Goal: Task Accomplishment & Management: Complete application form

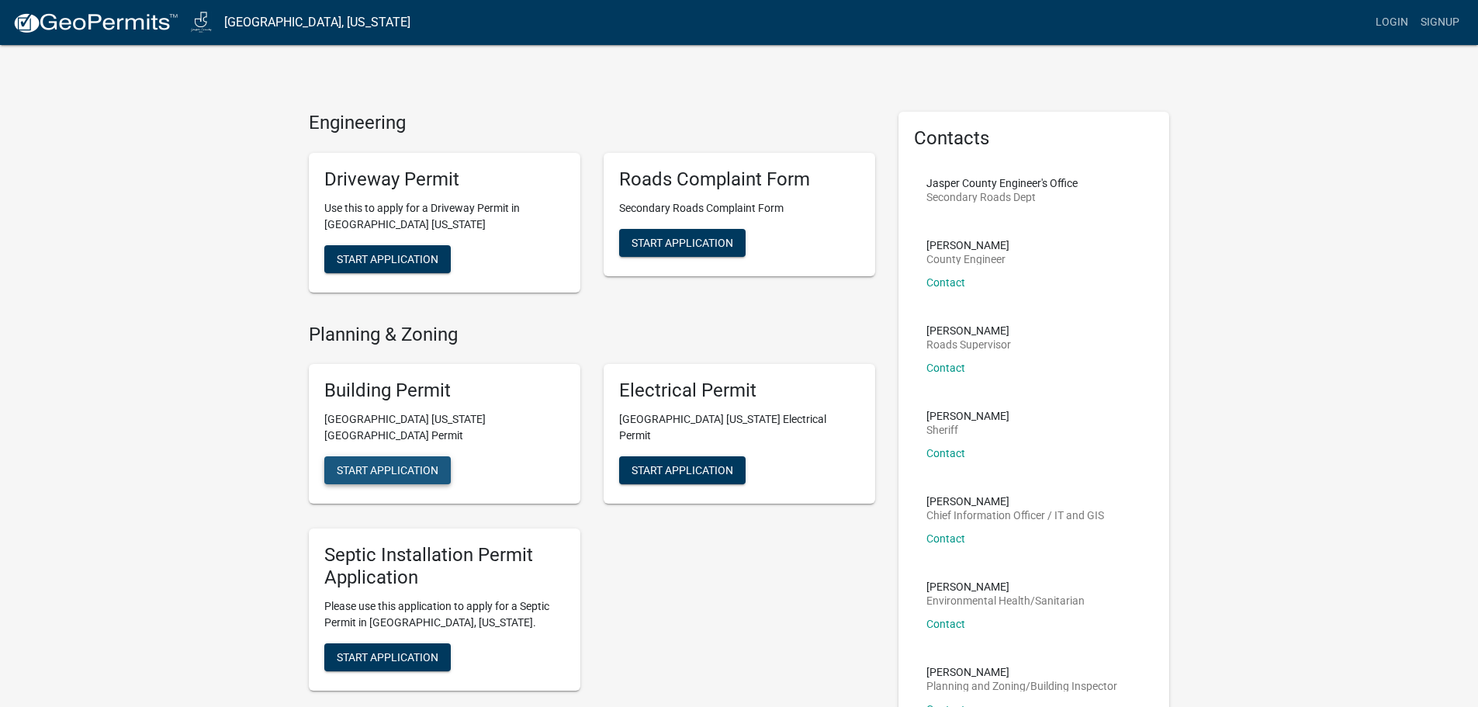
click at [401, 464] on span "Start Application" at bounding box center [388, 470] width 102 height 12
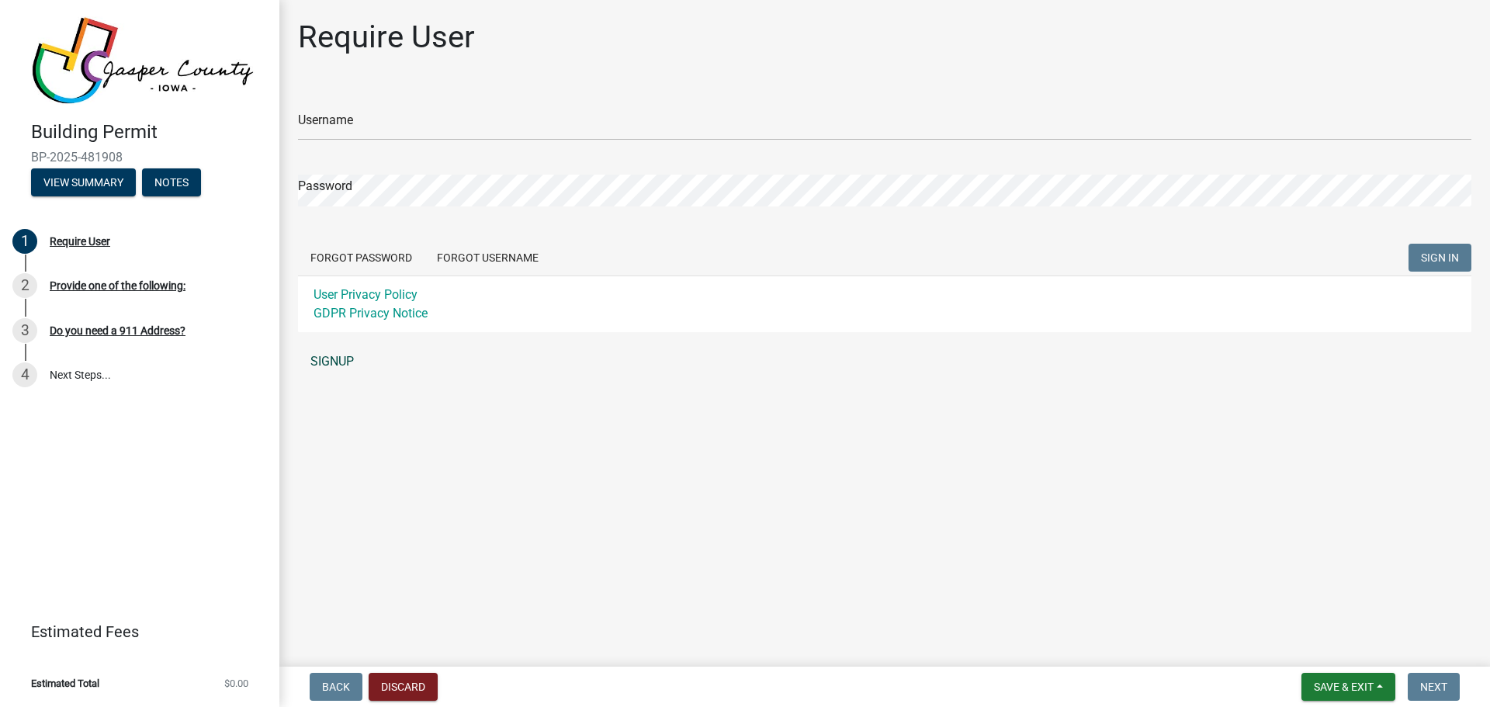
click at [323, 357] on link "SIGNUP" at bounding box center [884, 361] width 1173 height 31
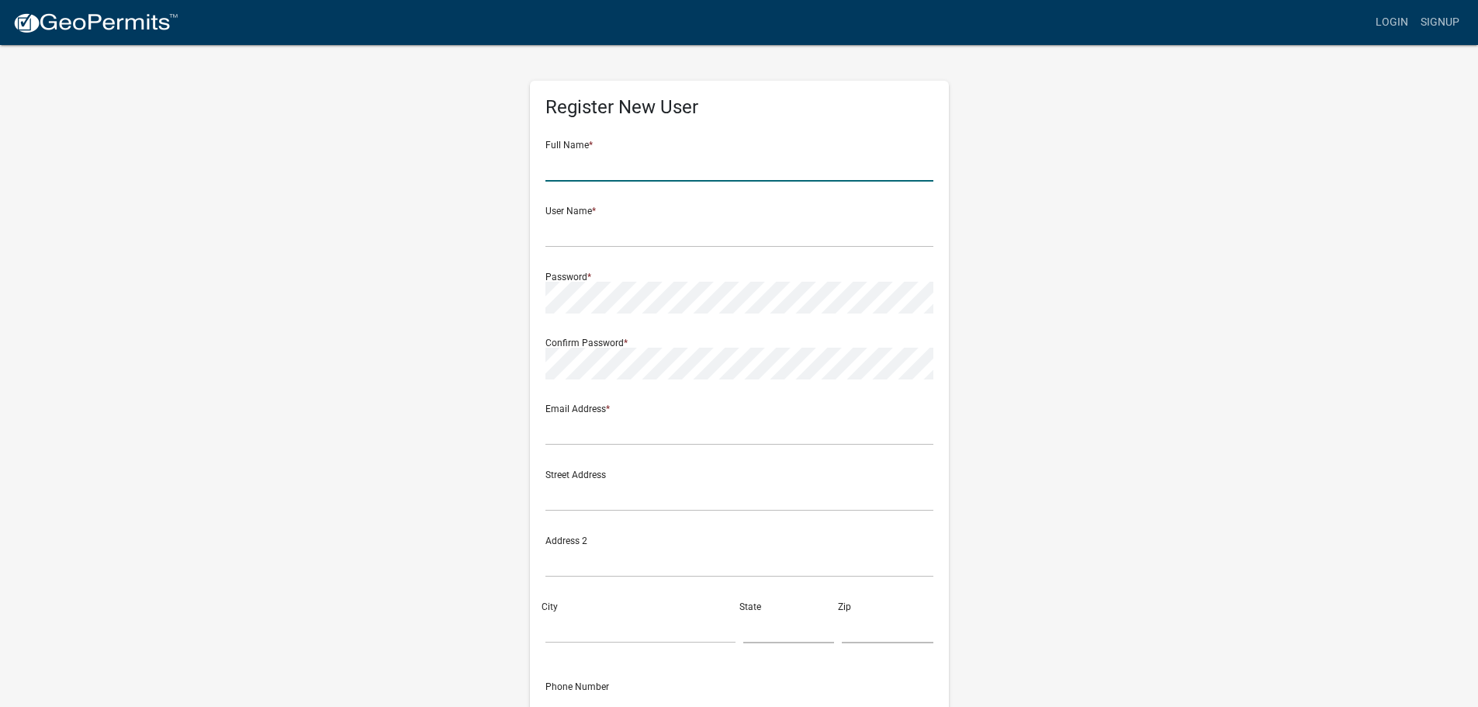
click at [601, 168] on input "text" at bounding box center [740, 166] width 388 height 32
click at [601, 168] on input "Rache;" at bounding box center [740, 166] width 388 height 32
type input "[PERSON_NAME]"
type input "Long"
click at [588, 429] on input "text" at bounding box center [740, 430] width 388 height 32
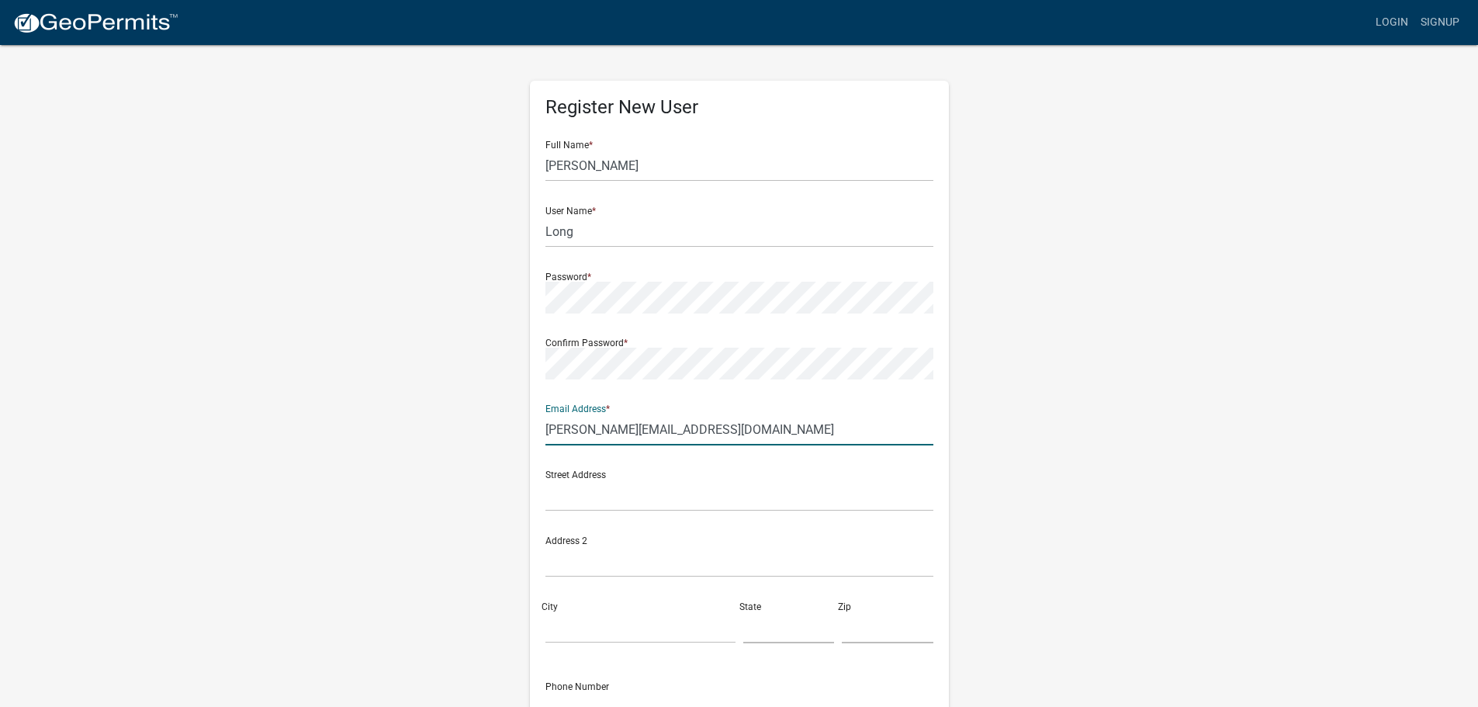
type input "[PERSON_NAME][EMAIL_ADDRESS][DOMAIN_NAME]"
click at [605, 505] on input "text" at bounding box center [740, 496] width 388 height 32
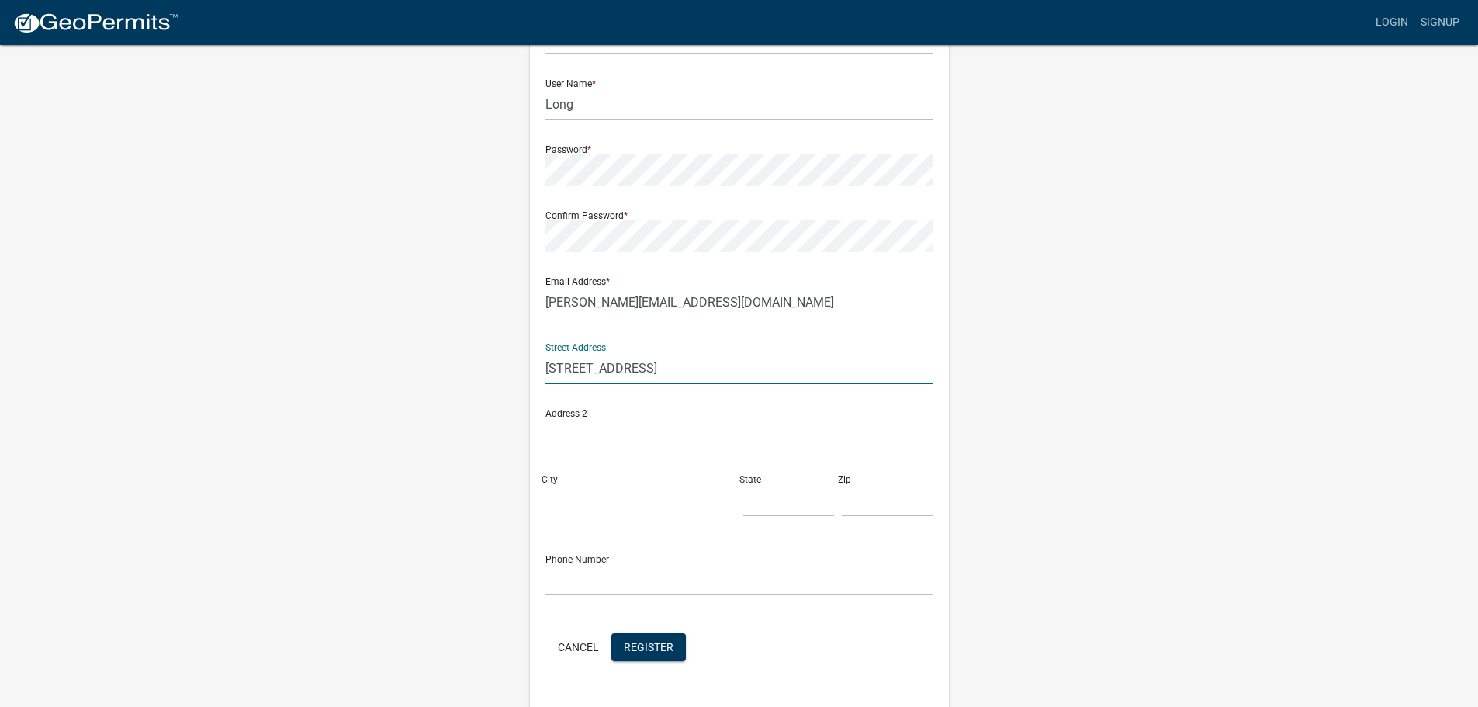
scroll to position [155, 0]
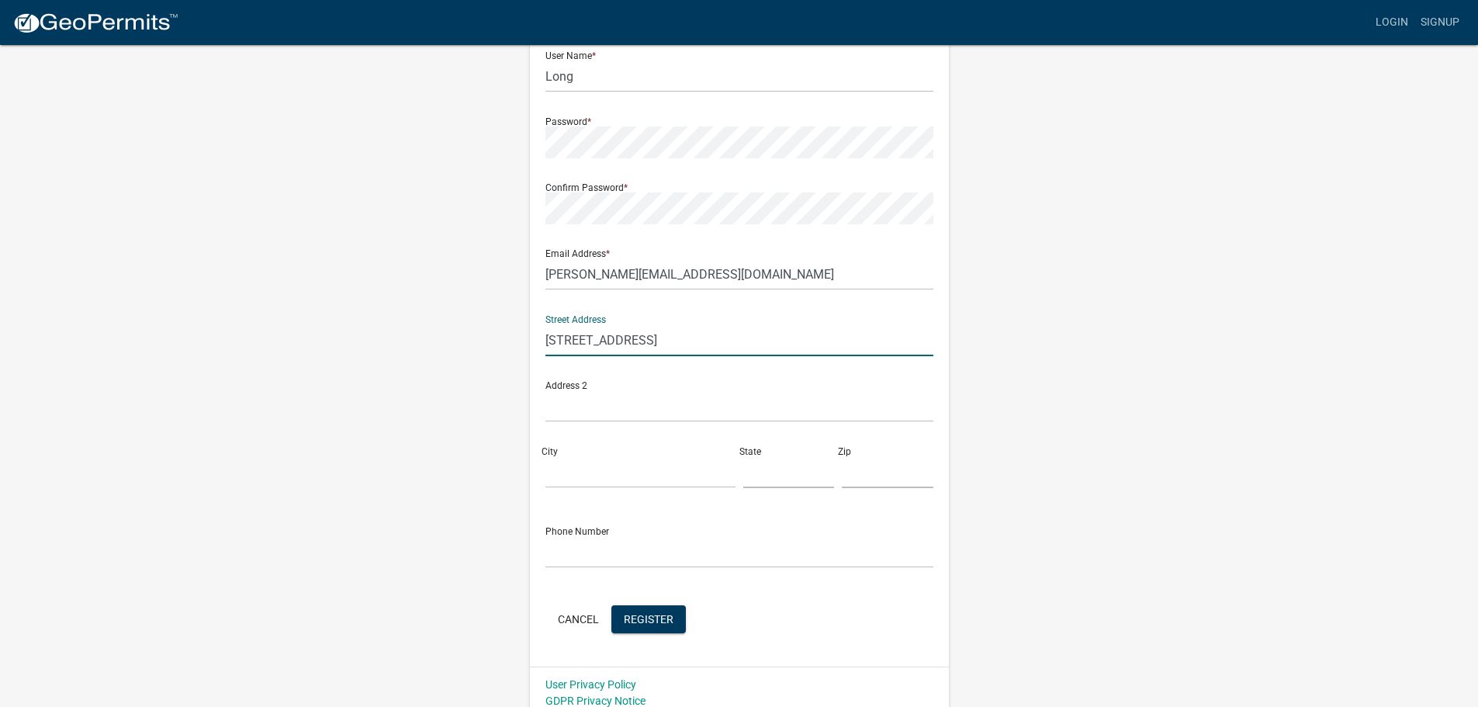
type input "[STREET_ADDRESS]"
click at [610, 536] on input "text" at bounding box center [740, 552] width 388 height 32
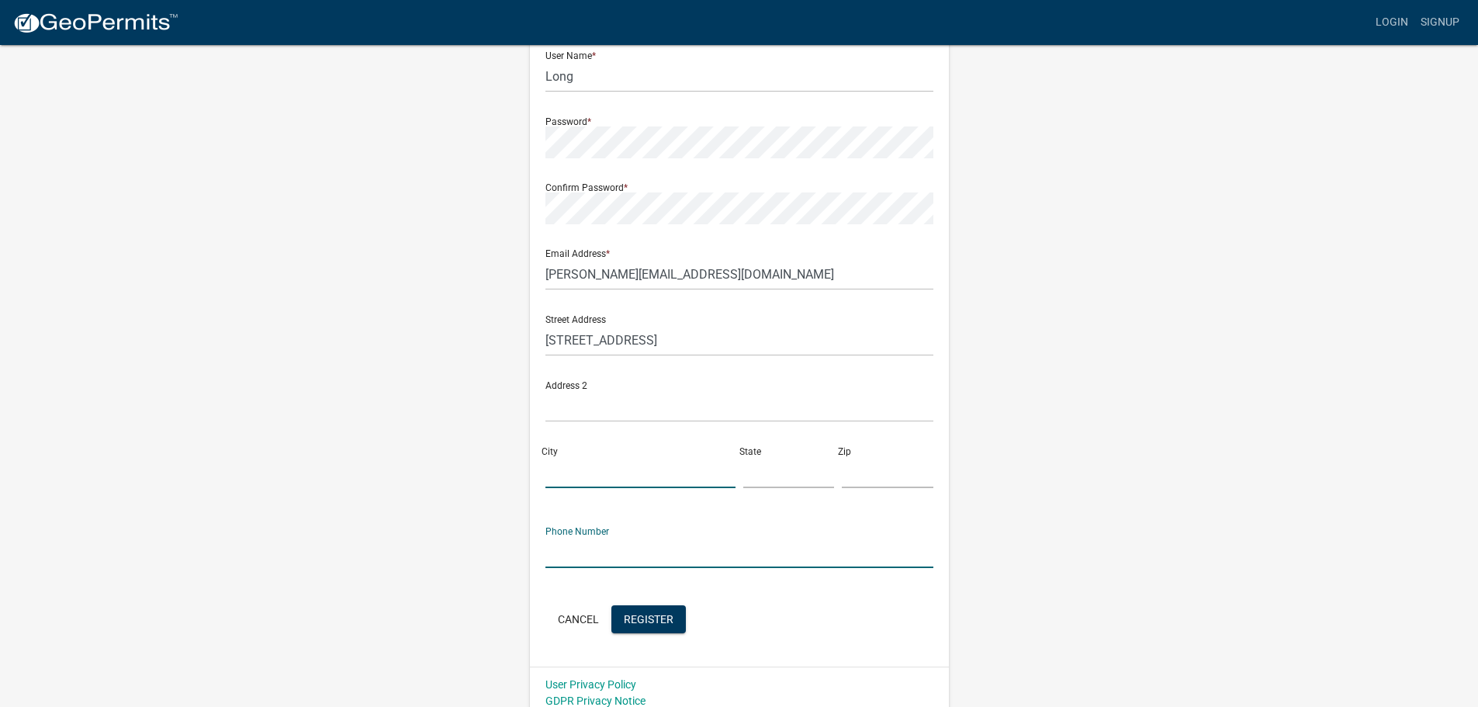
click at [609, 467] on input "City" at bounding box center [641, 472] width 190 height 32
type input "[PERSON_NAME]"
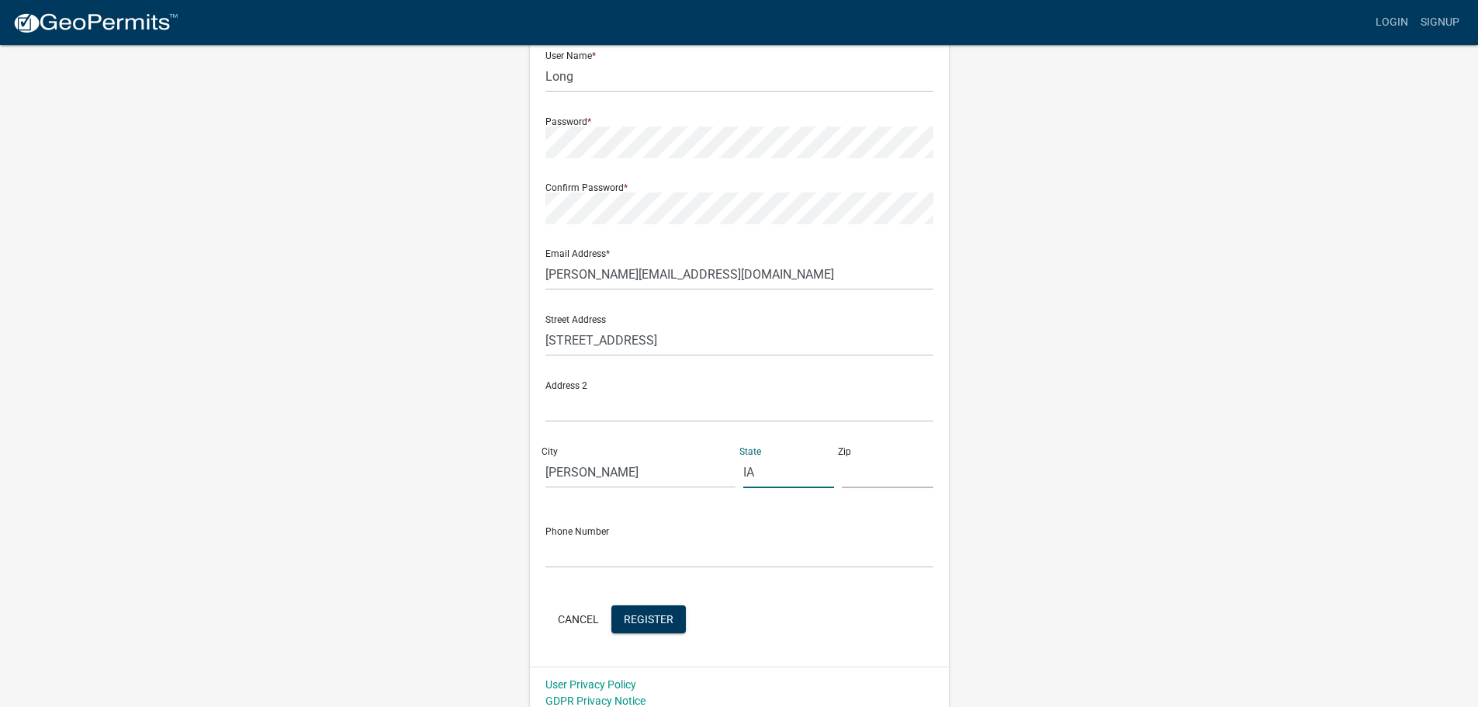
type input "IA"
type input "50208"
click at [607, 541] on input "text" at bounding box center [740, 552] width 388 height 32
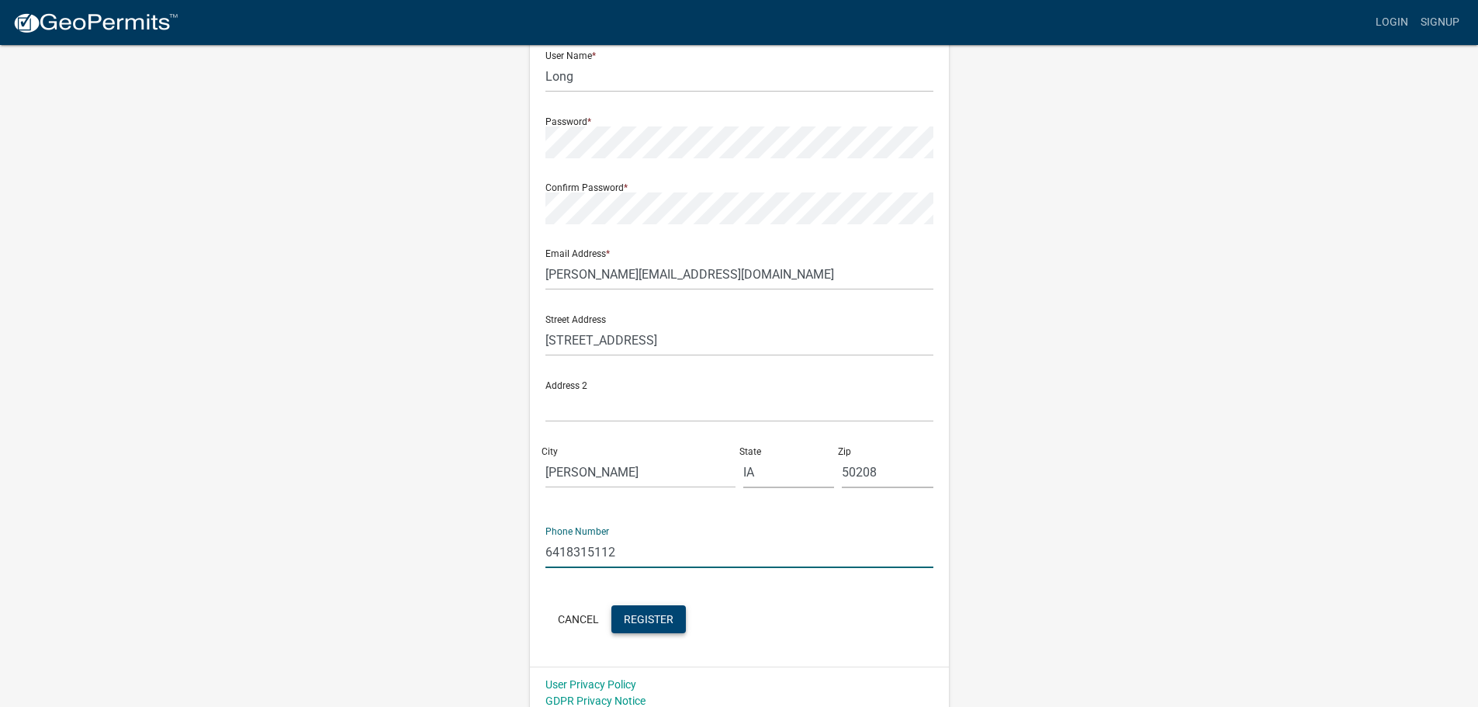
type input "6418315112"
click at [658, 625] on span "Register" at bounding box center [649, 618] width 50 height 12
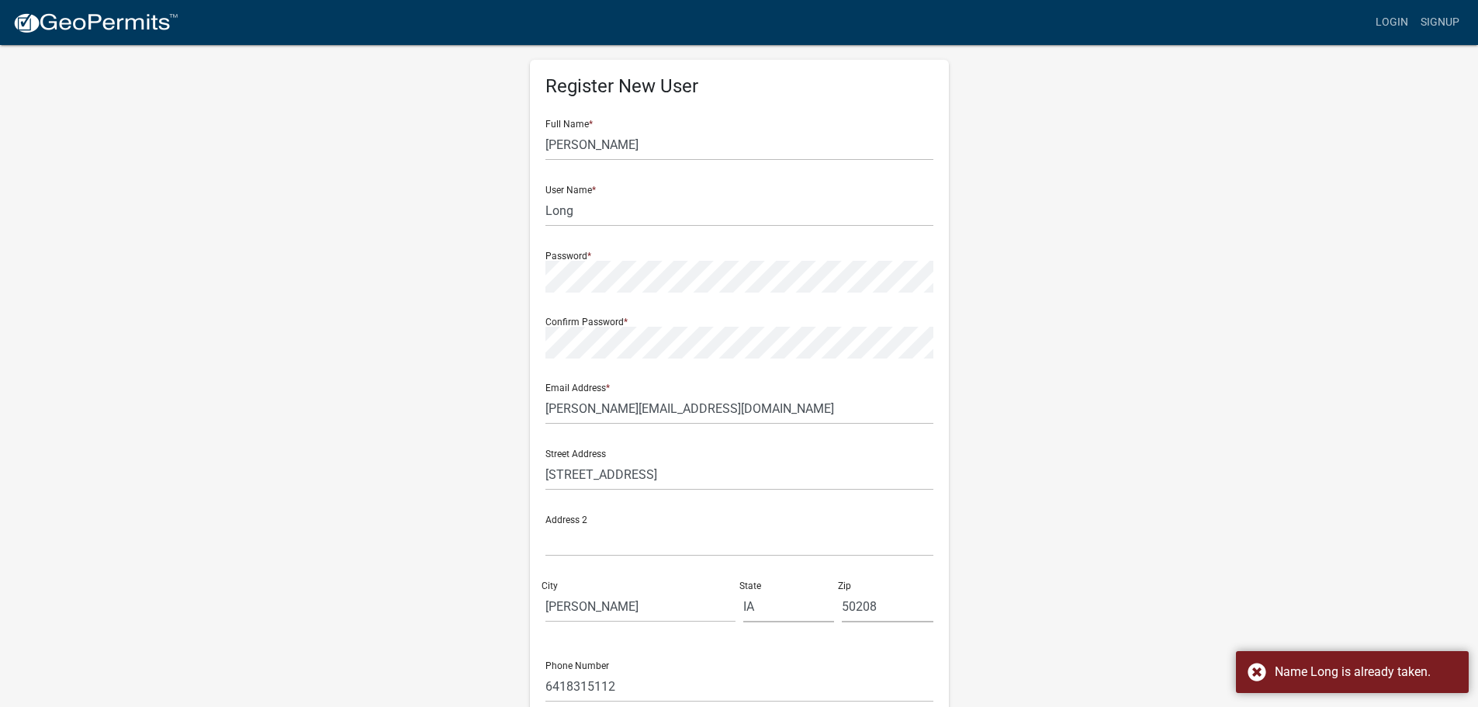
scroll to position [0, 0]
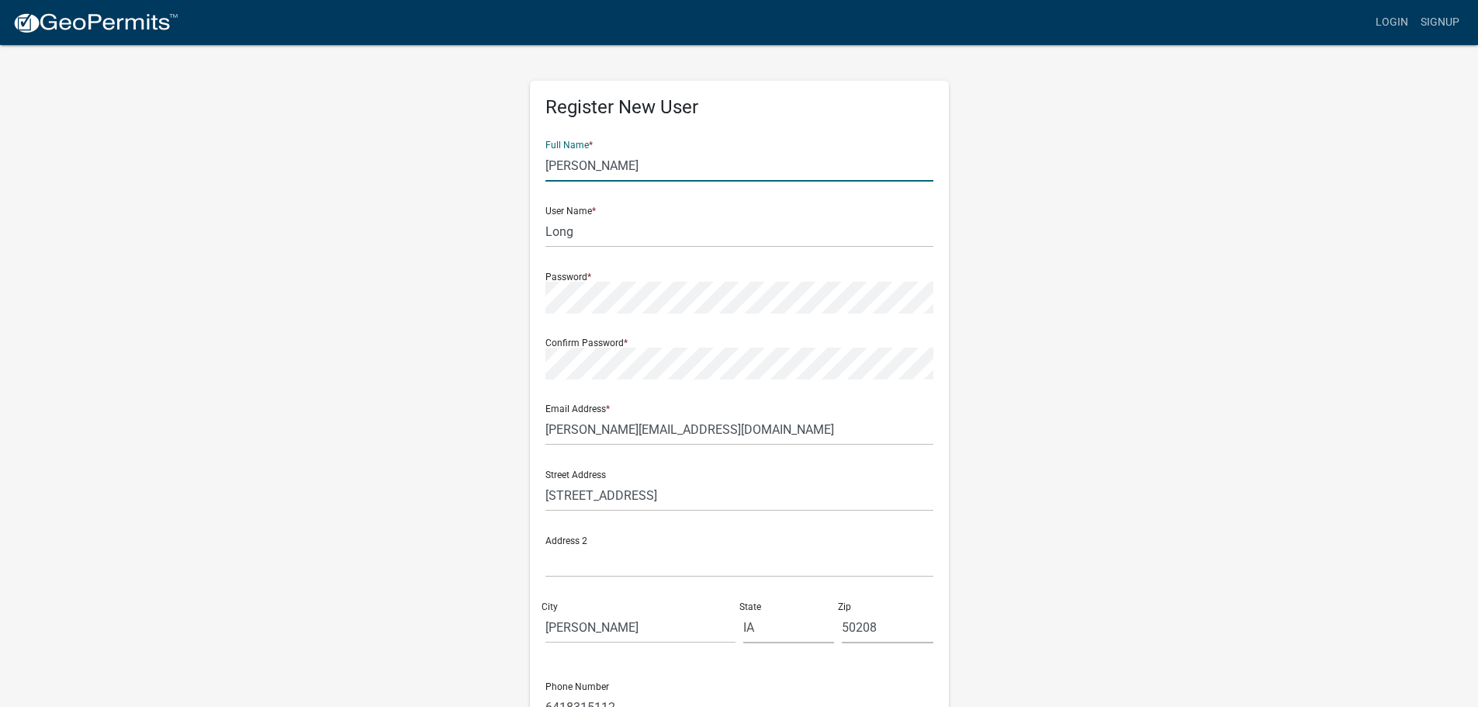
click at [624, 163] on input "[PERSON_NAME]" at bounding box center [740, 166] width 388 height 32
type input "[PERSON_NAME]"
drag, startPoint x: 599, startPoint y: 231, endPoint x: 313, endPoint y: 174, distance: 291.9
click at [313, 174] on div "Register New User Full Name * [PERSON_NAME] User Name * Long Password * Confirm…" at bounding box center [739, 458] width 885 height 830
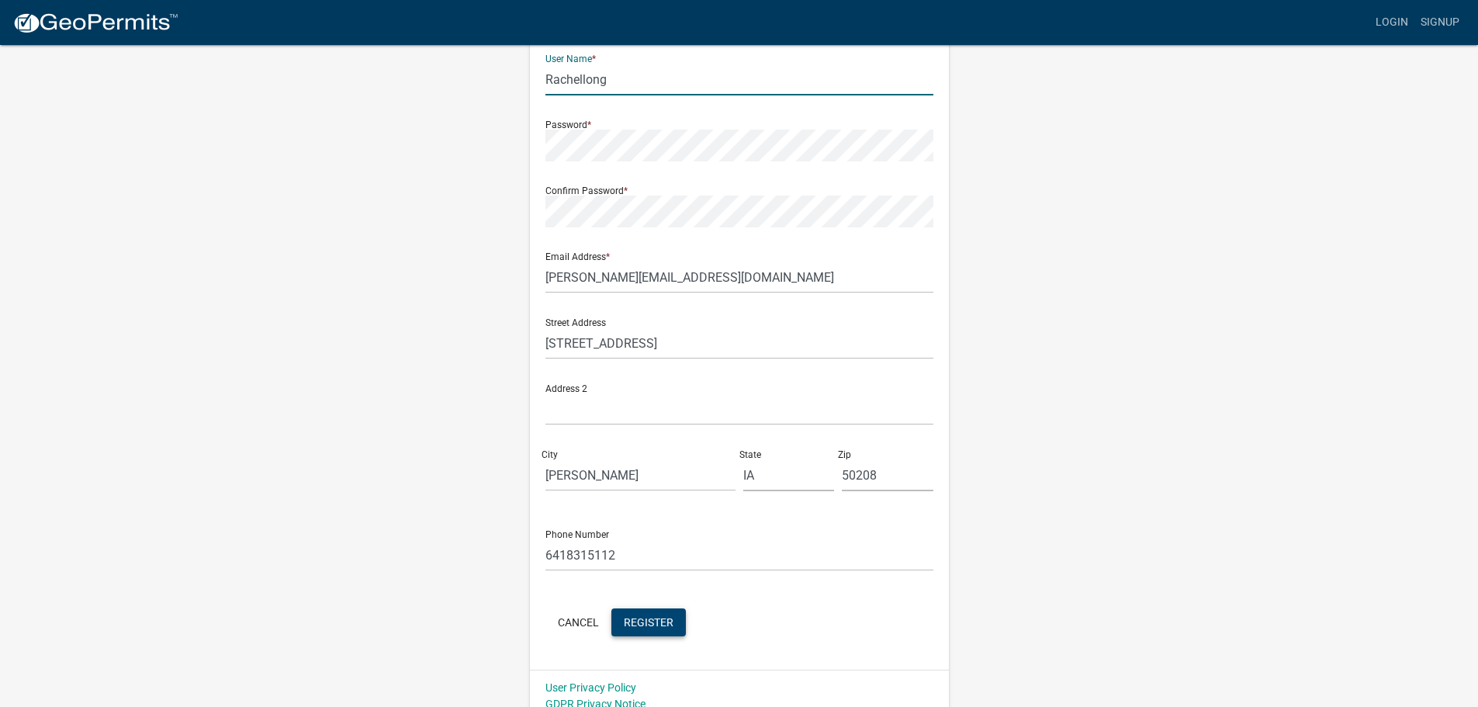
scroll to position [167, 0]
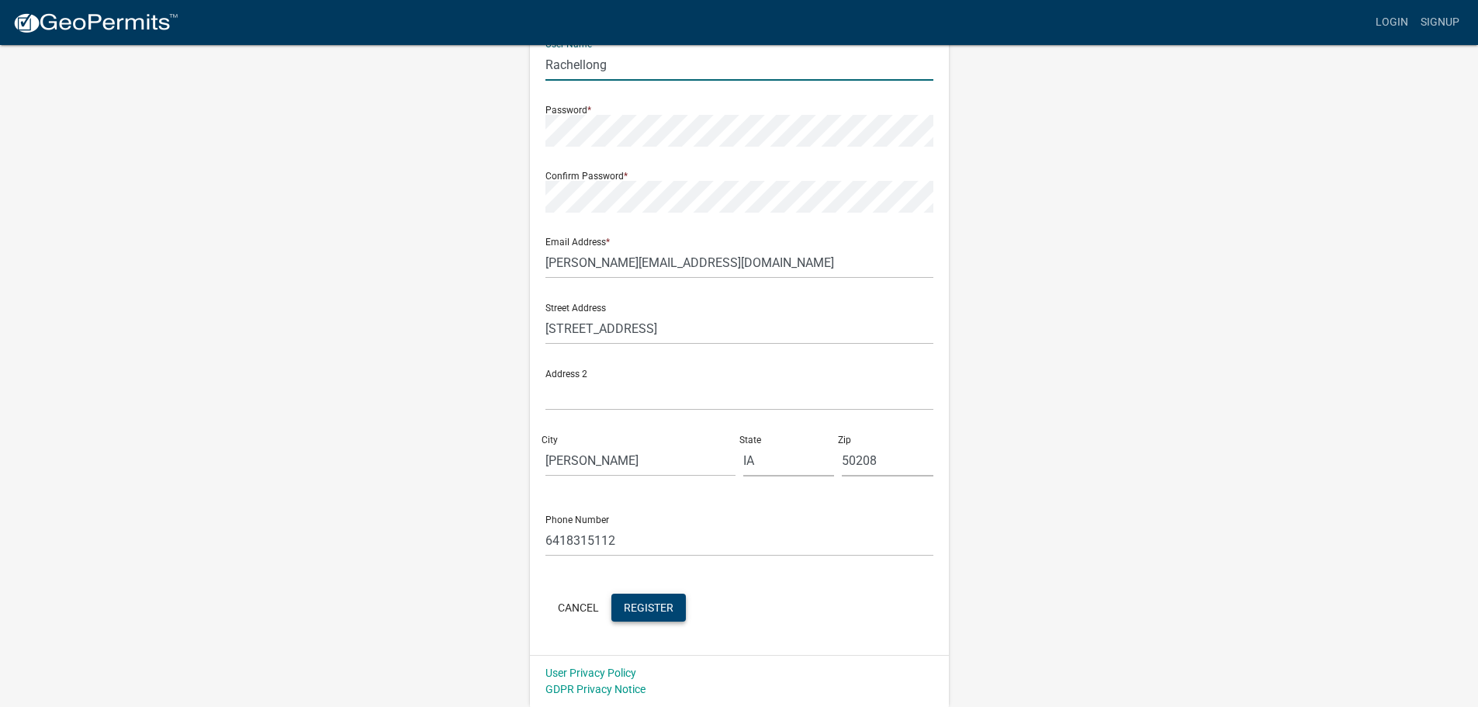
type input "Rachellong"
click at [657, 598] on button "Register" at bounding box center [649, 608] width 75 height 28
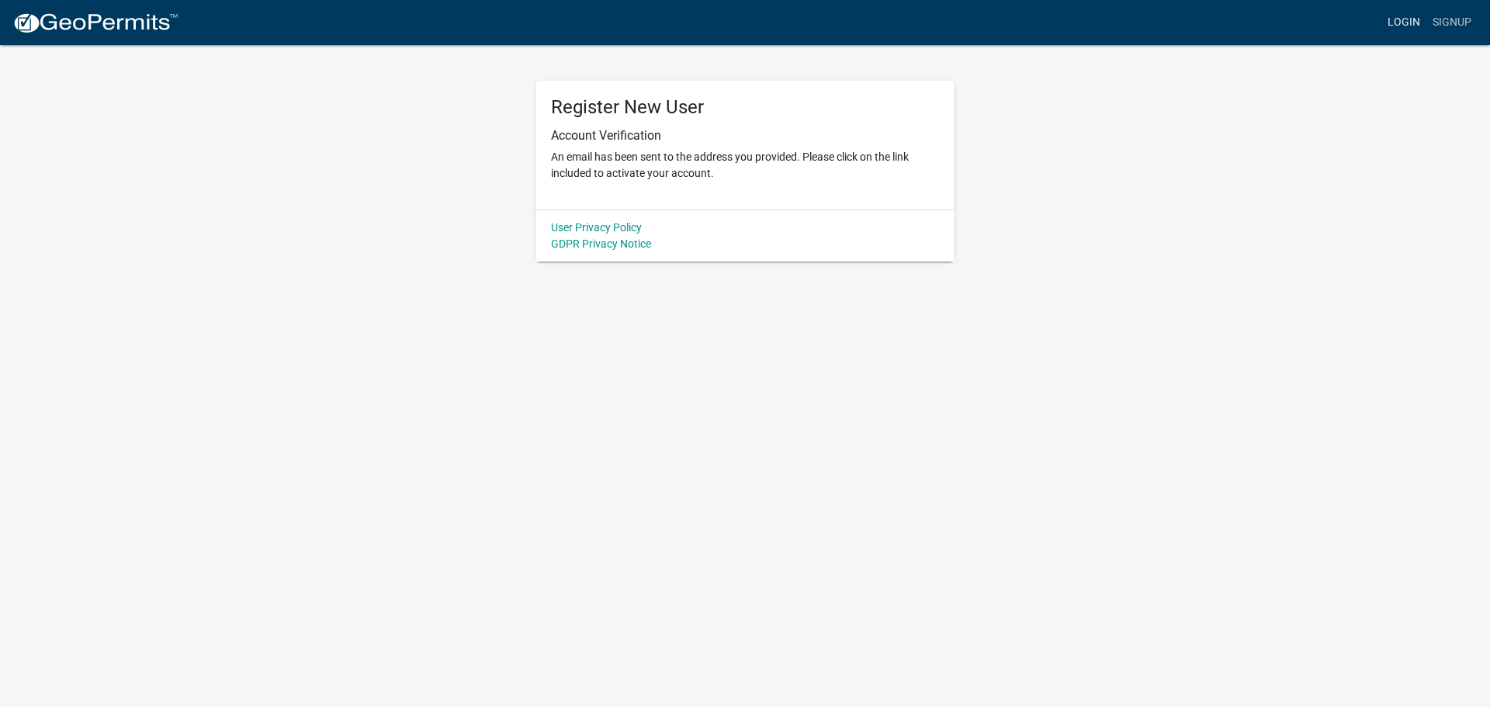
click at [1413, 26] on link "Login" at bounding box center [1403, 22] width 45 height 29
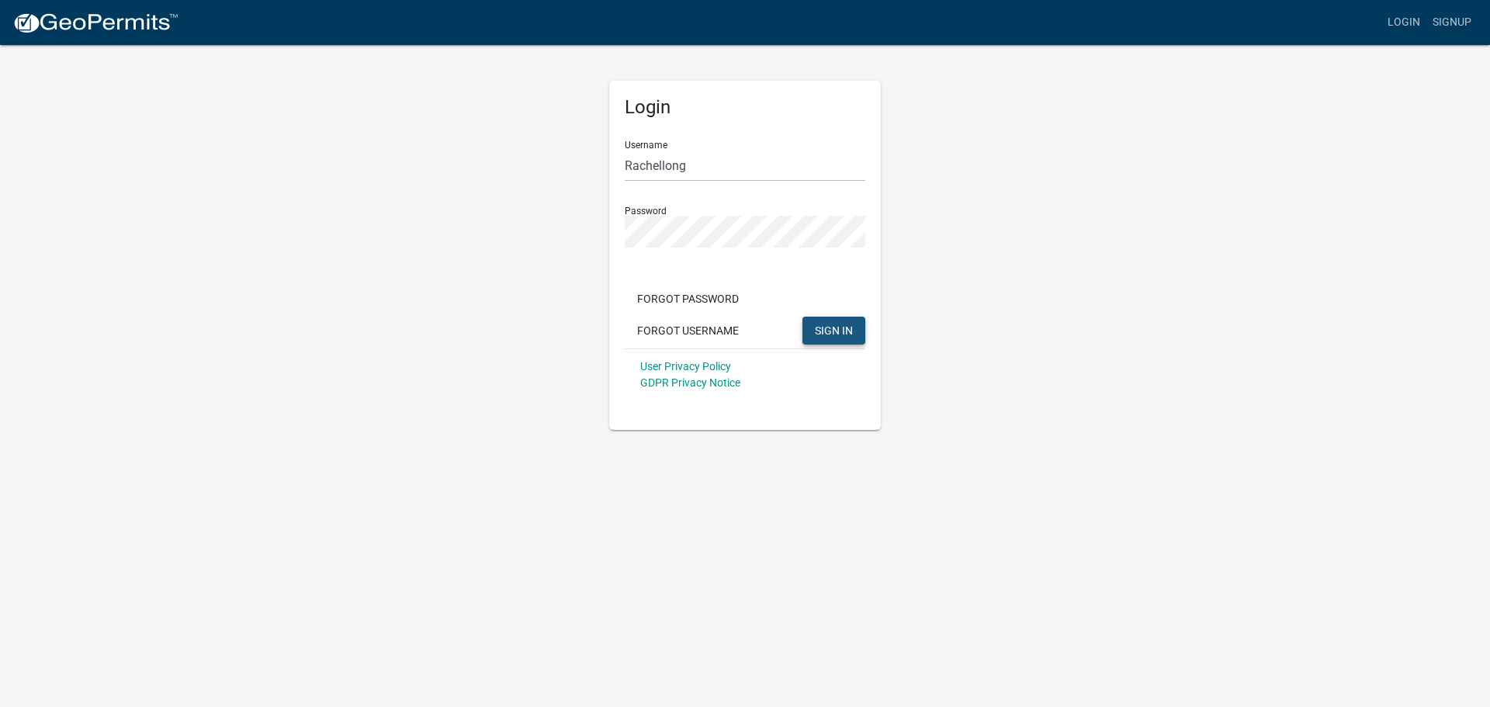
click at [856, 337] on button "SIGN IN" at bounding box center [833, 331] width 63 height 28
click at [818, 336] on span "SIGN IN" at bounding box center [834, 330] width 38 height 12
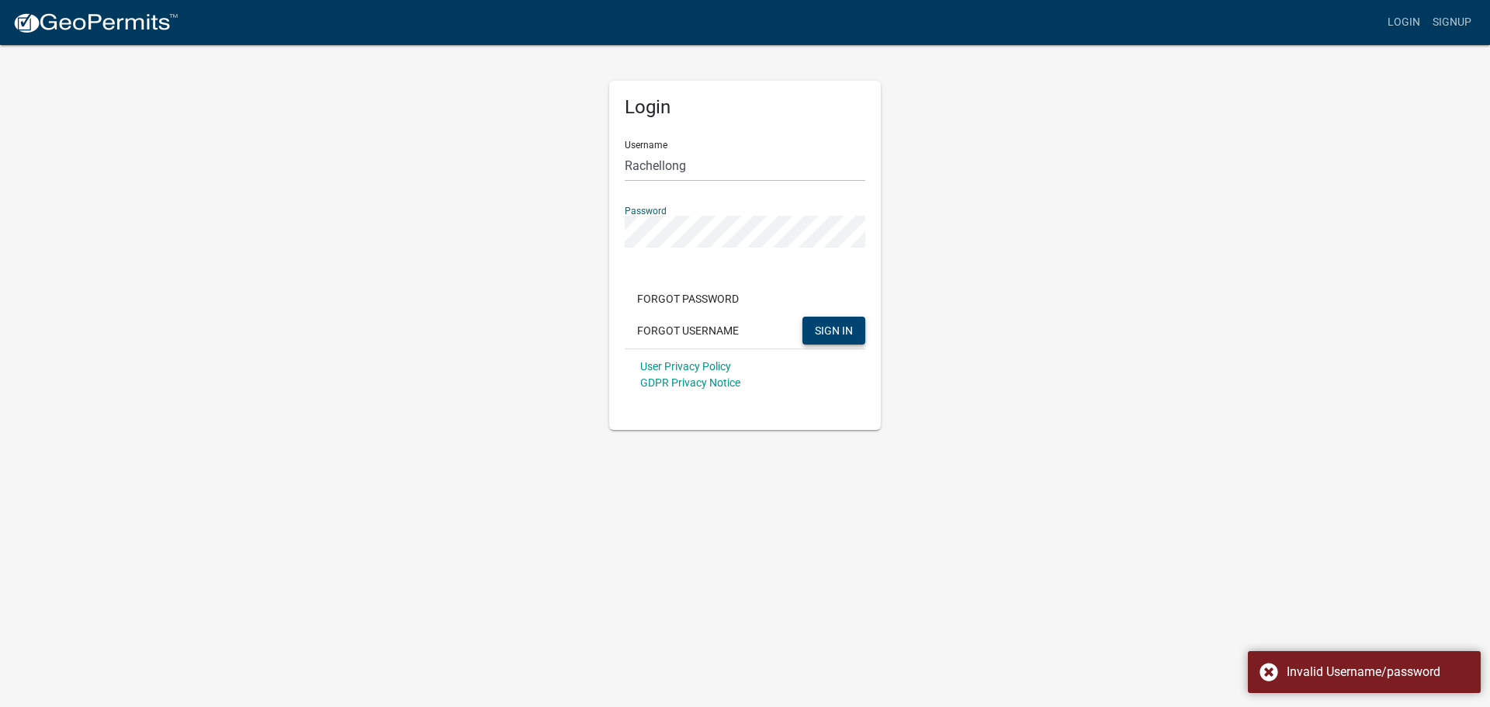
click at [286, 169] on app-login-view "more_horiz Login Signup Login Username Rachellong Password Forgot Password Forg…" at bounding box center [745, 215] width 1490 height 430
click at [1120, 299] on div "Login Username Rachellong Password Forgot Password Forgot Username SIGN IN User…" at bounding box center [745, 236] width 885 height 387
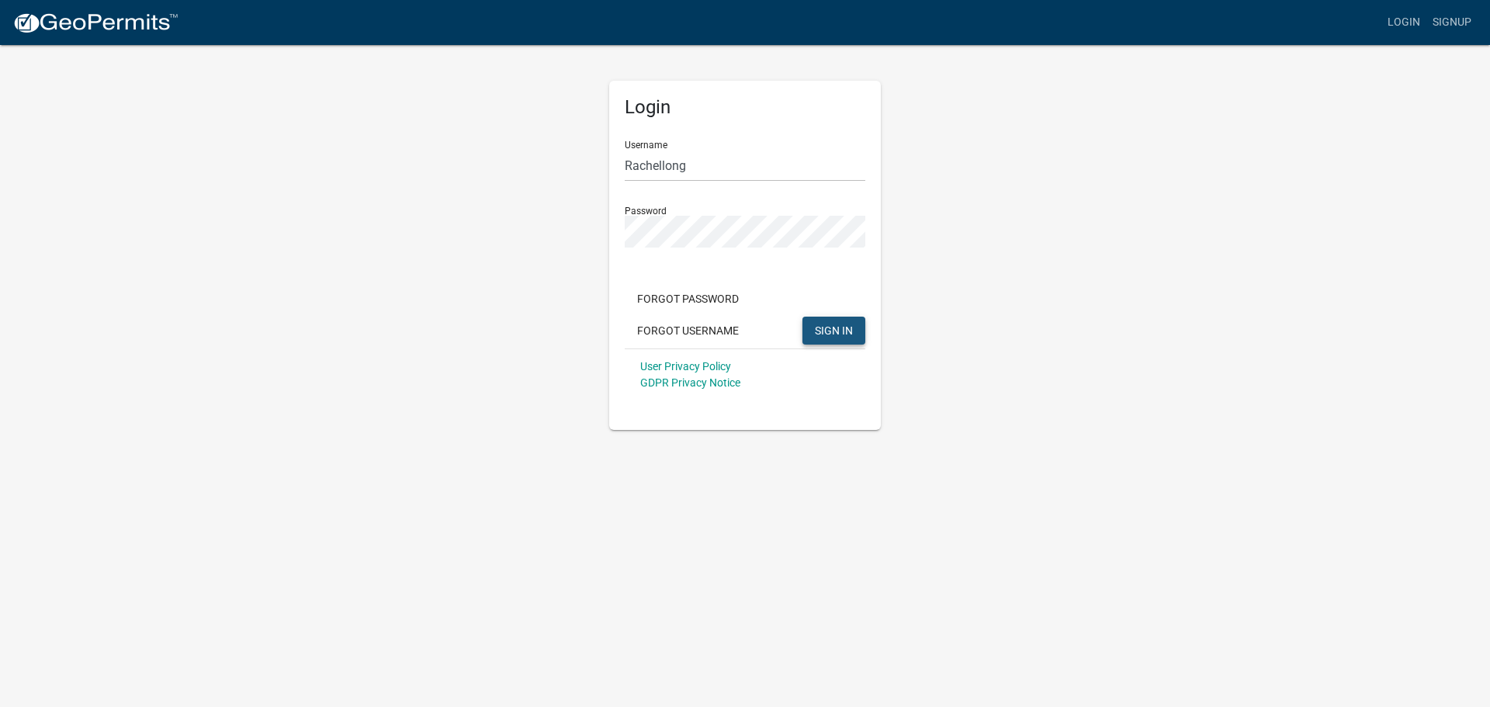
click at [816, 331] on span "SIGN IN" at bounding box center [834, 330] width 38 height 12
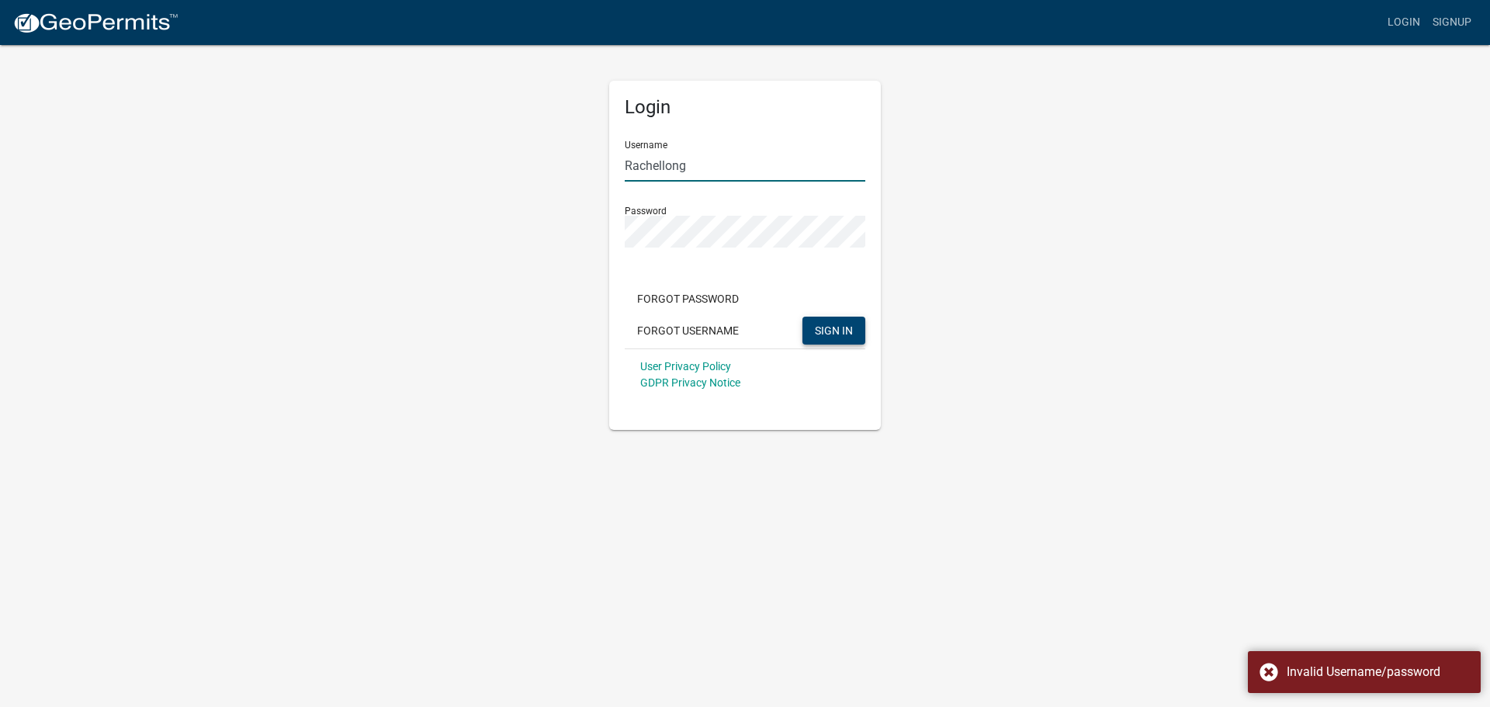
click at [724, 166] on input "Rachellong" at bounding box center [745, 166] width 241 height 32
click at [838, 330] on span "SIGN IN" at bounding box center [834, 330] width 38 height 12
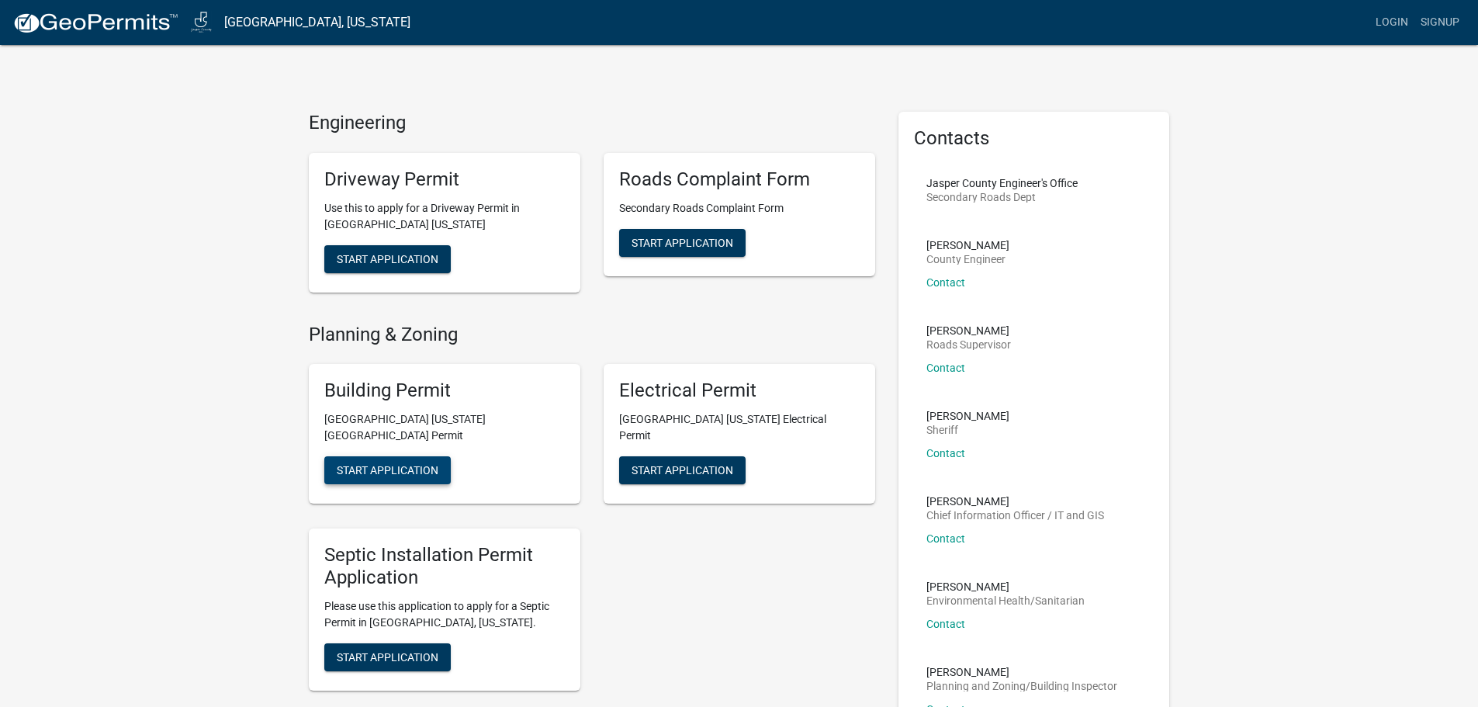
click at [392, 464] on span "Start Application" at bounding box center [388, 470] width 102 height 12
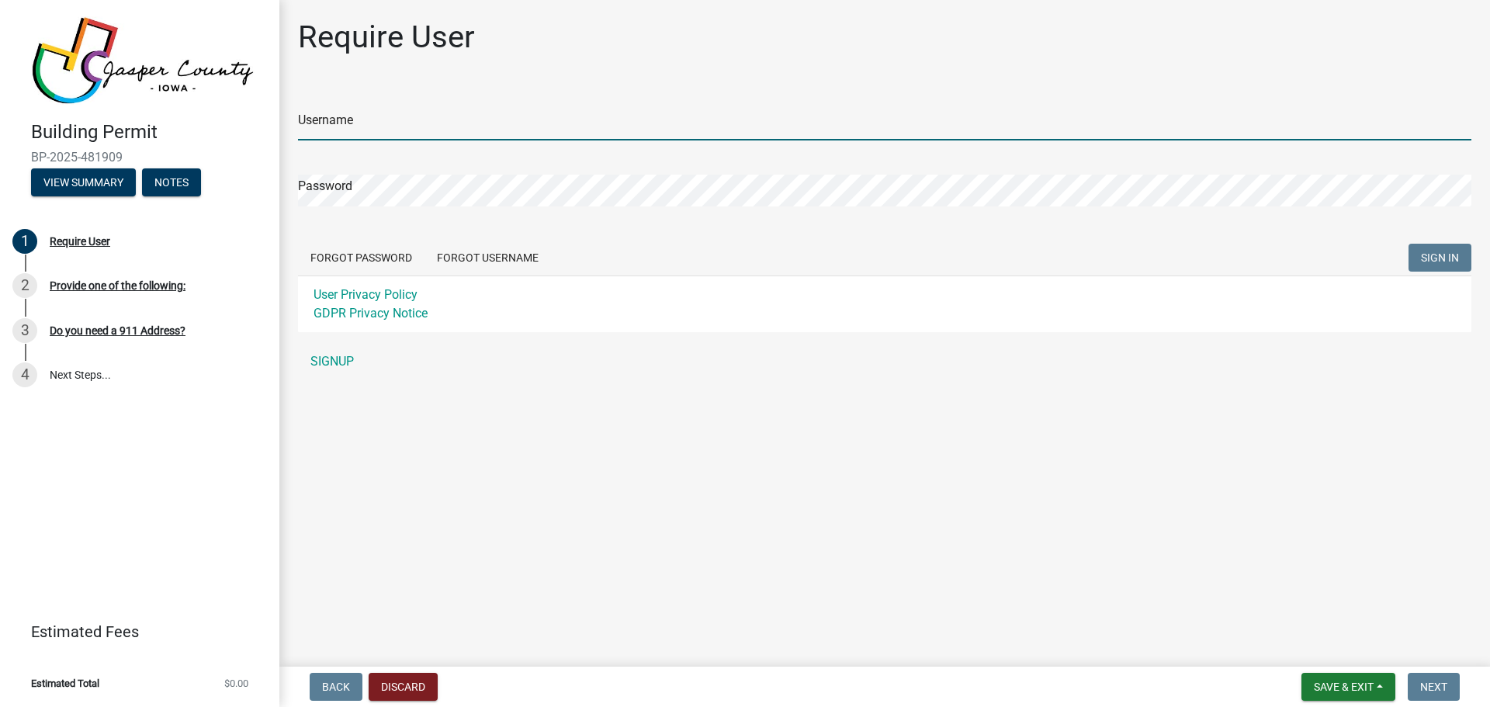
type input "Rachellong"
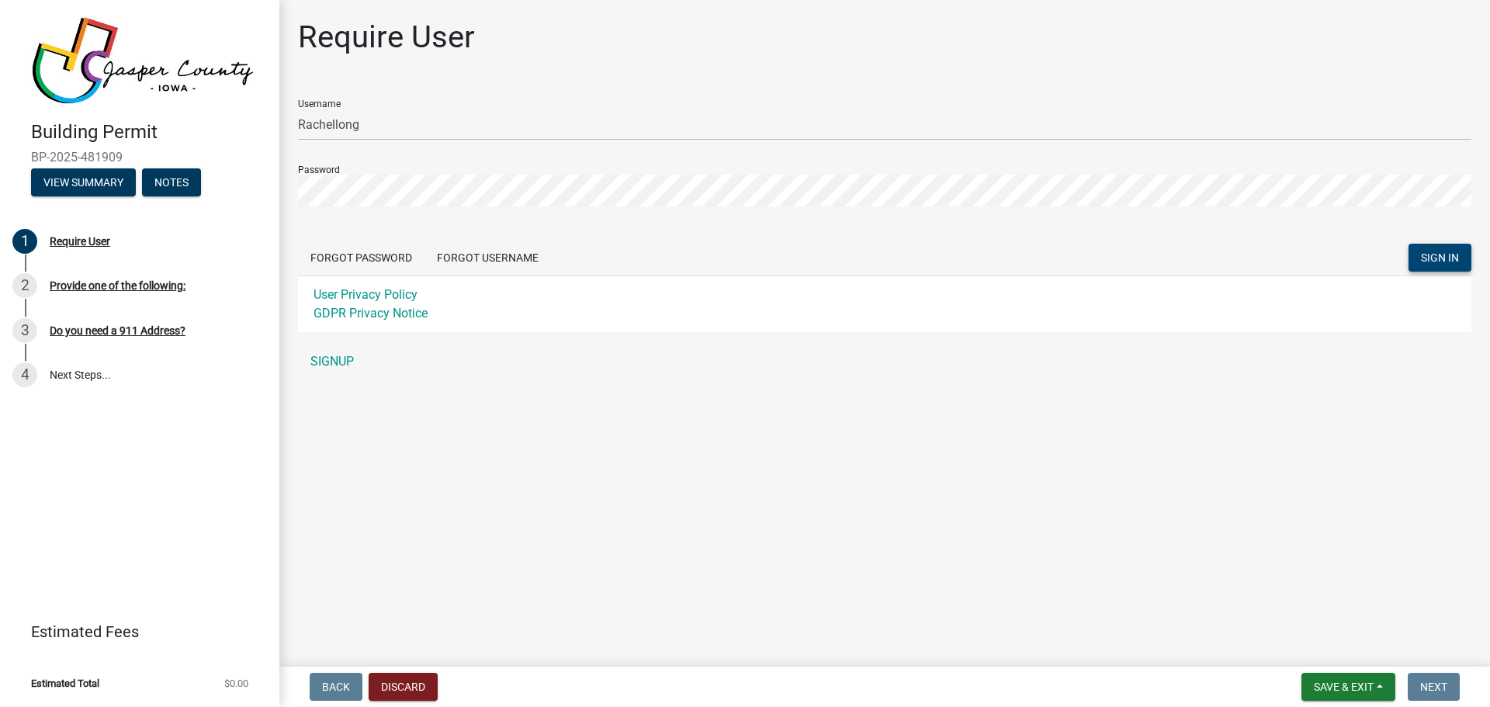
click at [1425, 258] on span "SIGN IN" at bounding box center [1440, 257] width 38 height 12
click at [1255, 289] on div "User Privacy Policy GDPR Privacy Notice" at bounding box center [884, 304] width 1173 height 57
click at [344, 250] on button "Forgot Password" at bounding box center [361, 258] width 127 height 28
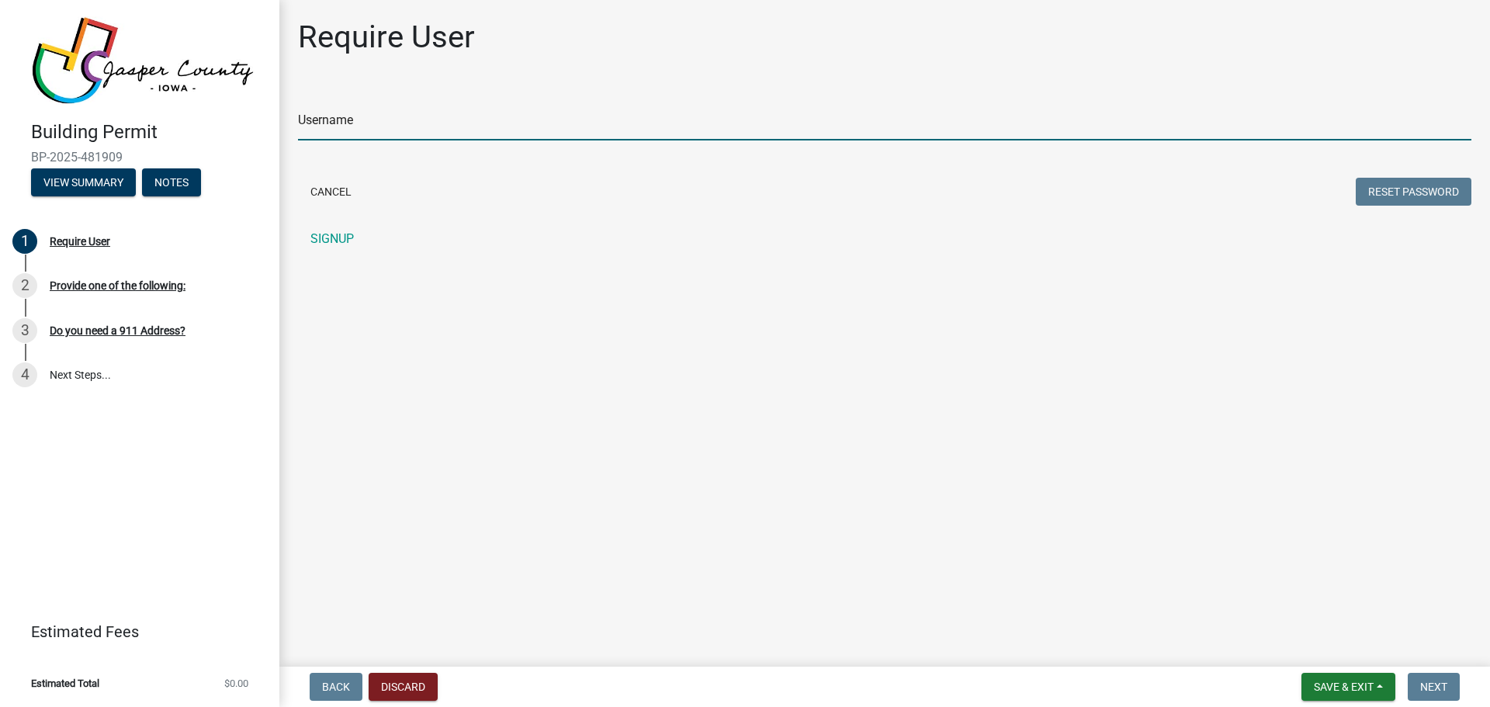
click at [387, 134] on input "Username" at bounding box center [884, 125] width 1173 height 32
type input "Rachellong"
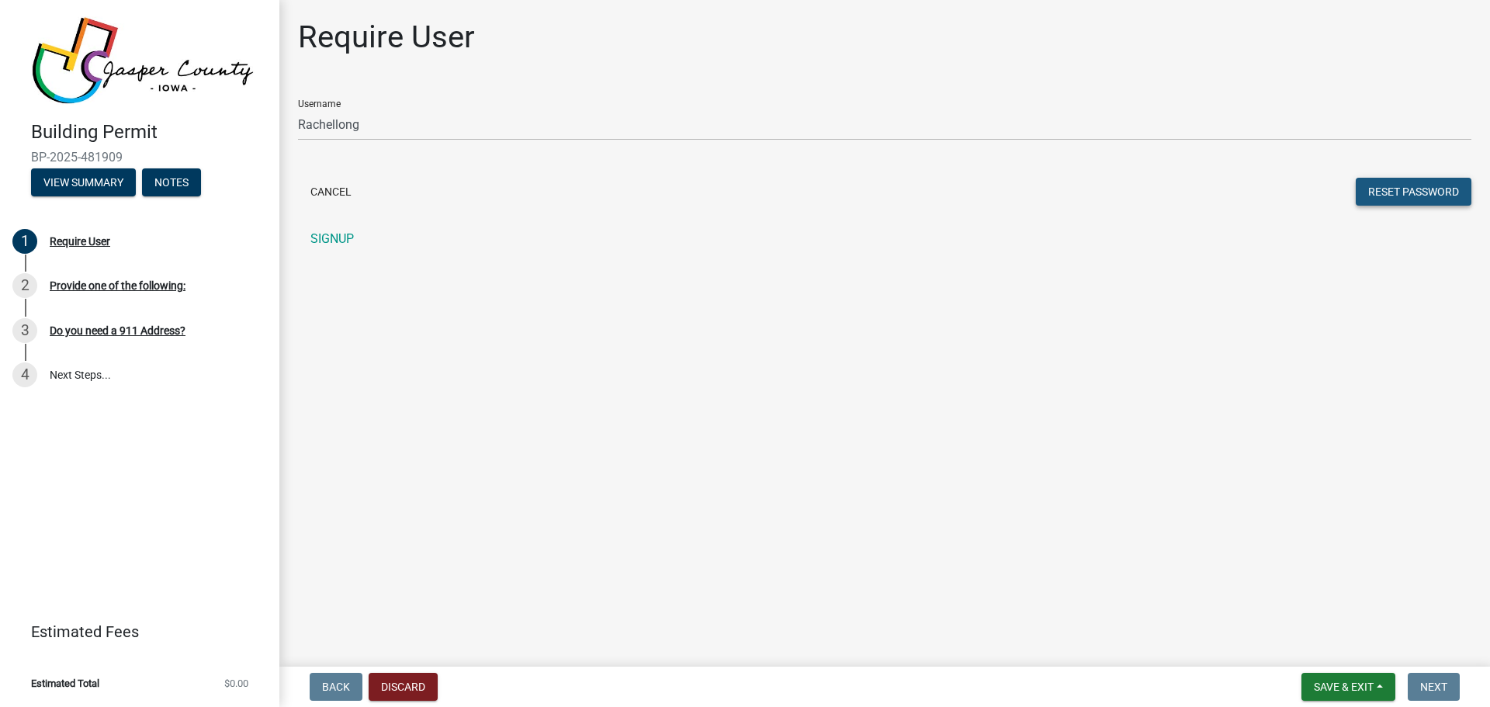
click at [1433, 190] on button "Reset Password" at bounding box center [1414, 192] width 116 height 28
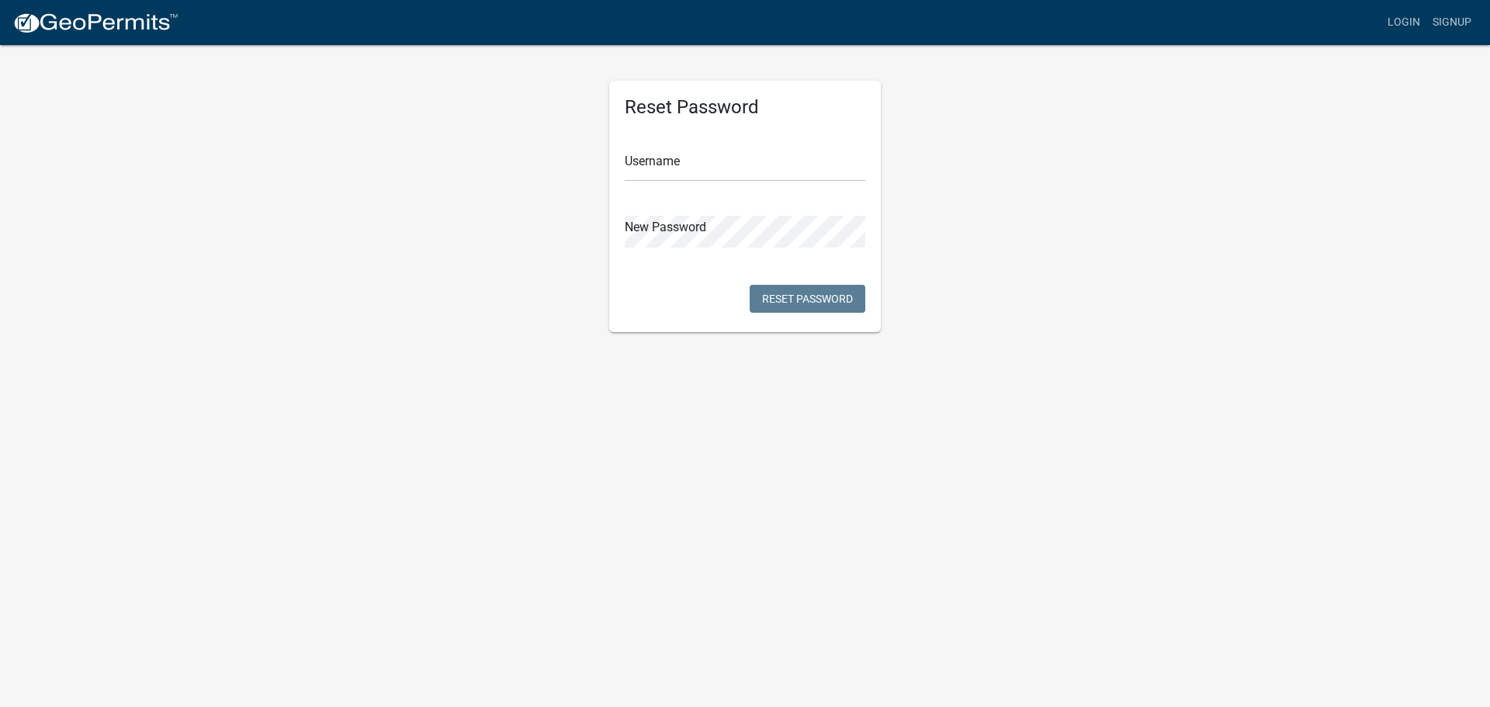
click at [650, 137] on div "Username" at bounding box center [745, 155] width 241 height 54
click at [655, 155] on input "text" at bounding box center [745, 166] width 241 height 32
type input "rachellong"
click at [654, 309] on div "Reset Password Username rachellong New Password Reset Password" at bounding box center [745, 206] width 272 height 251
click at [806, 297] on button "Reset Password" at bounding box center [808, 299] width 116 height 28
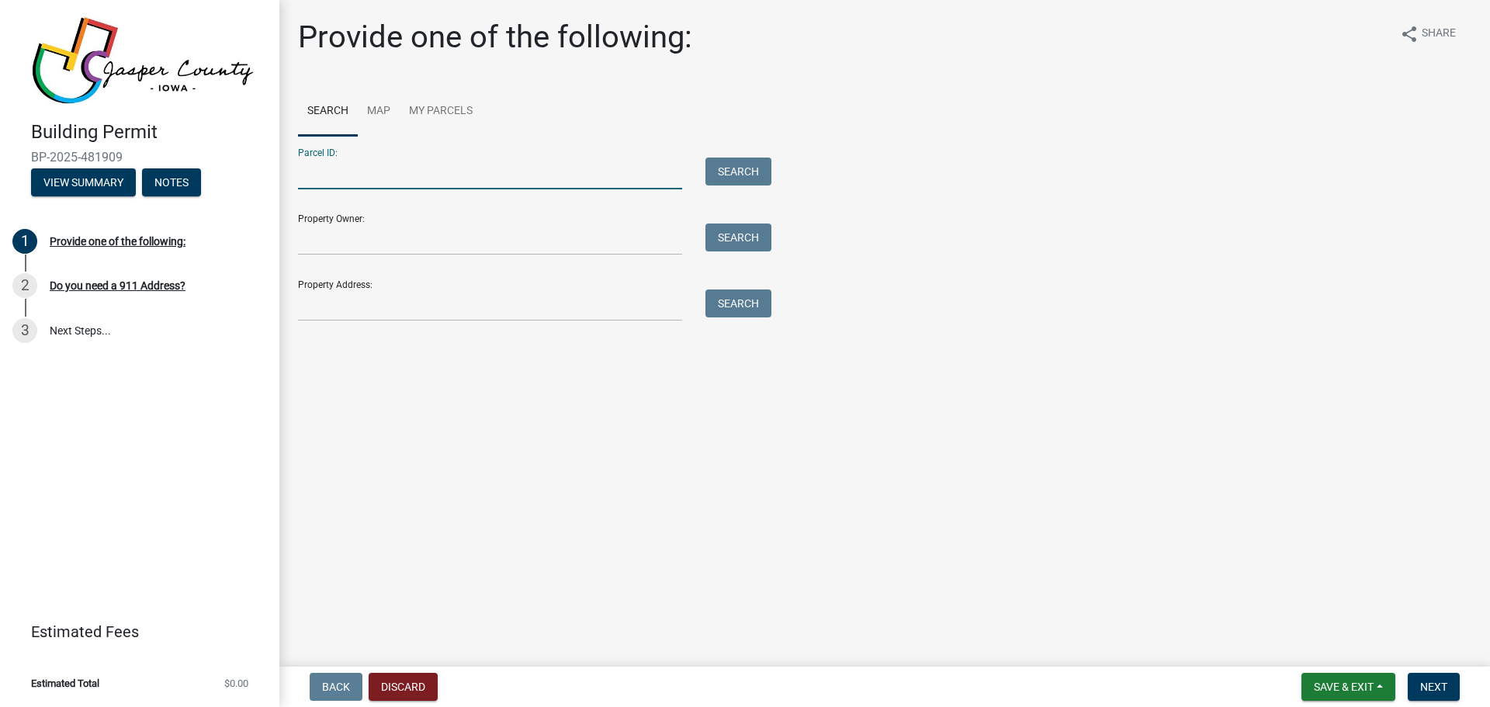
click at [383, 173] on input "Parcel ID:" at bounding box center [490, 174] width 384 height 32
click at [387, 238] on input "Property Owner:" at bounding box center [490, 240] width 384 height 32
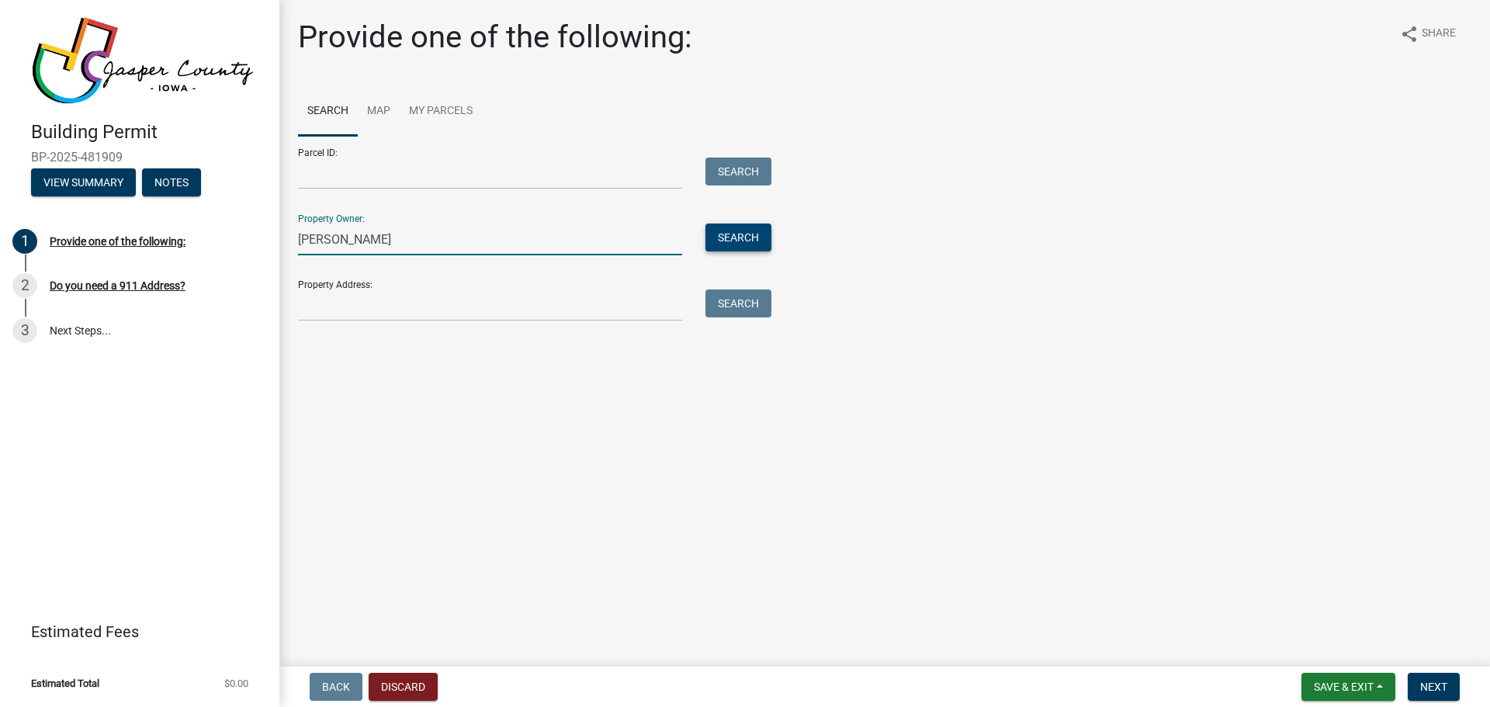
type input "Brock Holcomb"
click at [757, 224] on button "Search" at bounding box center [738, 238] width 66 height 28
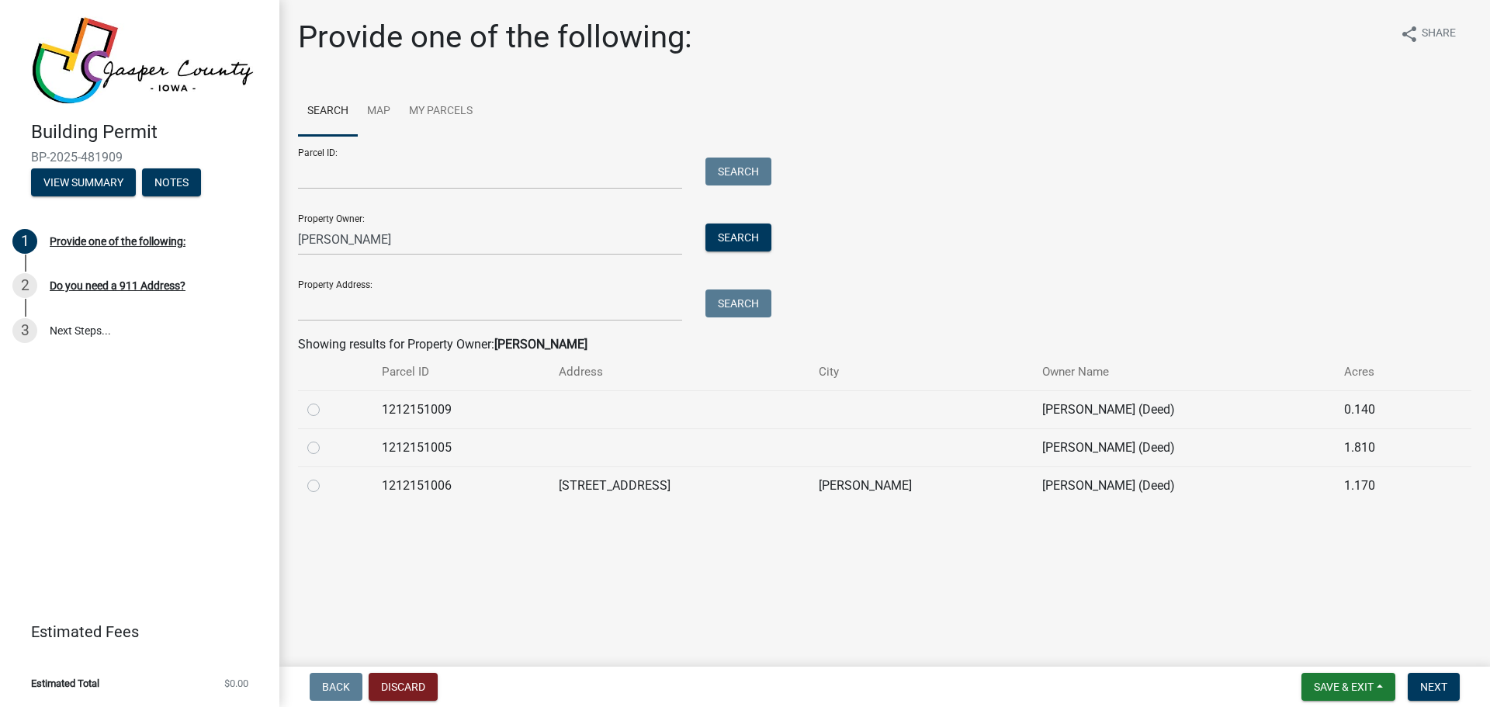
click at [326, 477] on label at bounding box center [326, 477] width 0 height 0
click at [326, 487] on input "radio" at bounding box center [331, 482] width 10 height 10
radio input "true"
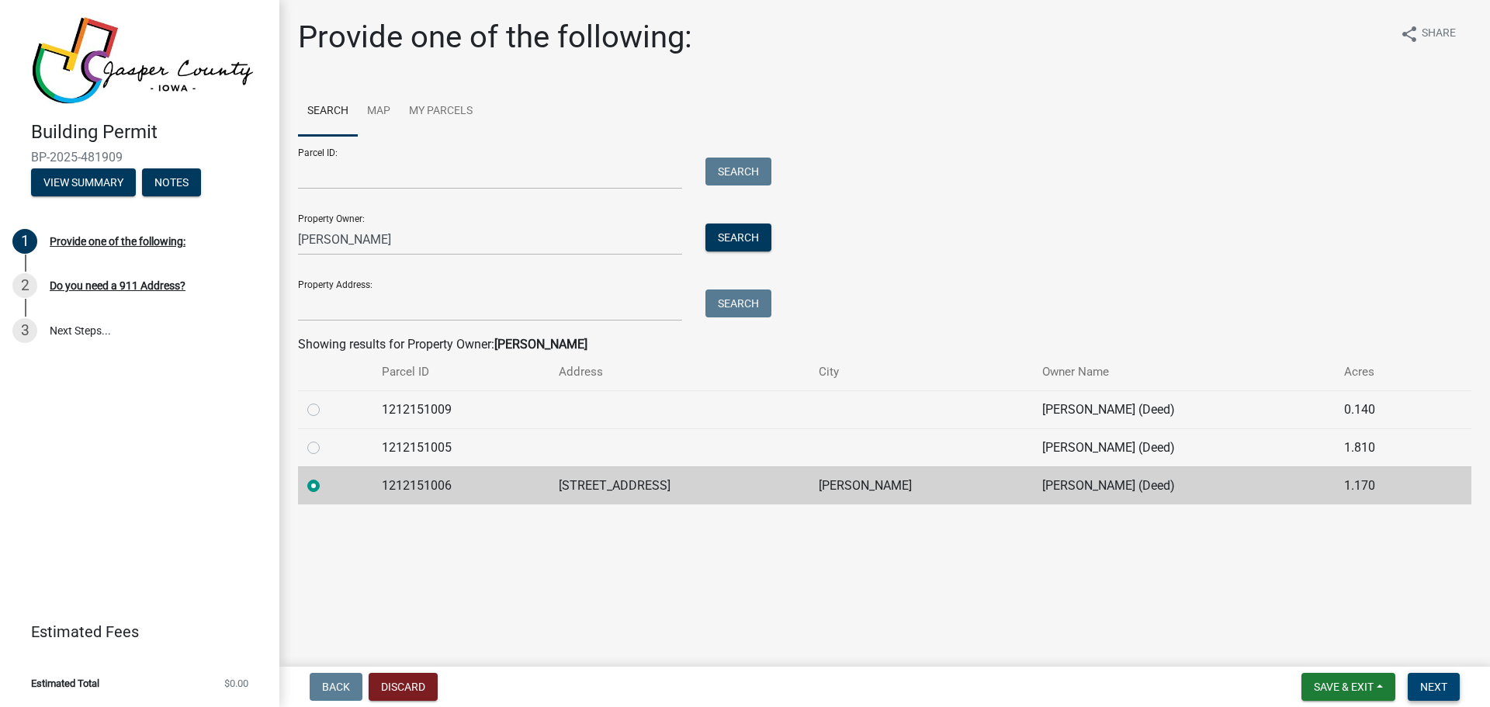
click at [1431, 685] on span "Next" at bounding box center [1433, 687] width 27 height 12
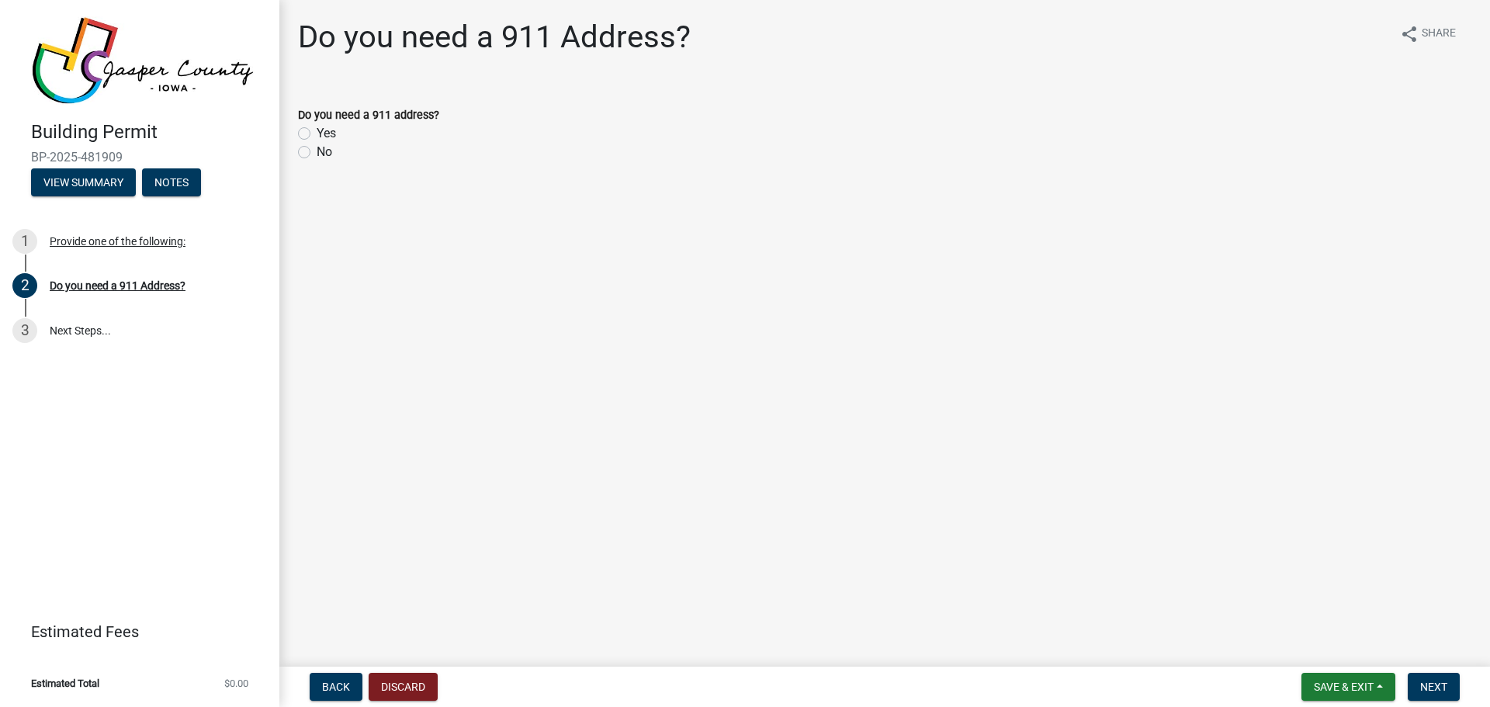
click at [317, 153] on label "No" at bounding box center [325, 152] width 16 height 19
click at [317, 153] on input "No" at bounding box center [322, 148] width 10 height 10
radio input "true"
click at [1426, 687] on span "Next" at bounding box center [1433, 687] width 27 height 12
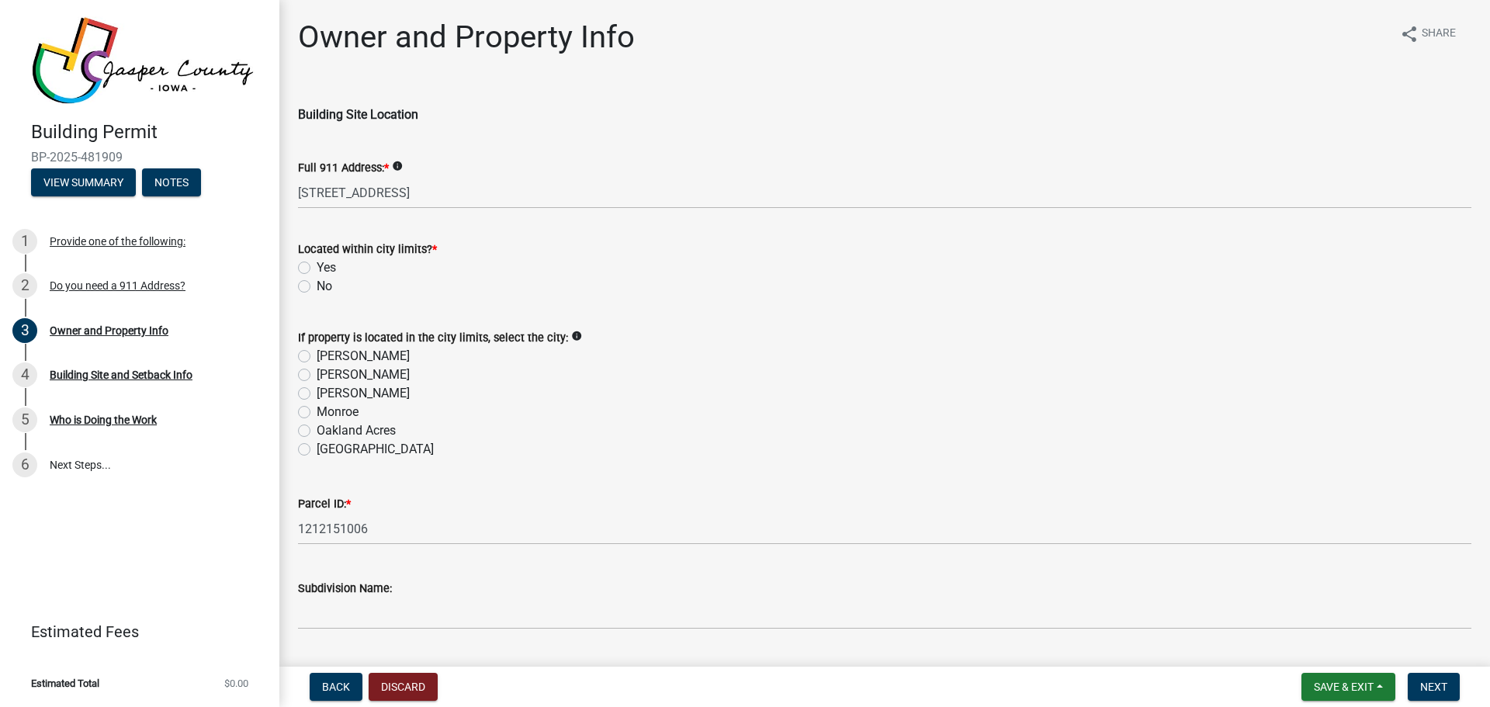
click at [317, 288] on label "No" at bounding box center [325, 286] width 16 height 19
click at [317, 287] on input "No" at bounding box center [322, 282] width 10 height 10
radio input "true"
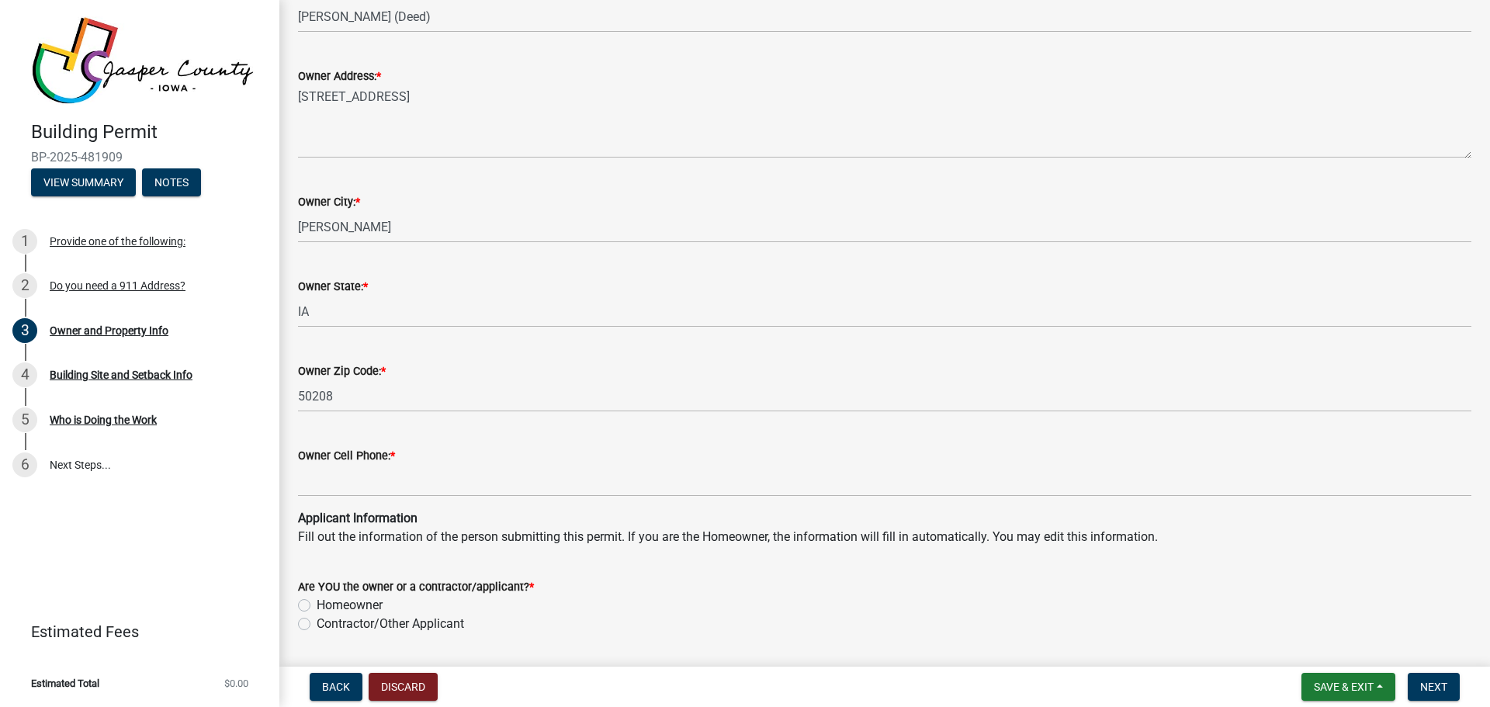
scroll to position [1087, 0]
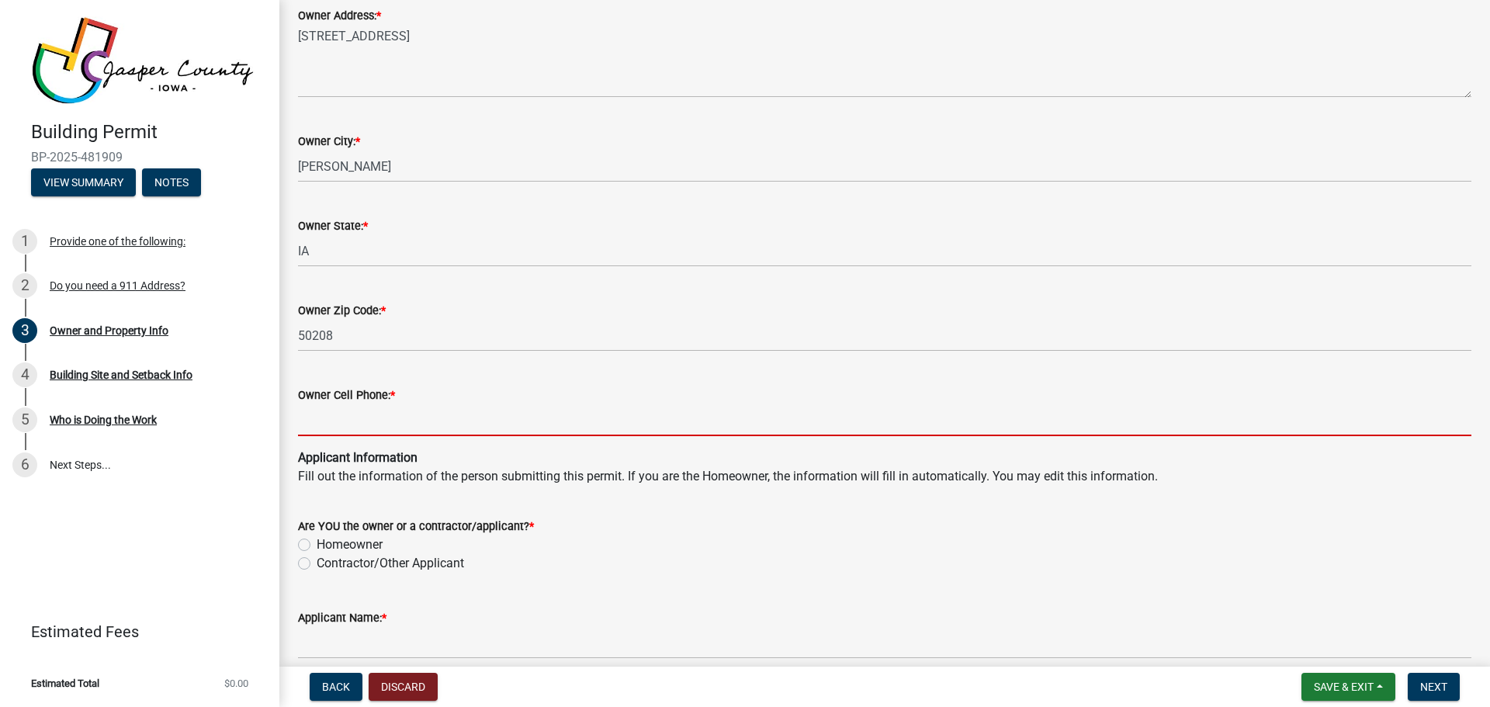
click at [372, 417] on input "Owner Cell Phone: *" at bounding box center [884, 420] width 1173 height 32
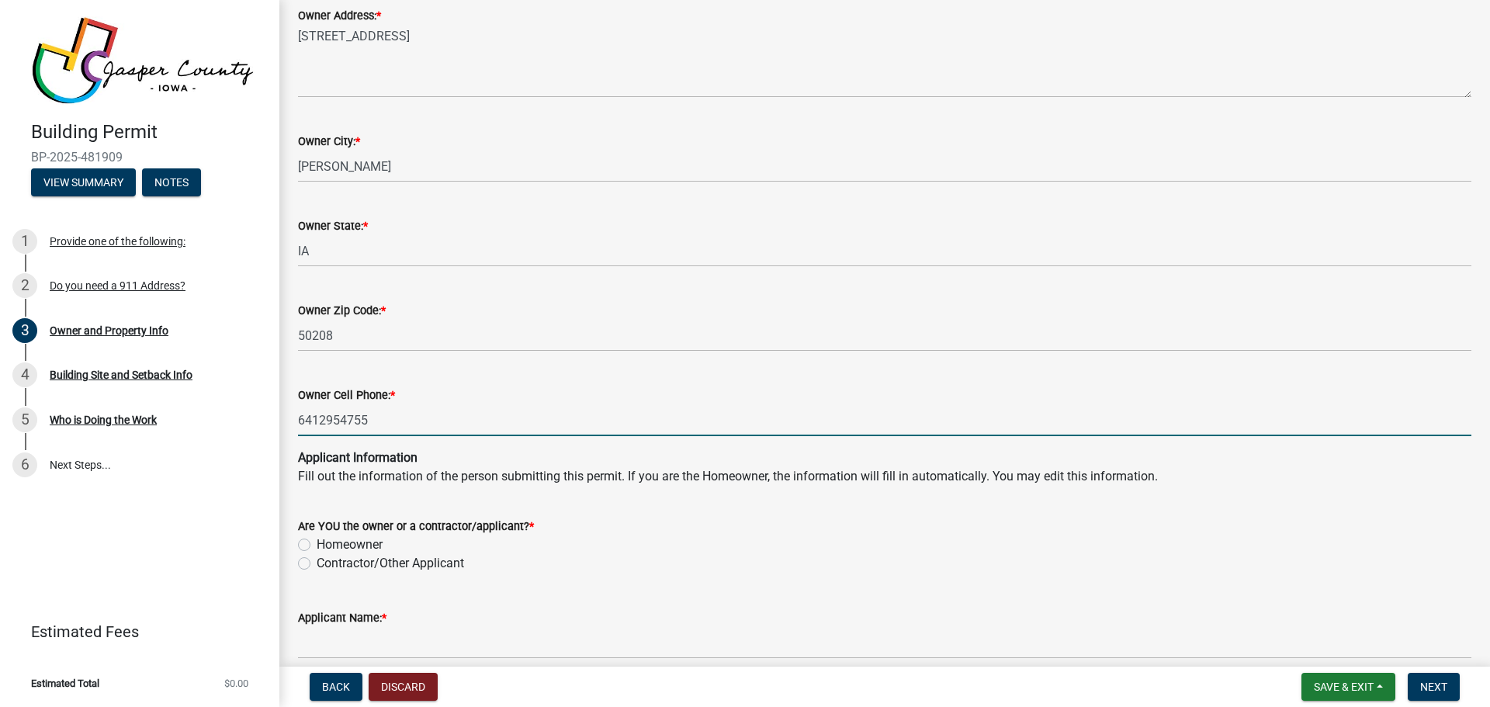
type input "6412954755"
click at [641, 520] on div "Are YOU the owner or a contractor/applicant? *" at bounding box center [884, 526] width 1173 height 19
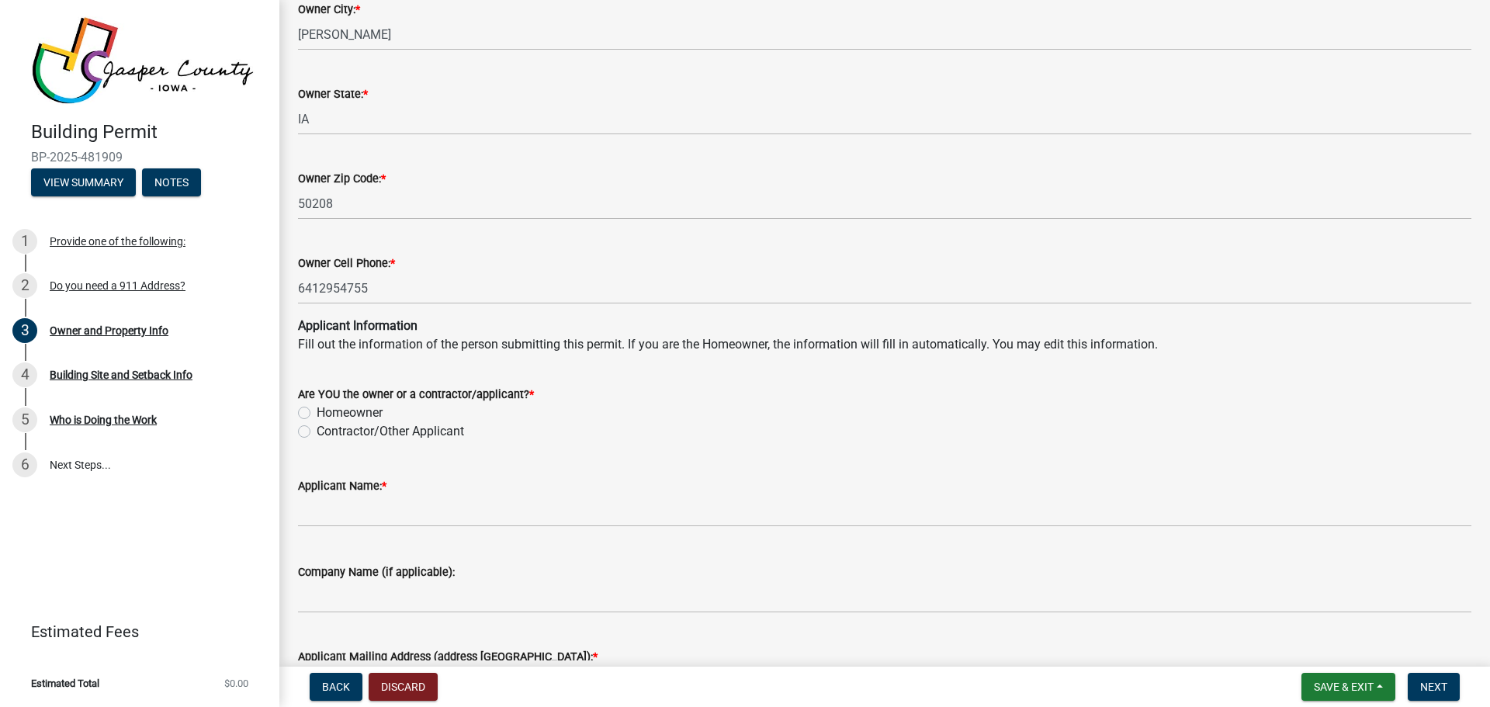
scroll to position [1242, 0]
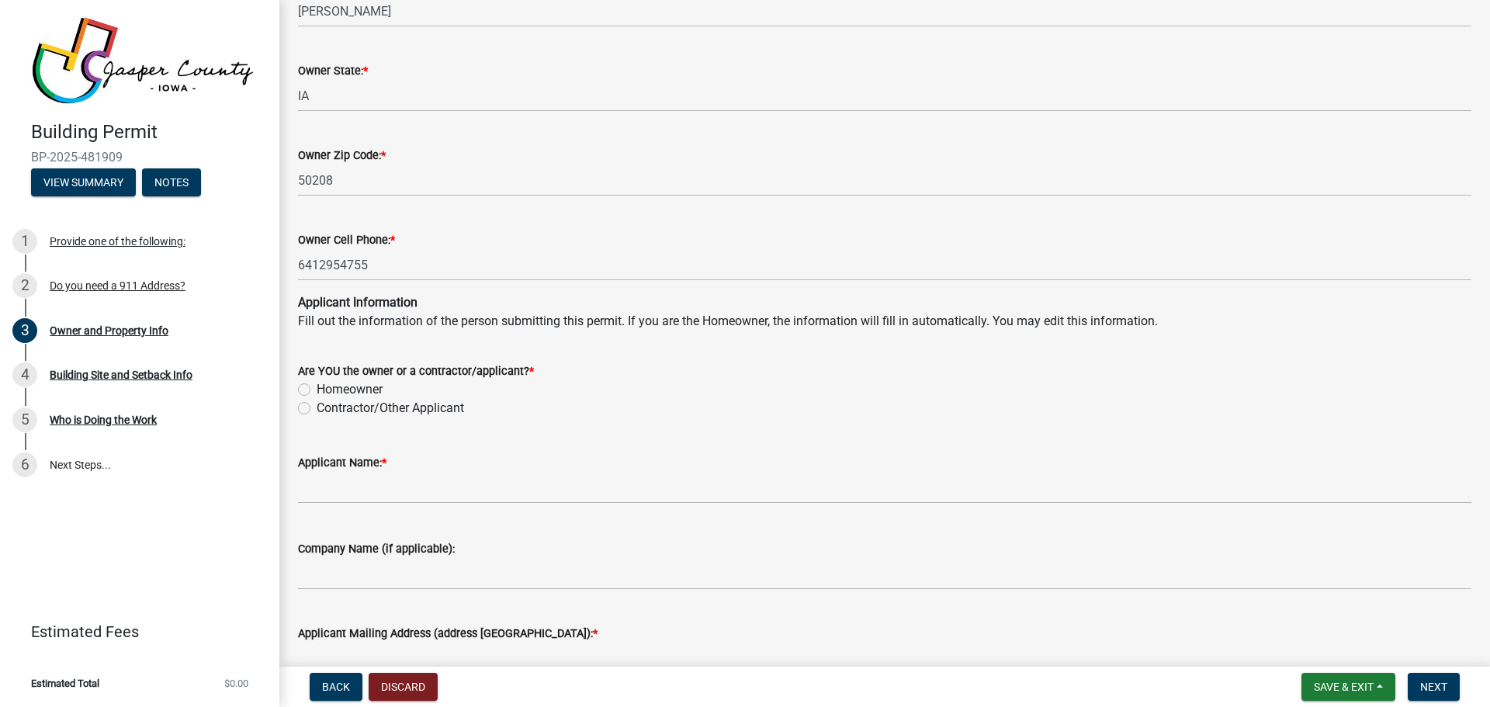
drag, startPoint x: 303, startPoint y: 390, endPoint x: 555, endPoint y: 407, distance: 252.8
click at [317, 390] on label "Homeowner" at bounding box center [350, 389] width 66 height 19
click at [317, 390] on input "Homeowner" at bounding box center [322, 385] width 10 height 10
radio input "true"
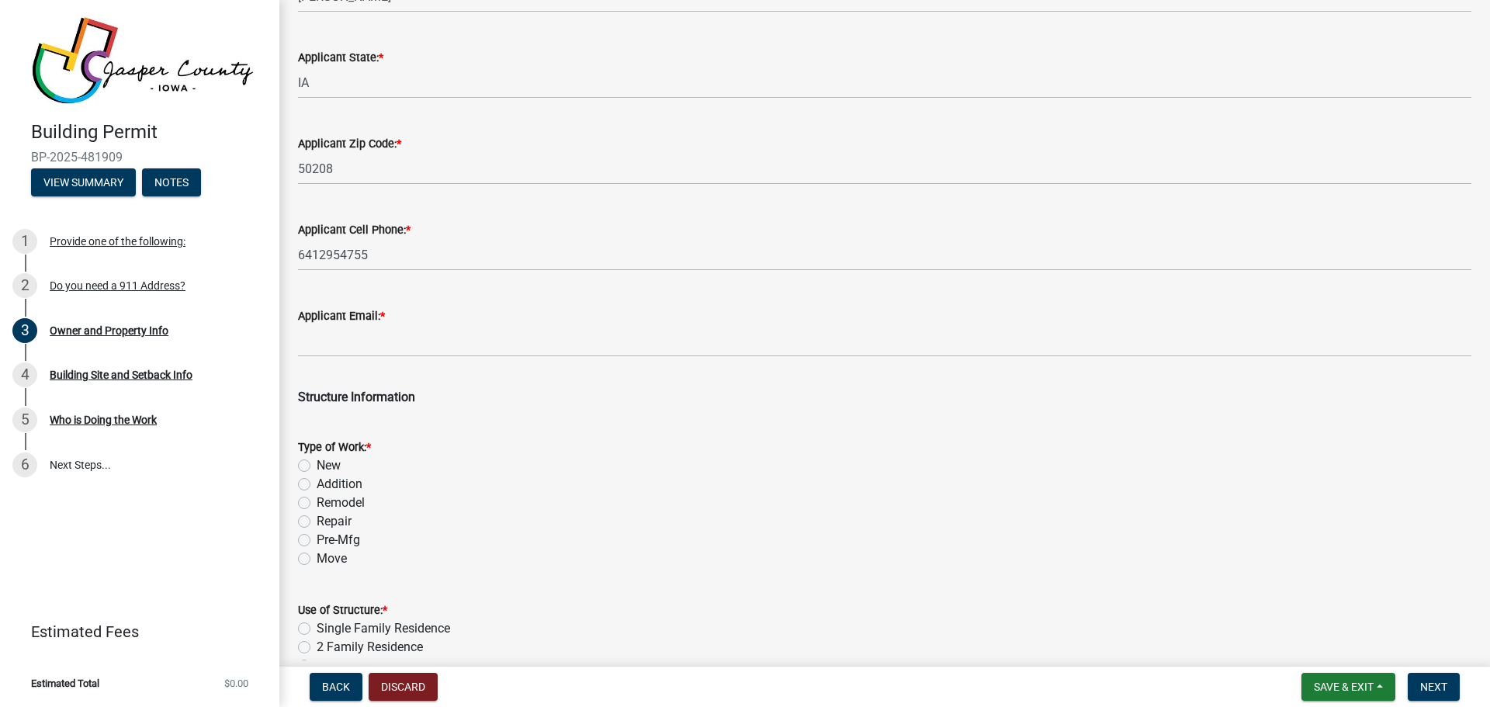
scroll to position [2018, 0]
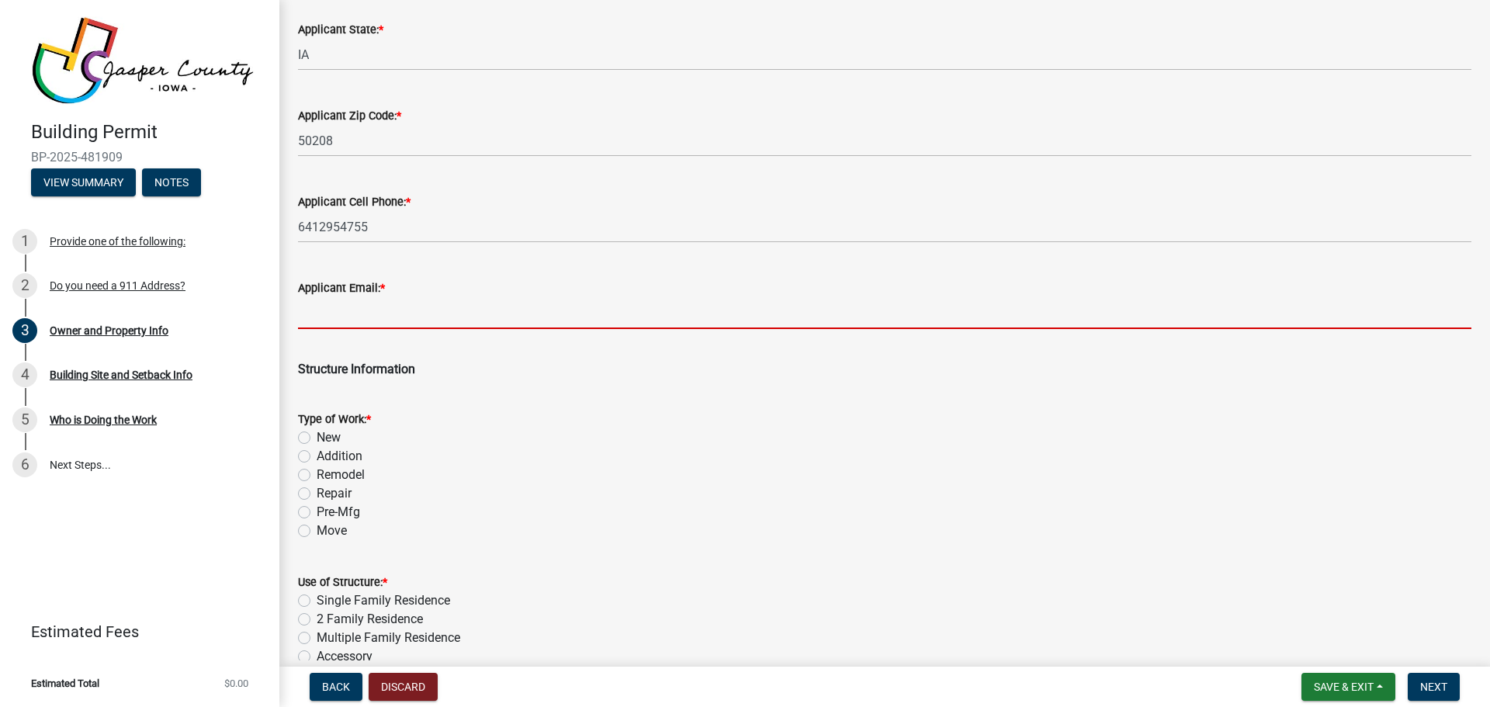
click at [326, 307] on input "Applicant Email: *" at bounding box center [884, 313] width 1173 height 32
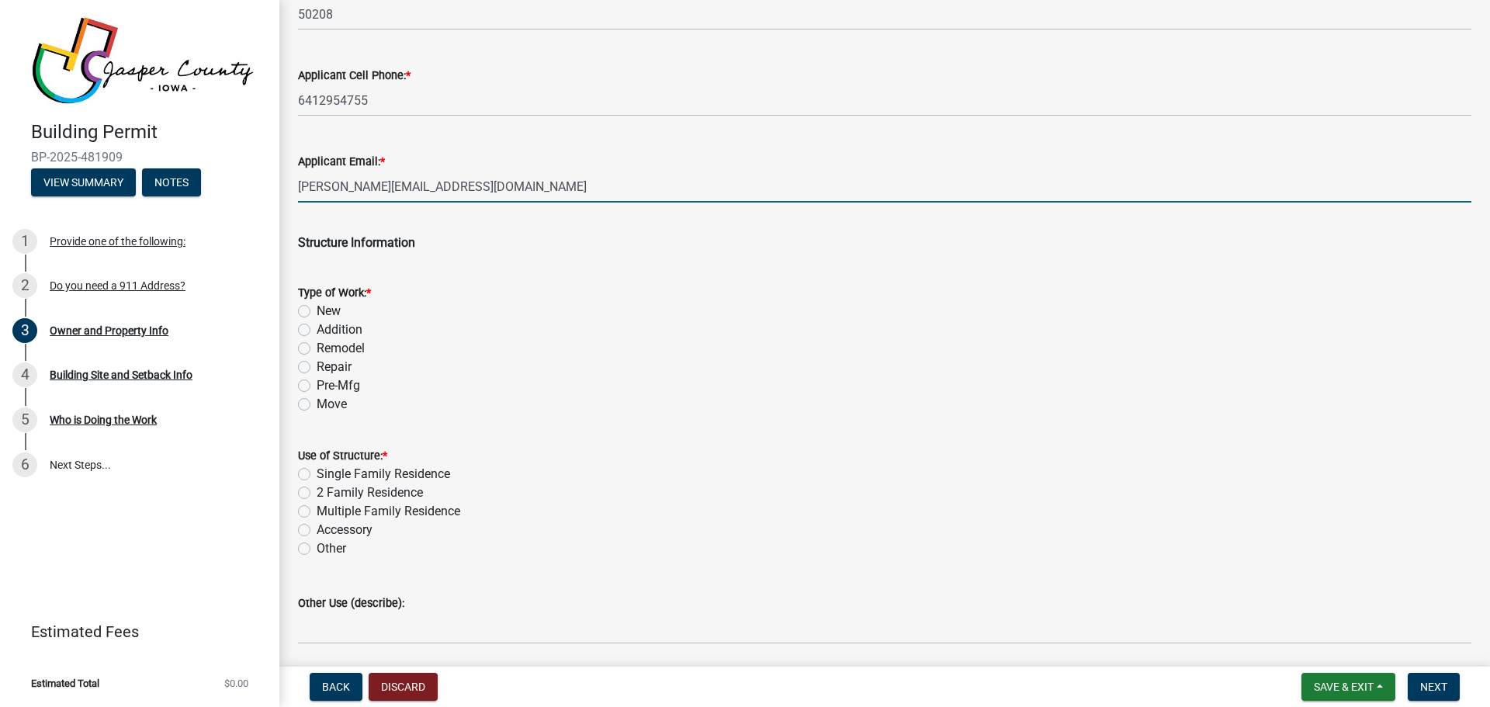
scroll to position [2173, 0]
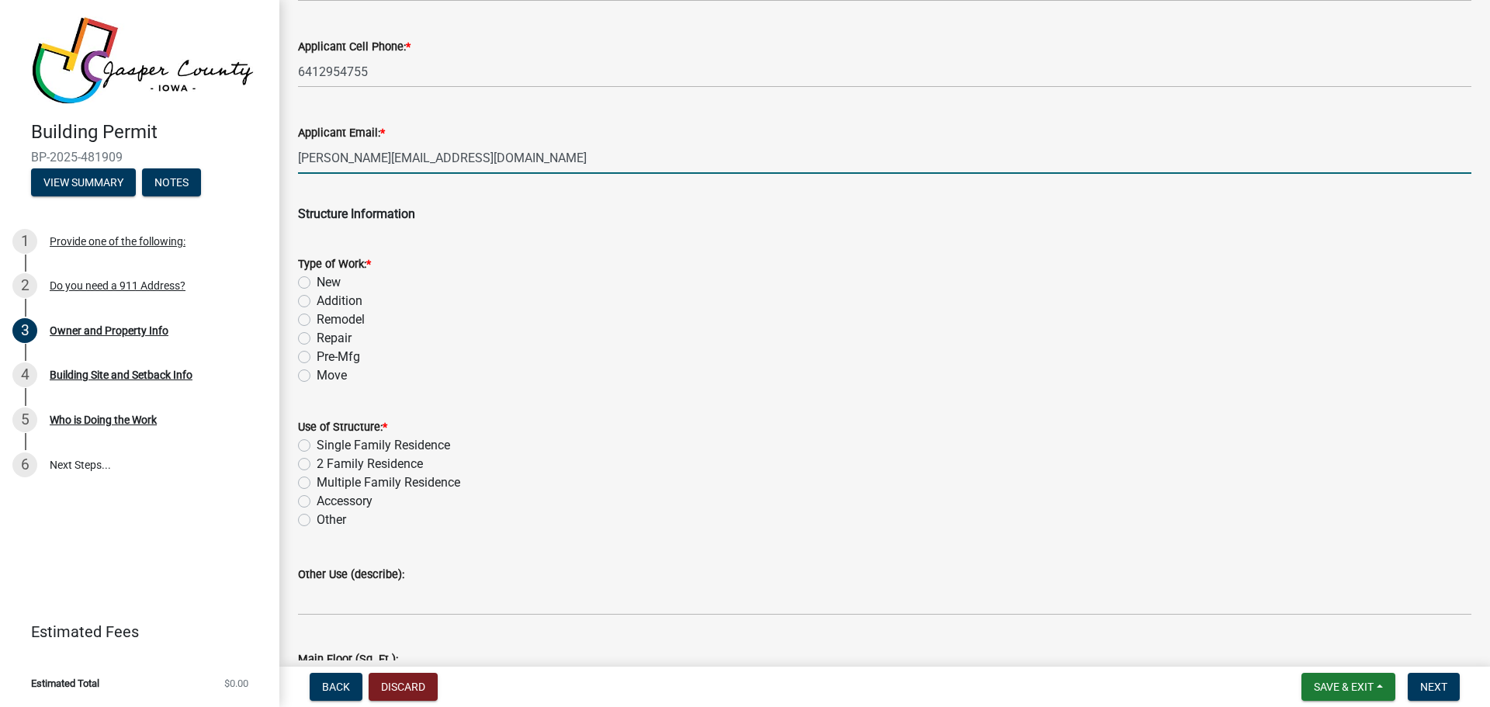
type input "[PERSON_NAME][EMAIL_ADDRESS][DOMAIN_NAME]"
click at [317, 359] on label "Pre-Mfg" at bounding box center [338, 357] width 43 height 19
click at [317, 358] on input "Pre-Mfg" at bounding box center [322, 353] width 10 height 10
radio input "true"
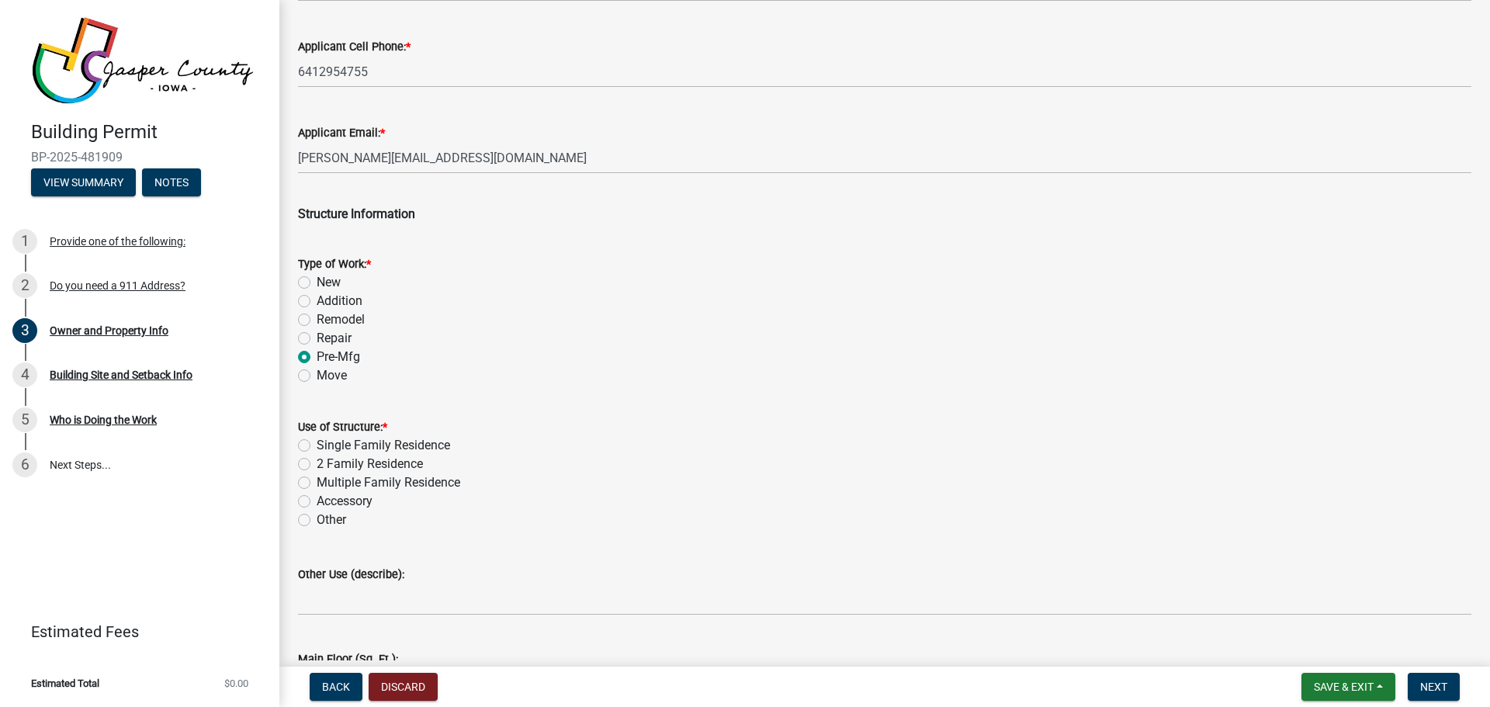
scroll to position [2484, 0]
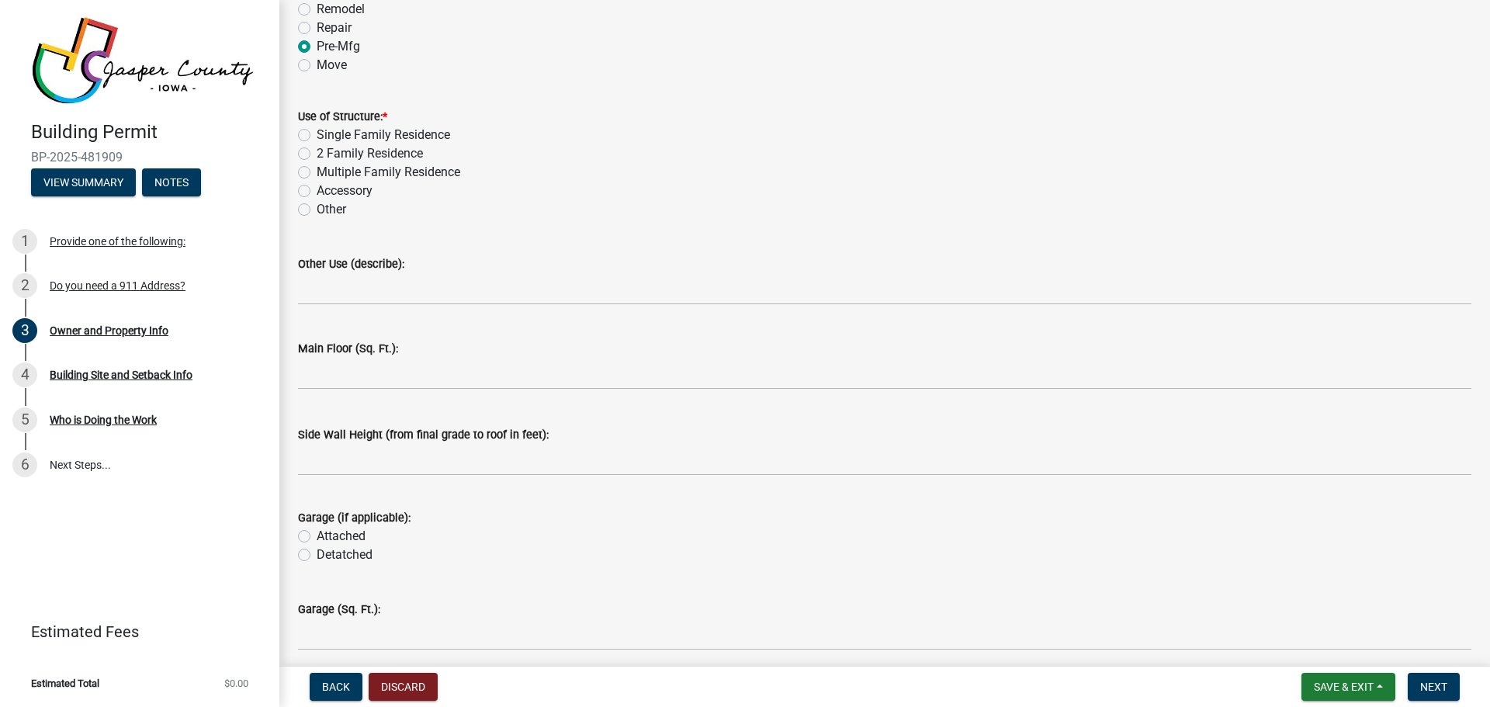
click at [317, 209] on label "Other" at bounding box center [331, 209] width 29 height 19
click at [317, 209] on input "Other" at bounding box center [322, 205] width 10 height 10
radio input "true"
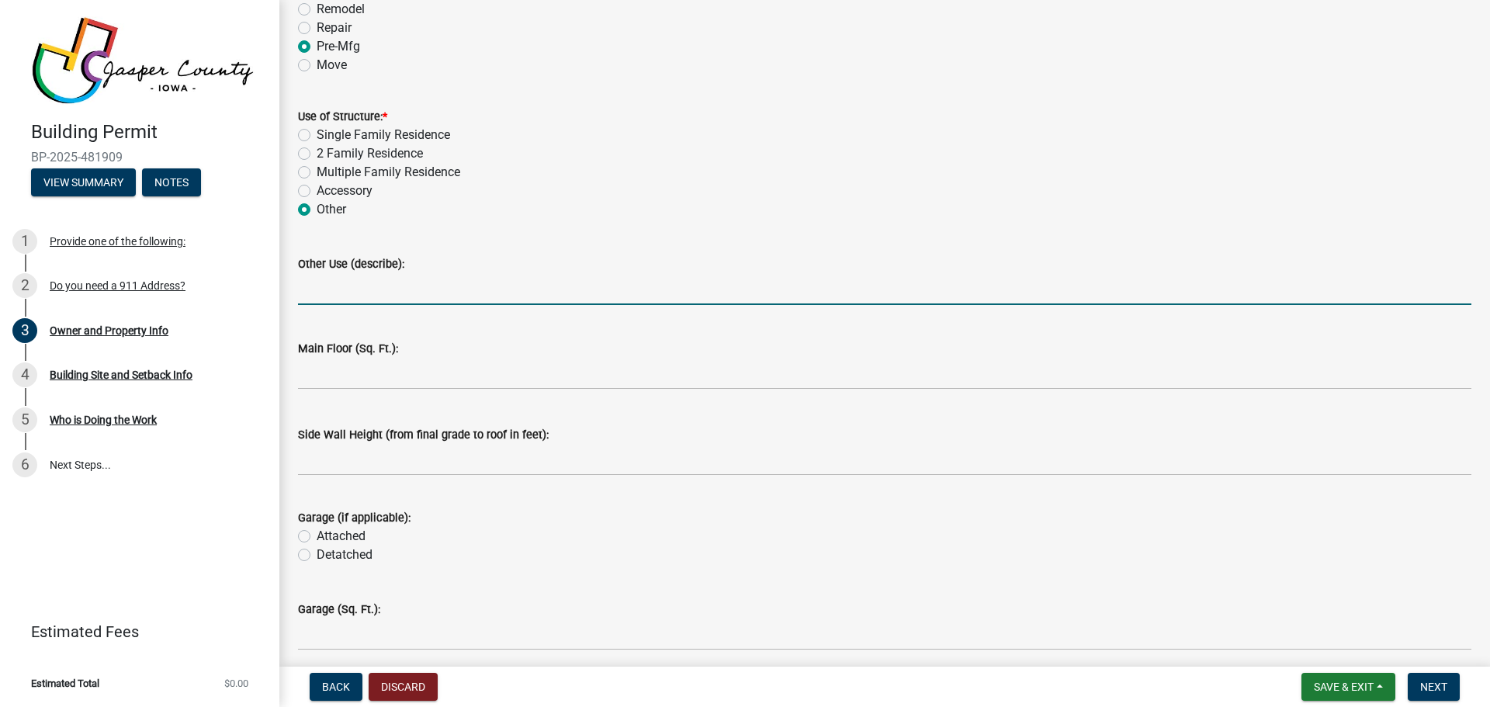
click at [366, 291] on input "Other Use (describe):" at bounding box center [884, 289] width 1173 height 32
click at [491, 289] on input "Two sheds - One 12x24 and one 12x16'" at bounding box center [884, 289] width 1173 height 32
click at [406, 292] on input "Two sheds - One 12x24 and one 12'x16'" at bounding box center [884, 289] width 1173 height 32
click at [428, 290] on input "Two sheds - One 12'x24 and one 12'x16'" at bounding box center [884, 289] width 1173 height 32
type input "Two sheds - One 12'x24' and one 12'x16'"
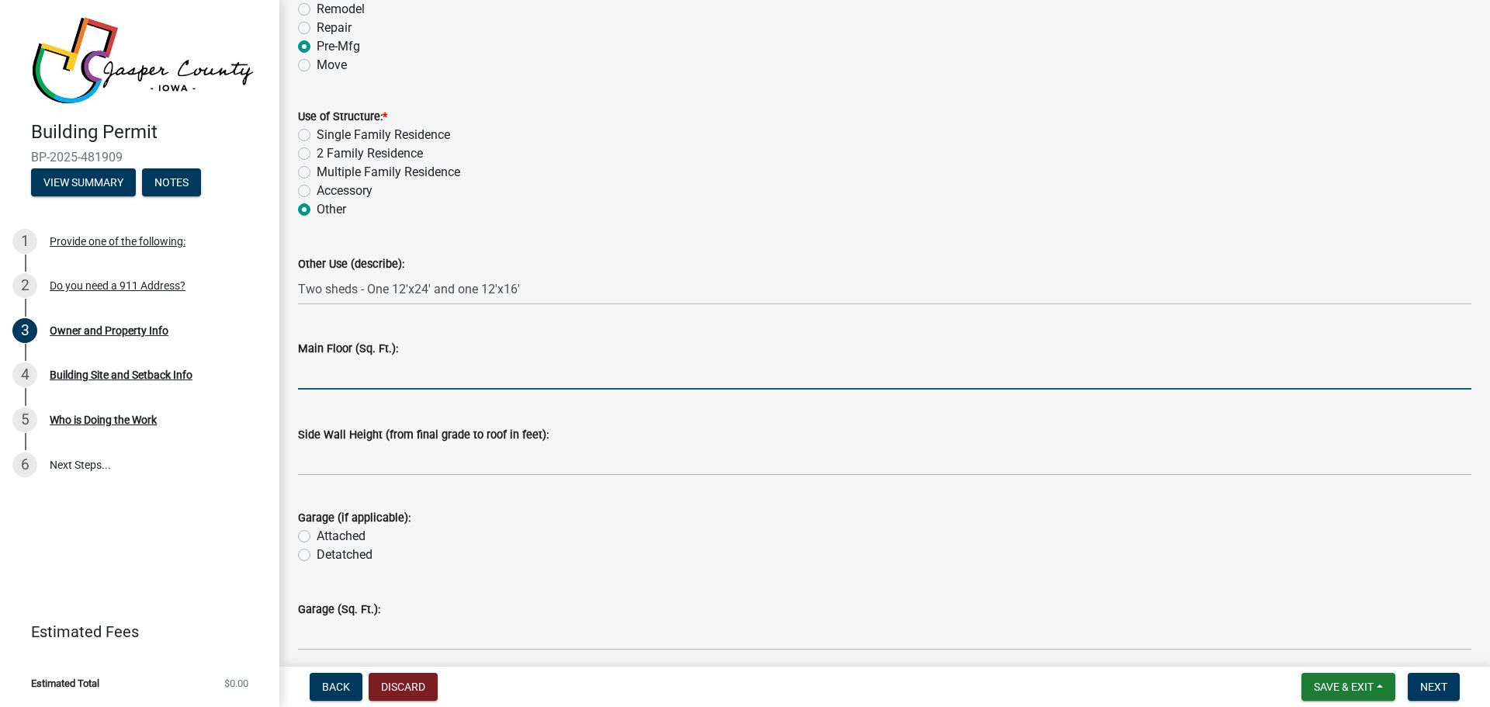
click at [399, 378] on input "text" at bounding box center [884, 374] width 1173 height 32
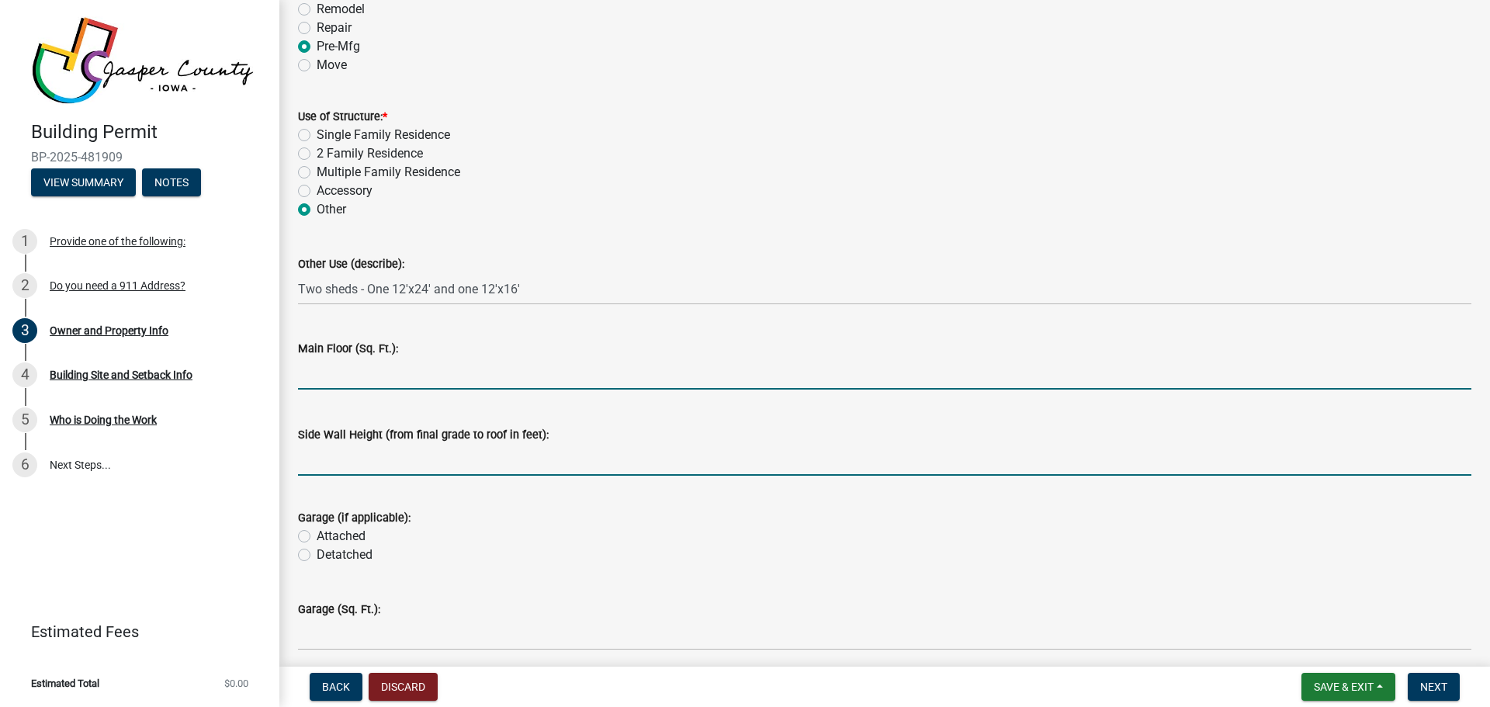
click at [396, 466] on input "text" at bounding box center [884, 460] width 1173 height 32
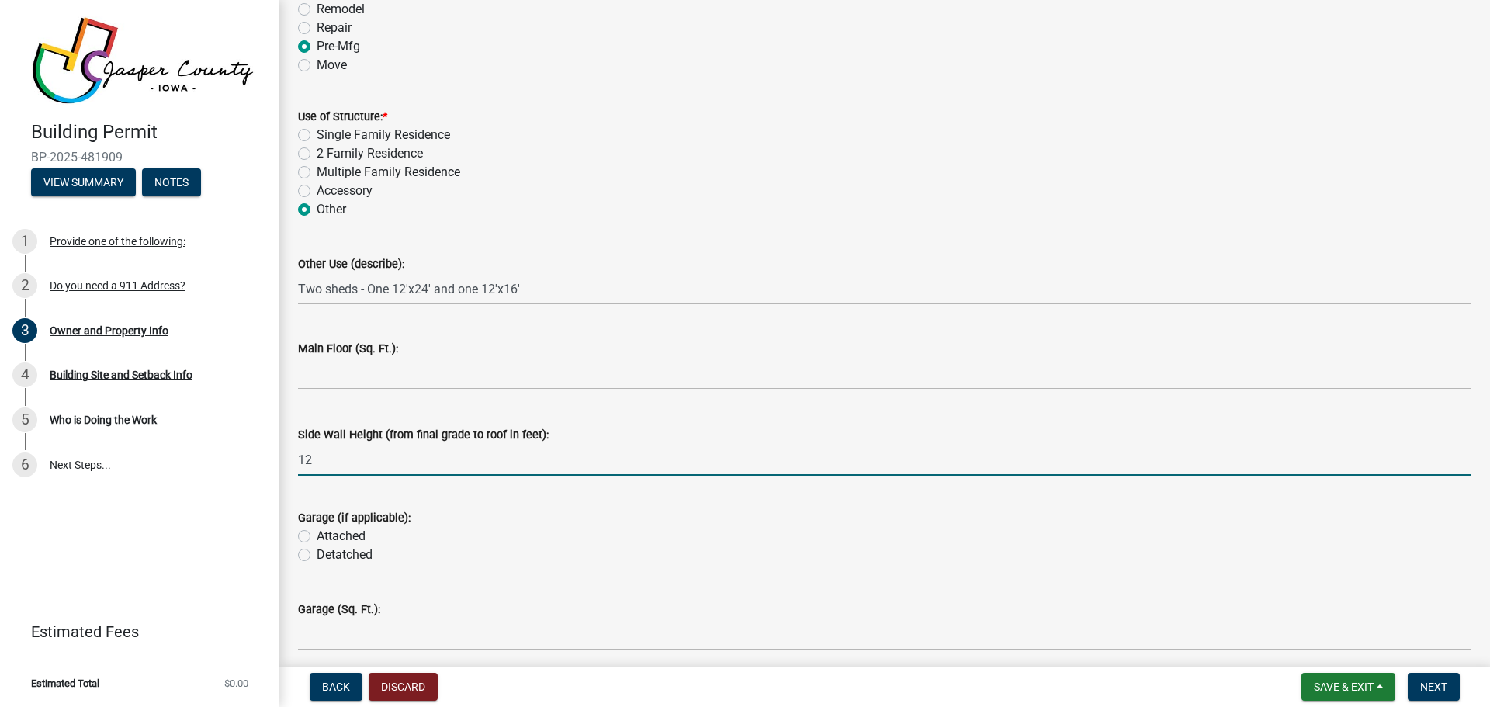
type input "1"
type input "14"
click at [511, 528] on div "Attached" at bounding box center [884, 536] width 1173 height 19
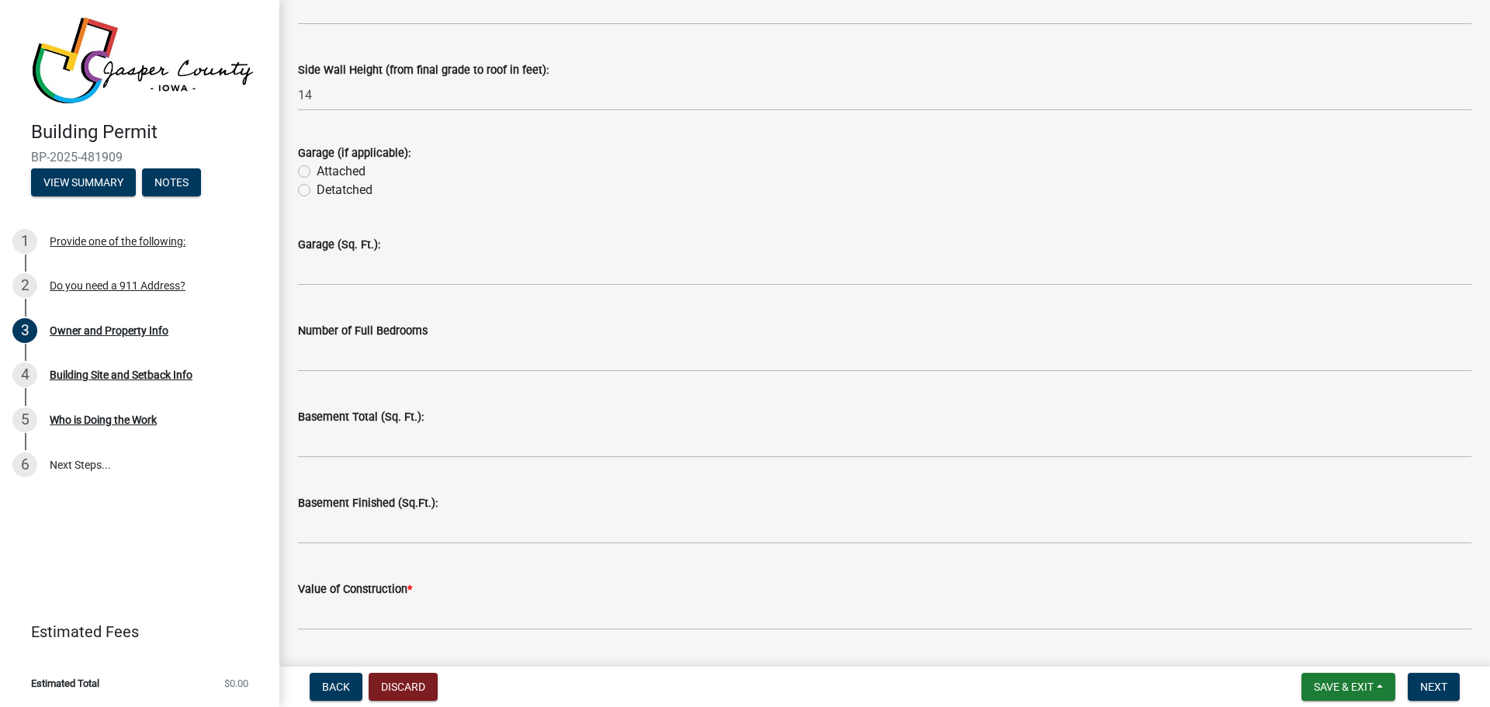
scroll to position [2872, 0]
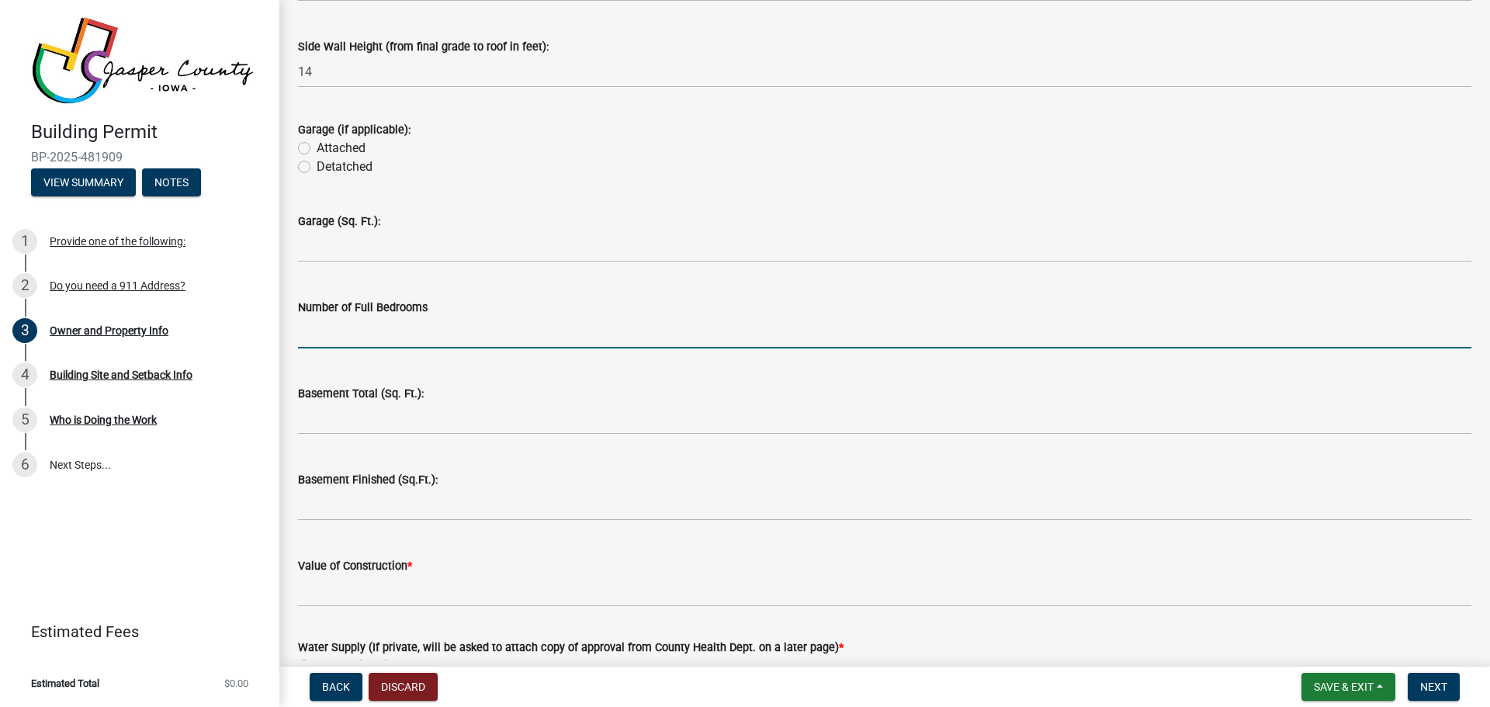
click at [370, 337] on input "text" at bounding box center [884, 333] width 1173 height 32
type input "0"
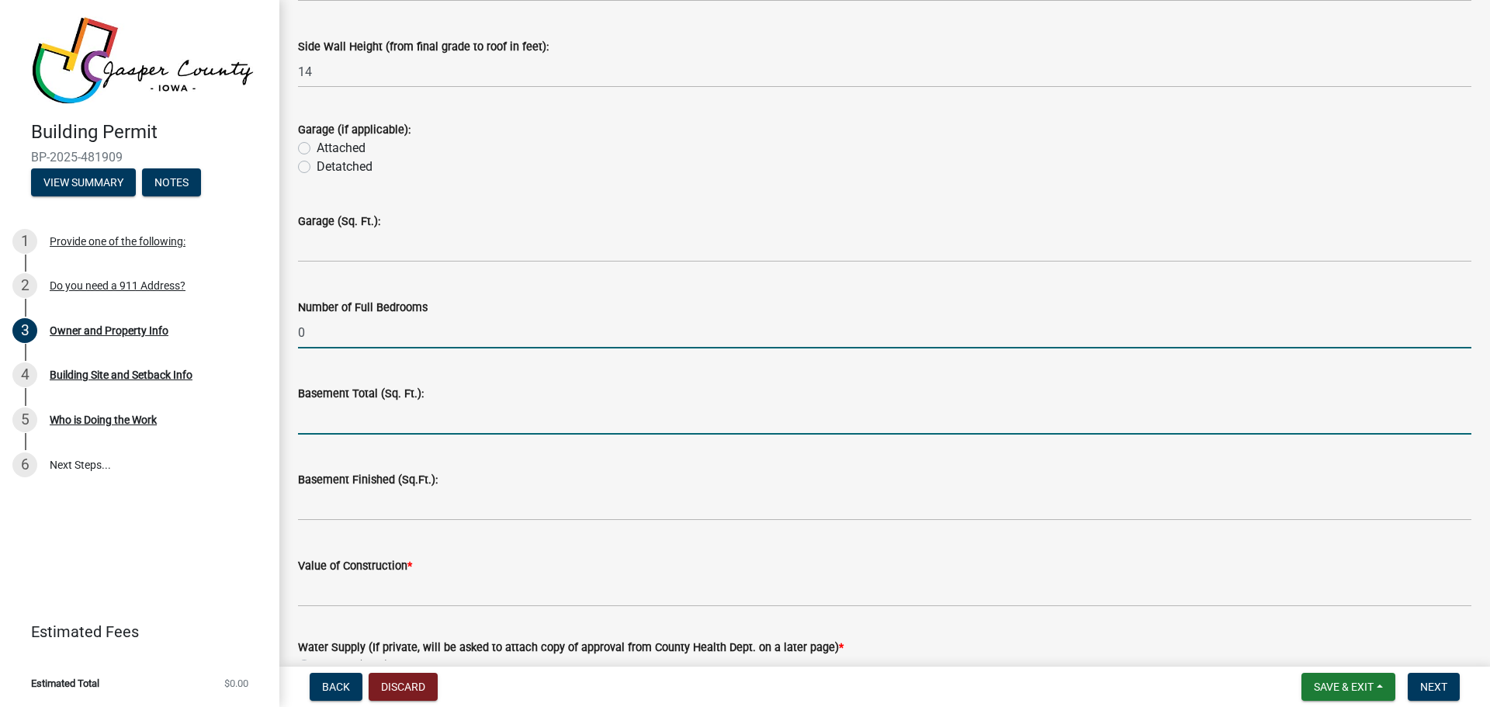
click at [373, 426] on input "text" at bounding box center [884, 419] width 1173 height 32
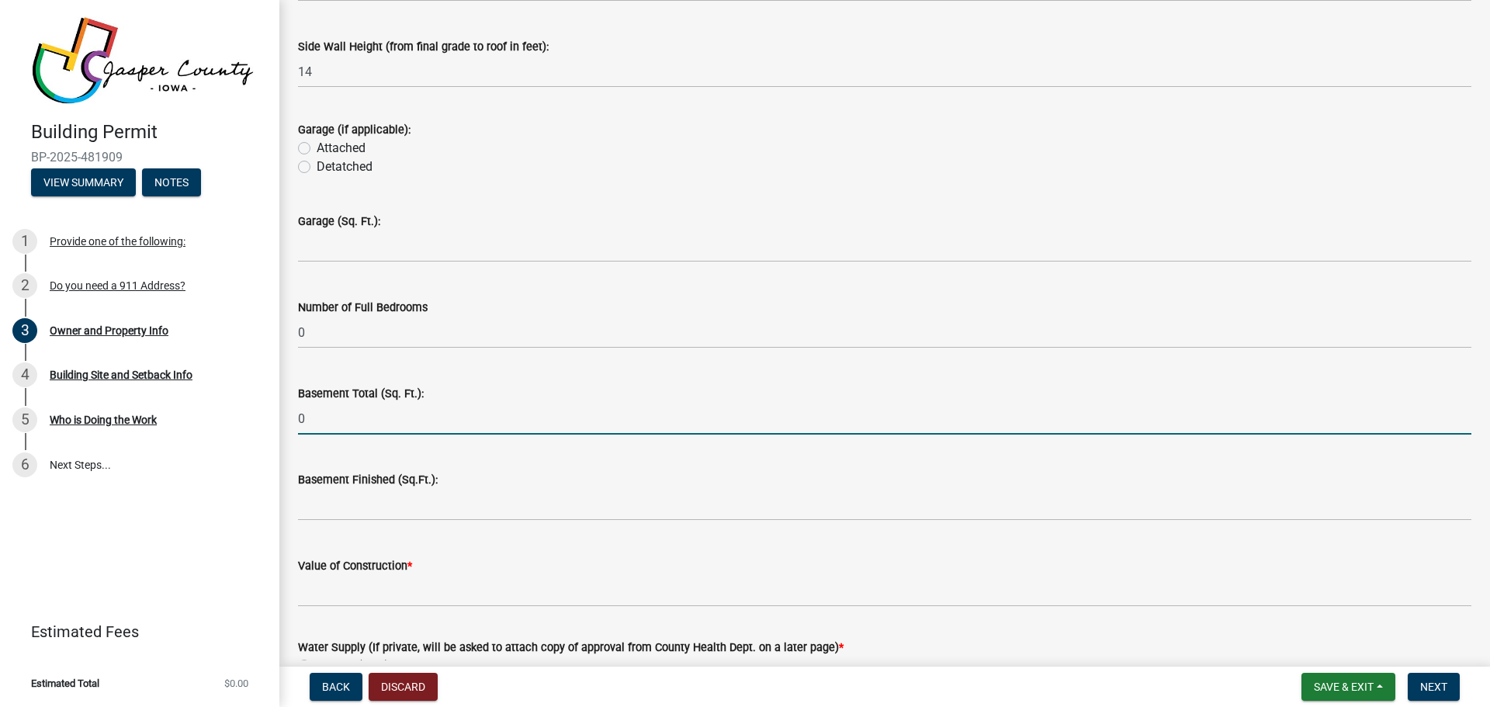
type input "0"
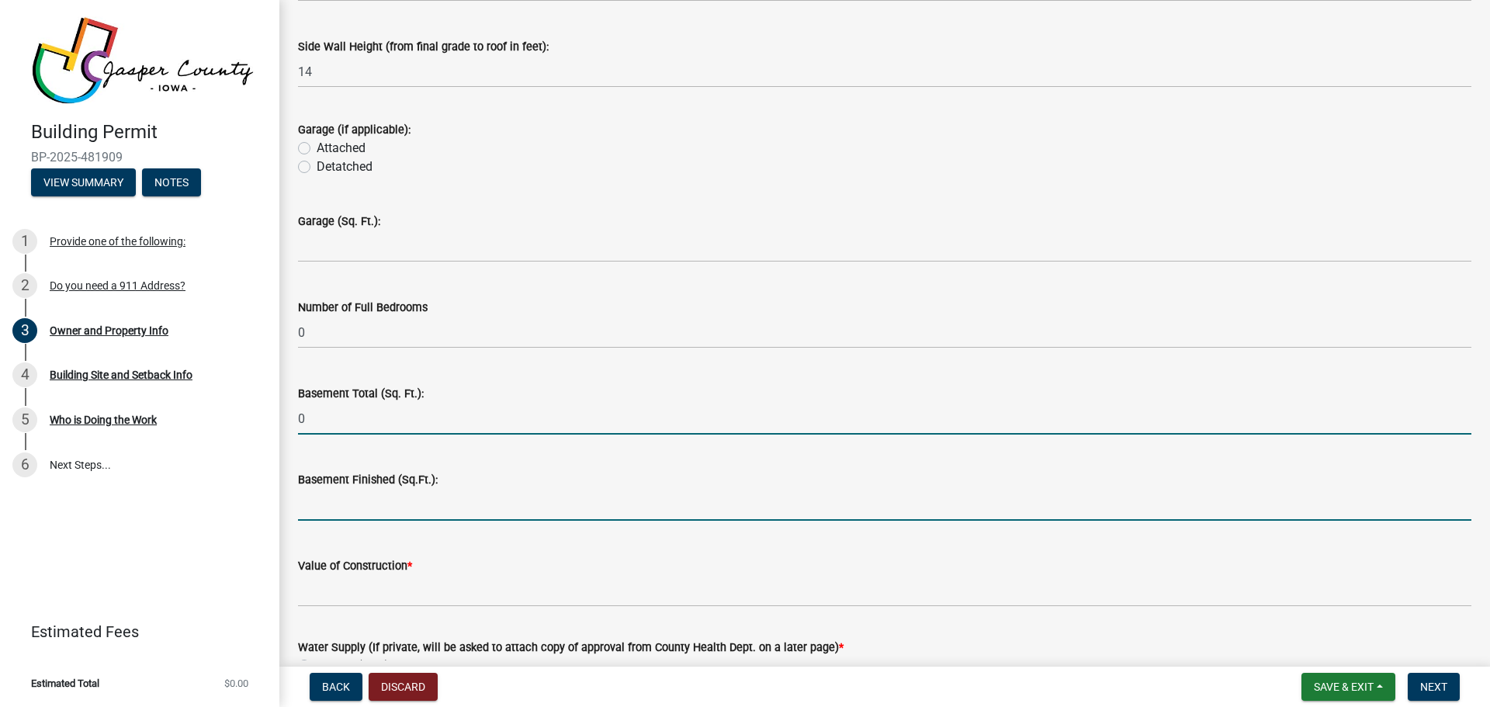
click at [353, 506] on input "text" at bounding box center [884, 505] width 1173 height 32
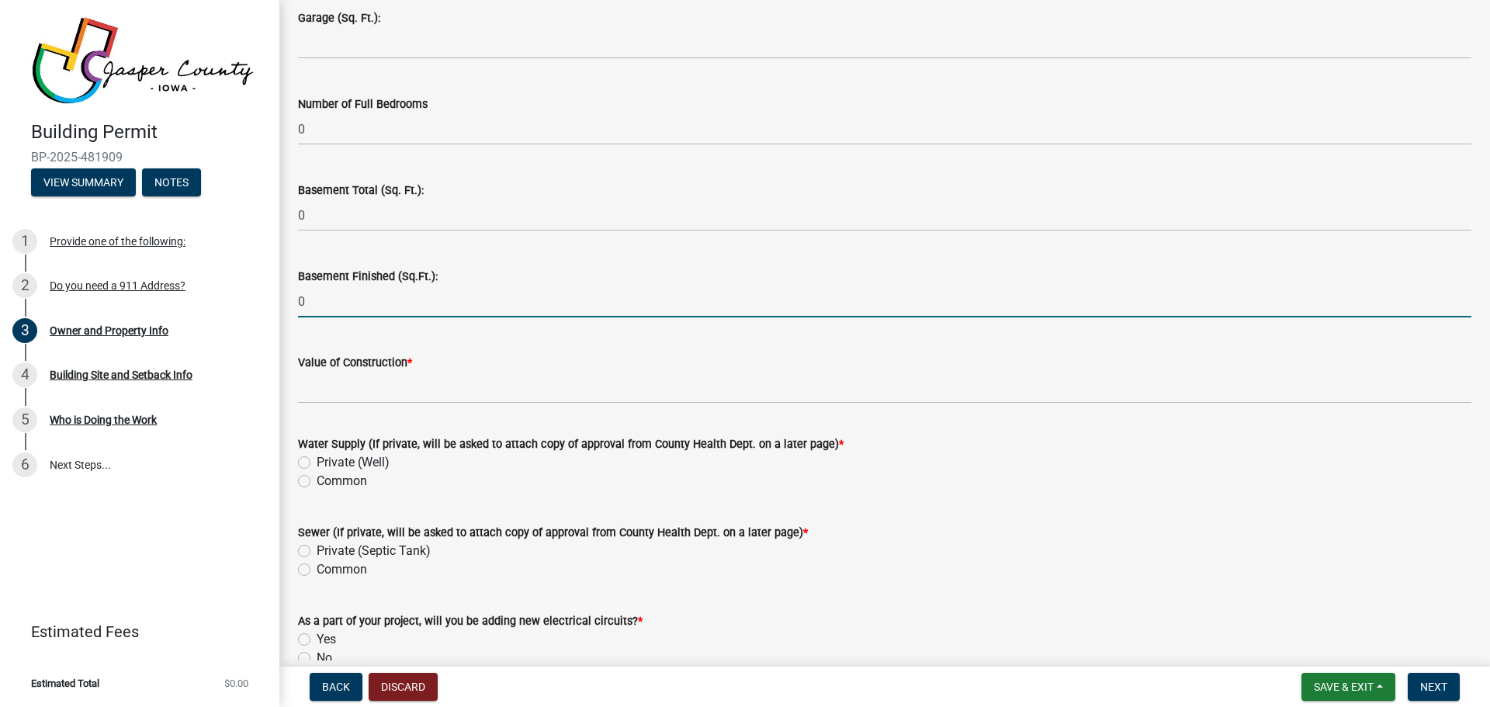
scroll to position [3104, 0]
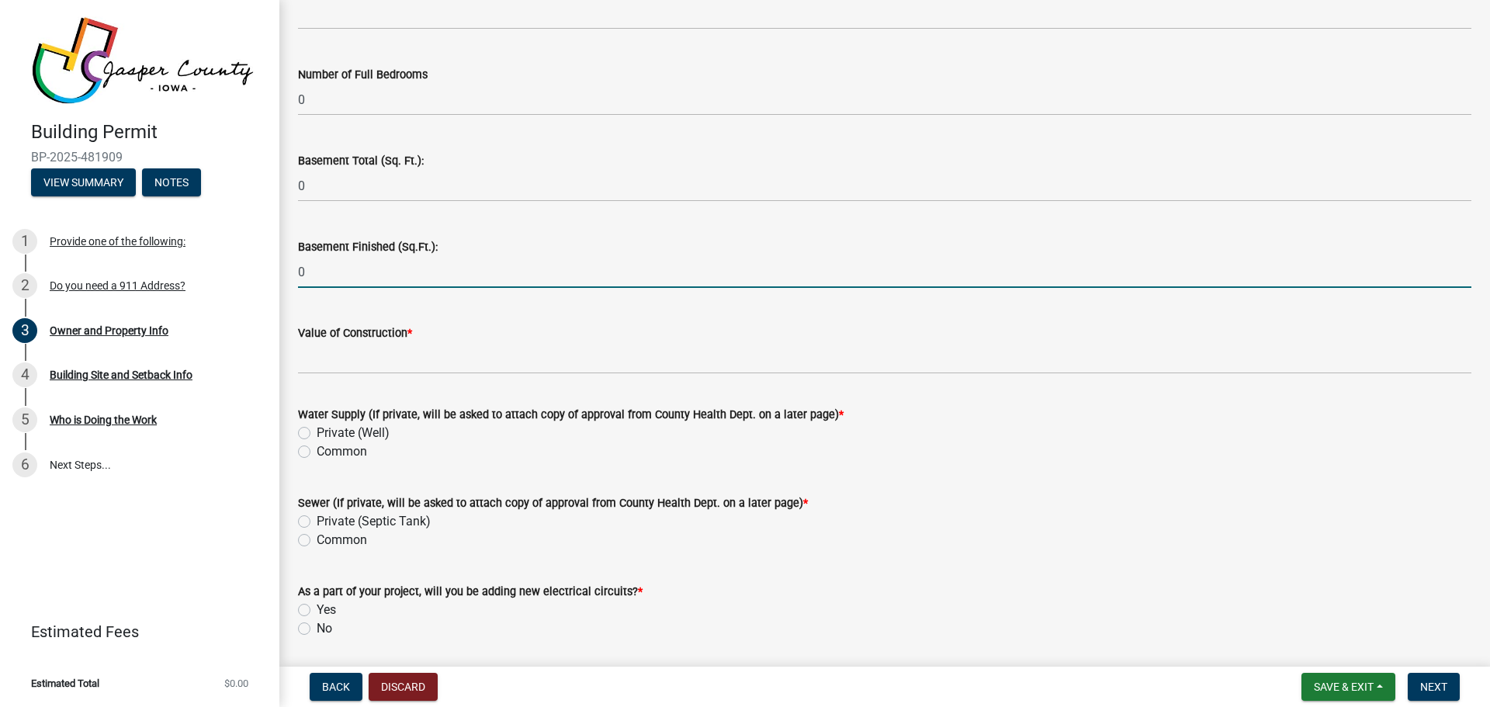
type input "0"
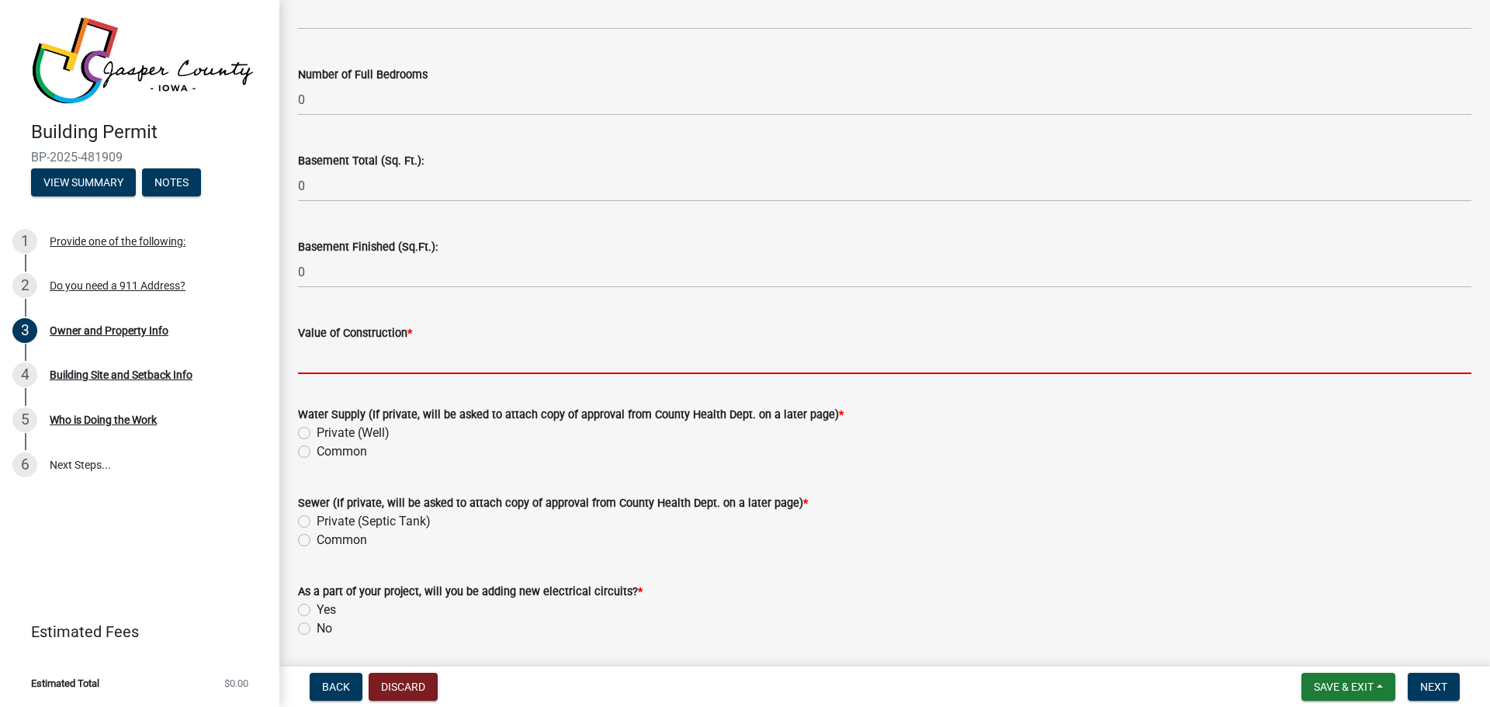
click at [354, 362] on input "Value of Construction *" at bounding box center [884, 358] width 1173 height 32
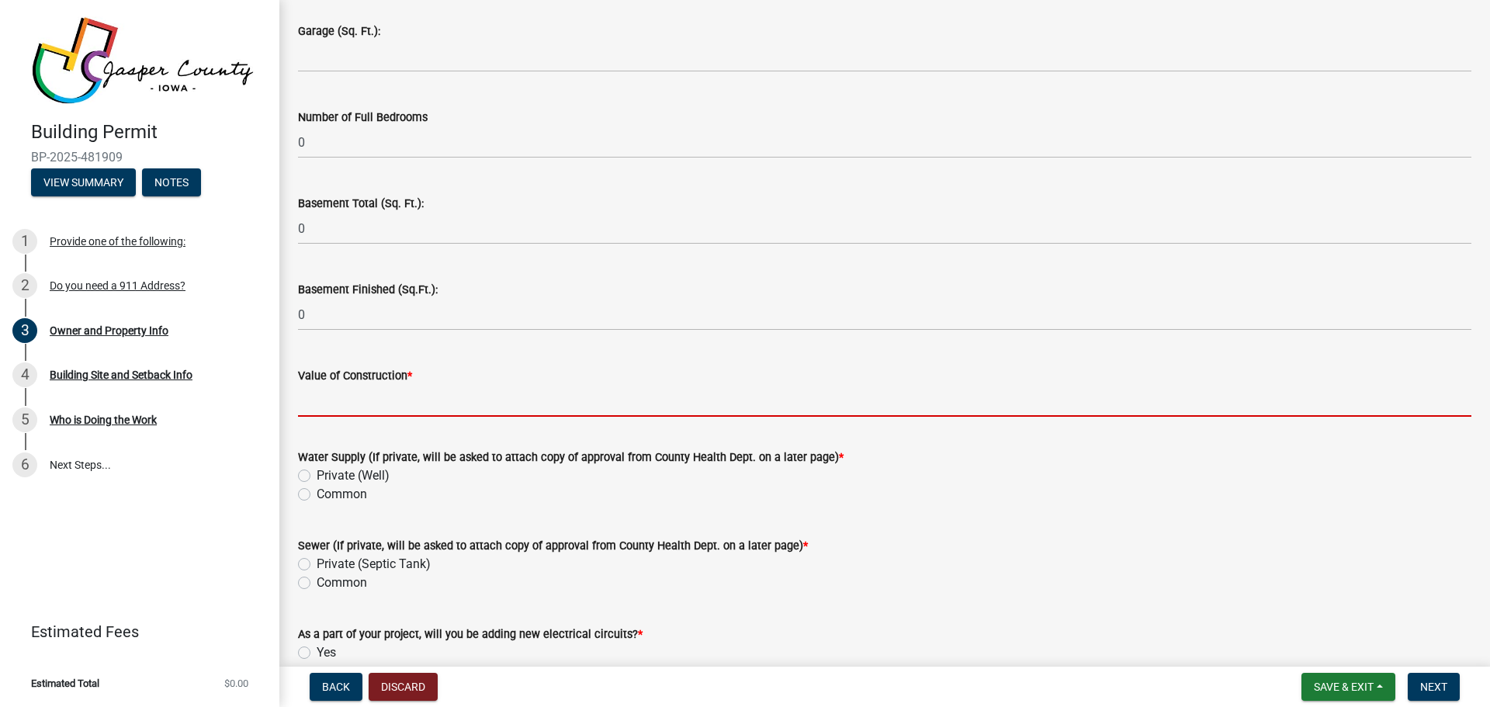
scroll to position [3027, 0]
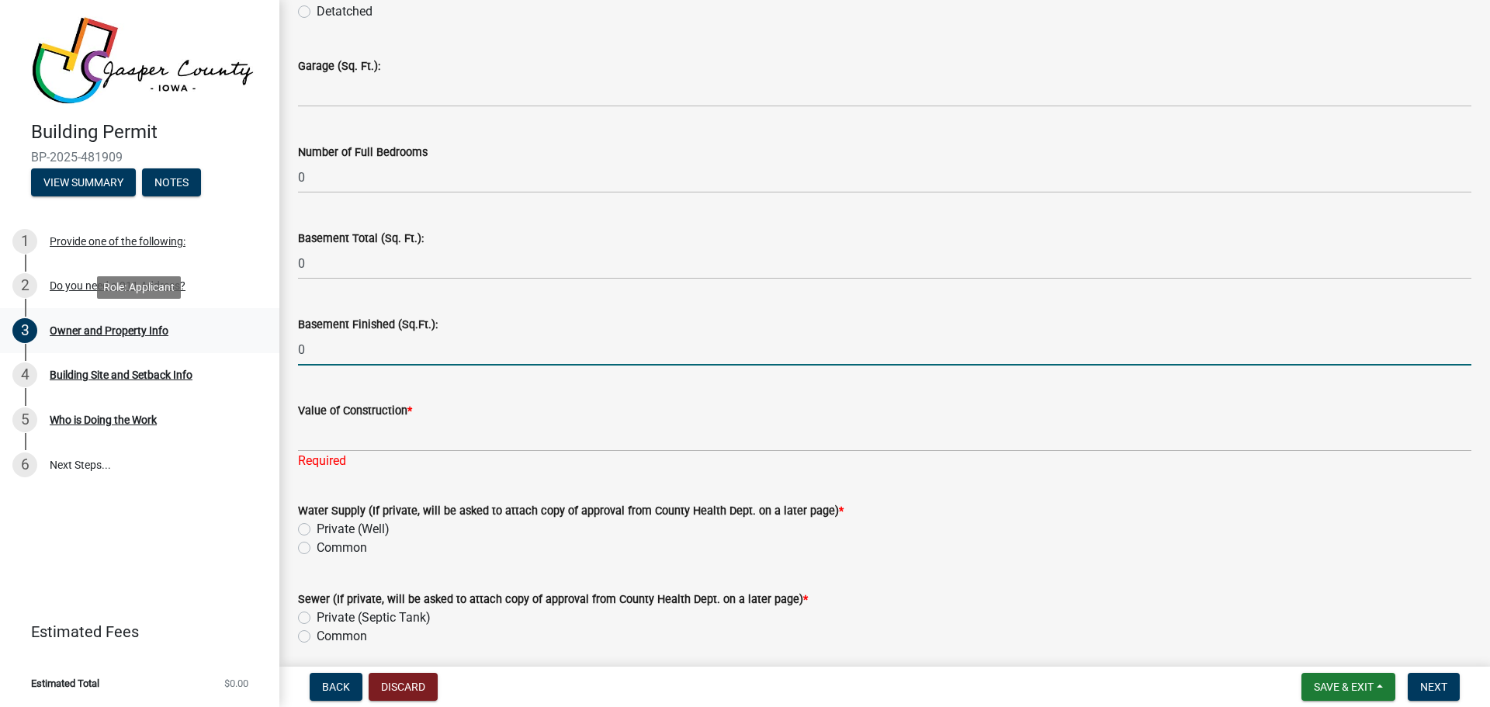
drag, startPoint x: 338, startPoint y: 354, endPoint x: 225, endPoint y: 338, distance: 114.5
click at [225, 338] on div "Building Permit BP-2025-481909 View Summary Notes 1 Provide one of the followin…" at bounding box center [745, 353] width 1490 height 707
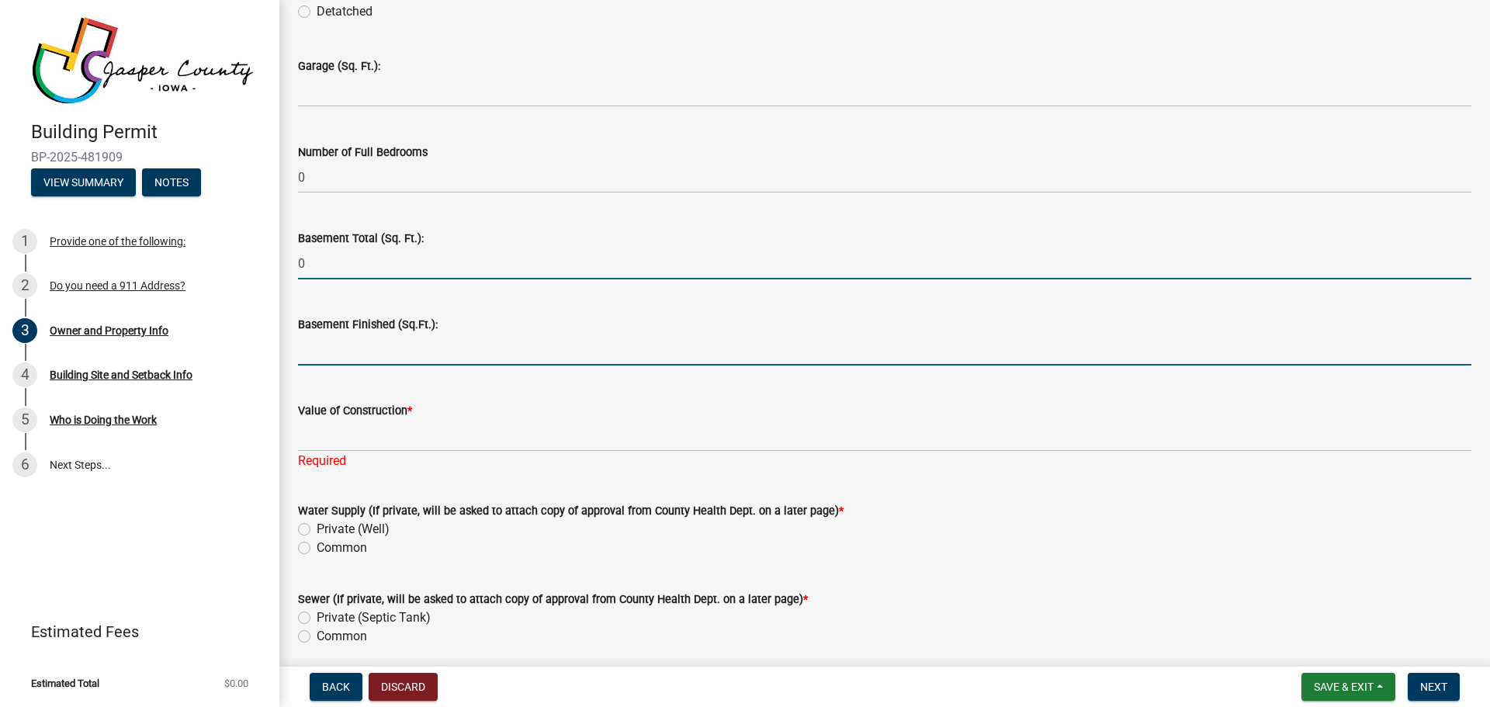
click at [311, 258] on input "0" at bounding box center [884, 264] width 1173 height 32
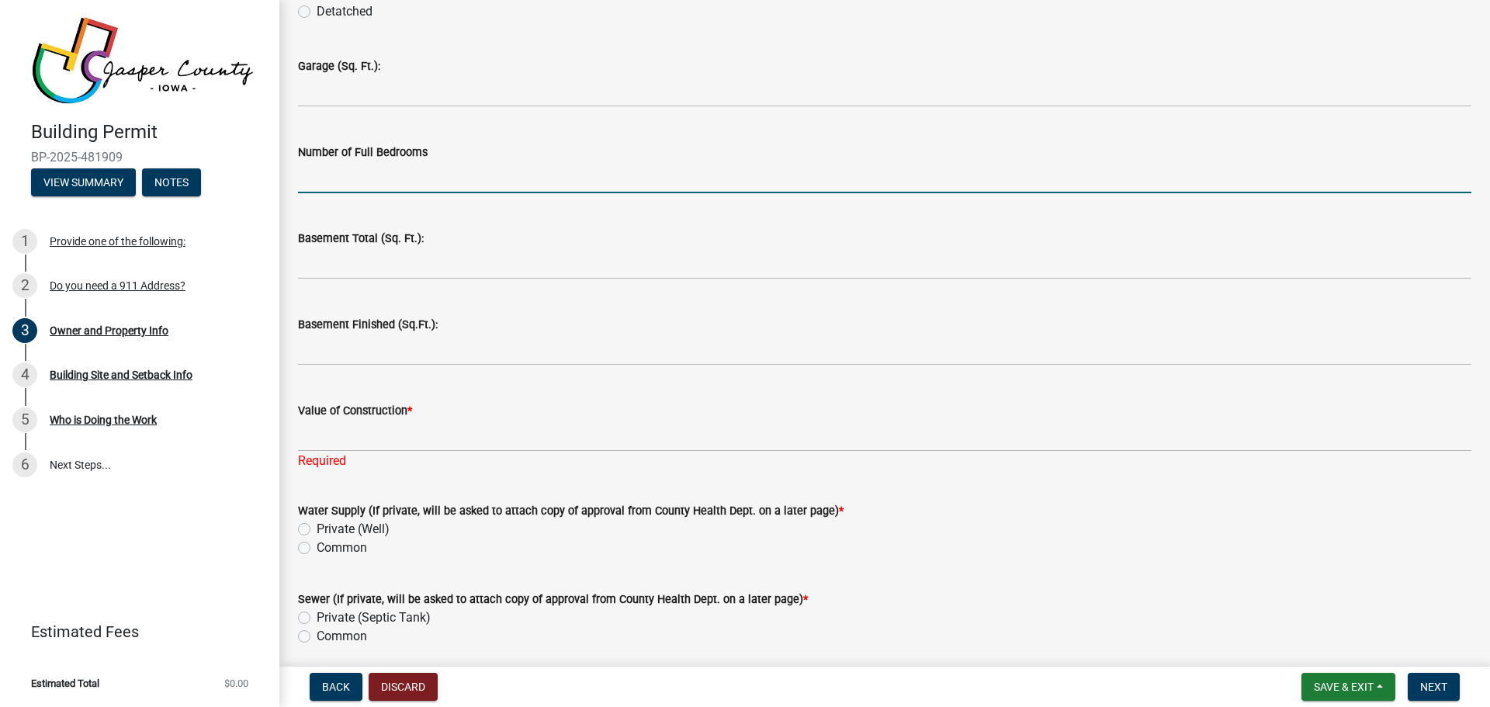
click at [320, 174] on input "text" at bounding box center [884, 177] width 1173 height 32
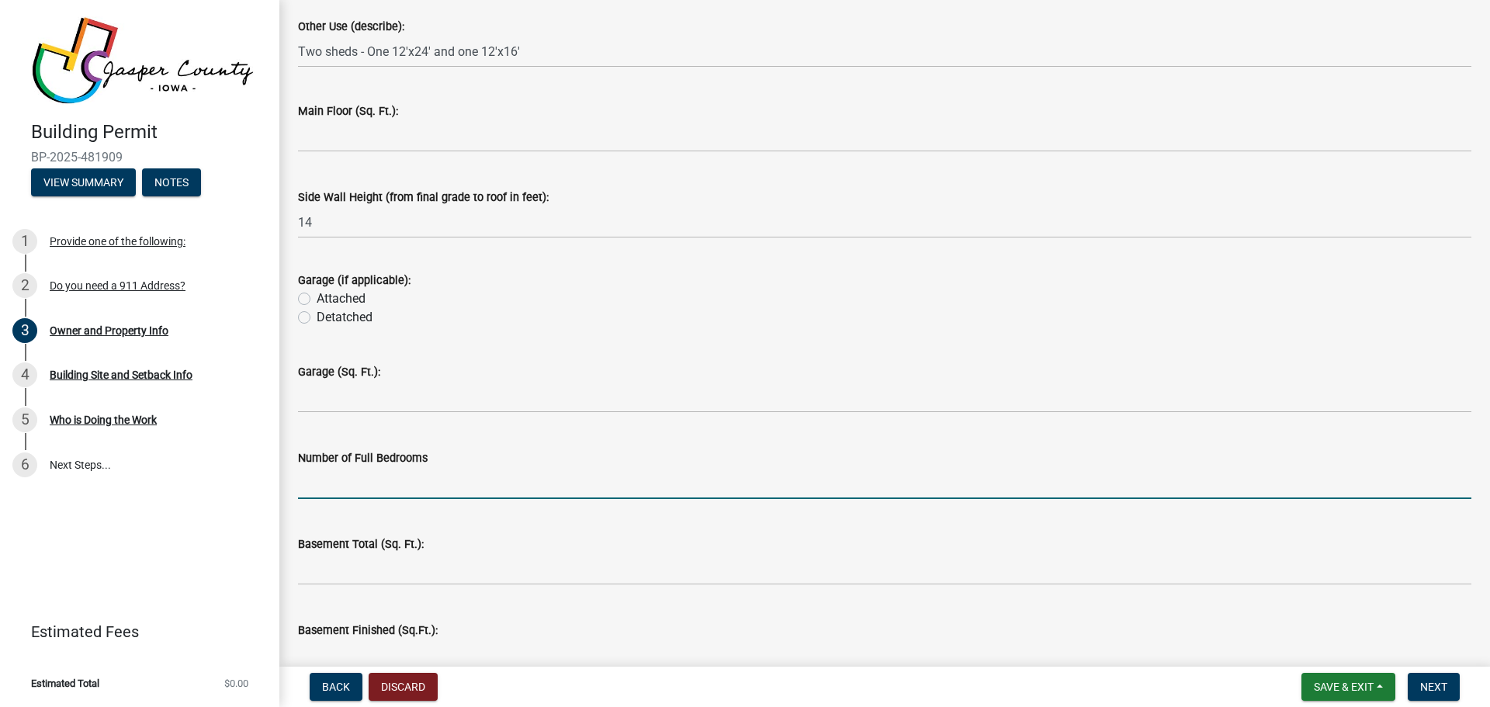
scroll to position [2716, 0]
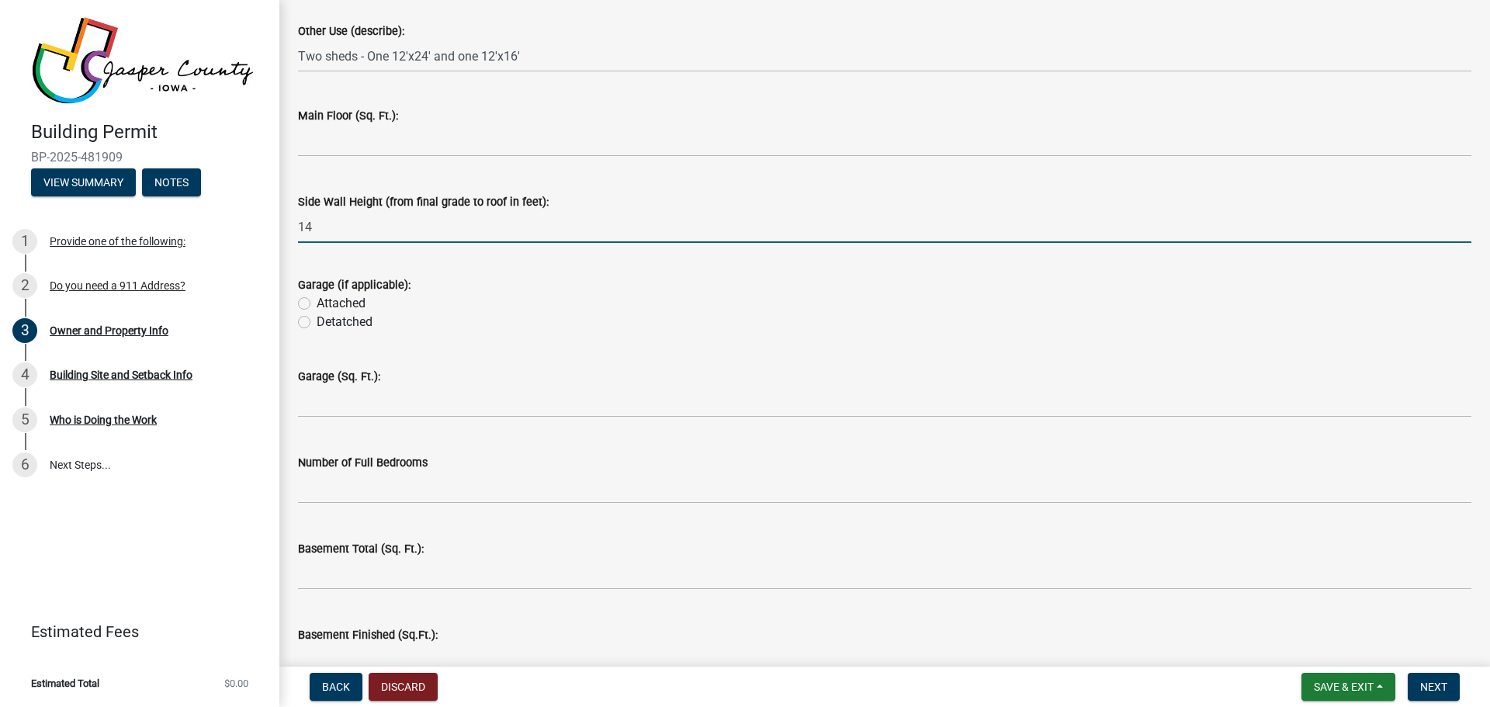
click at [324, 233] on input "14" at bounding box center [884, 227] width 1173 height 32
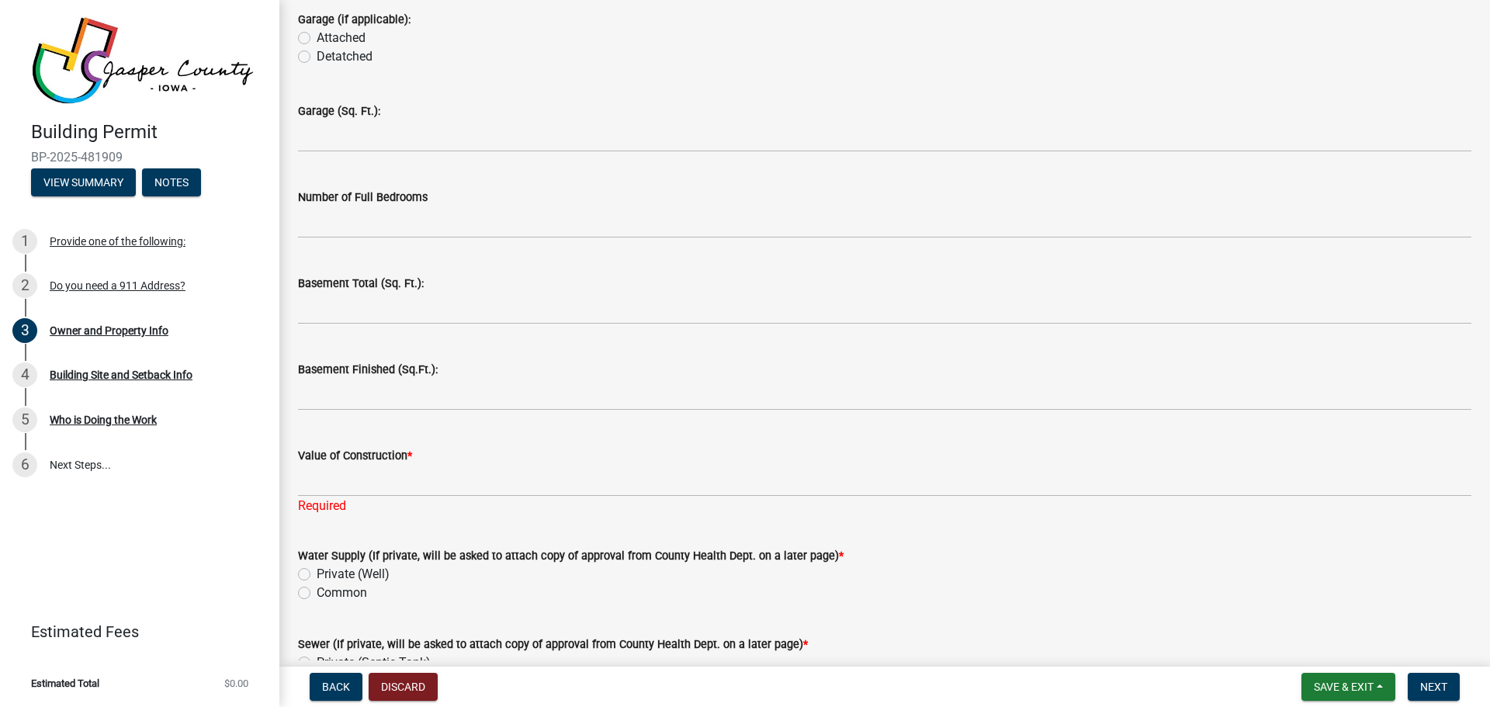
scroll to position [3027, 0]
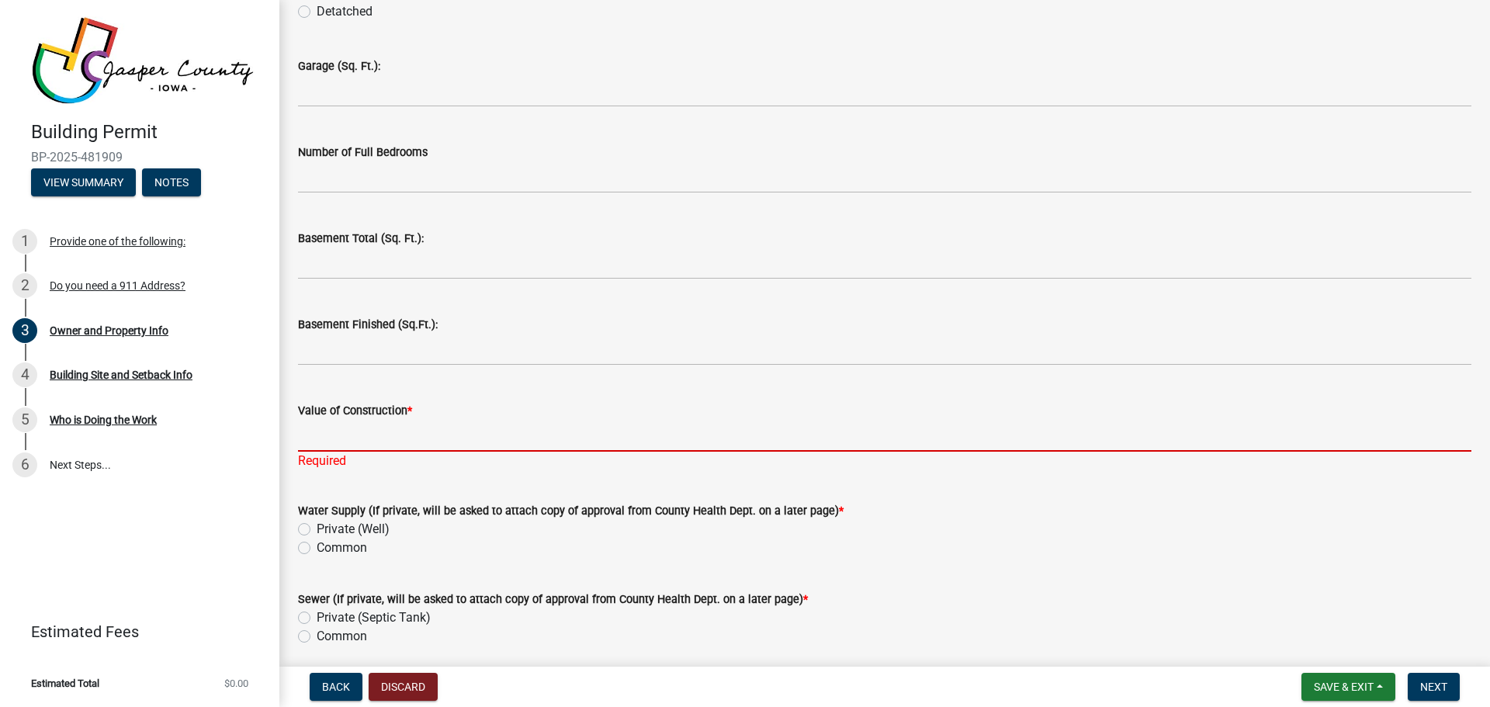
click at [376, 434] on input "Value of Construction *" at bounding box center [884, 436] width 1173 height 32
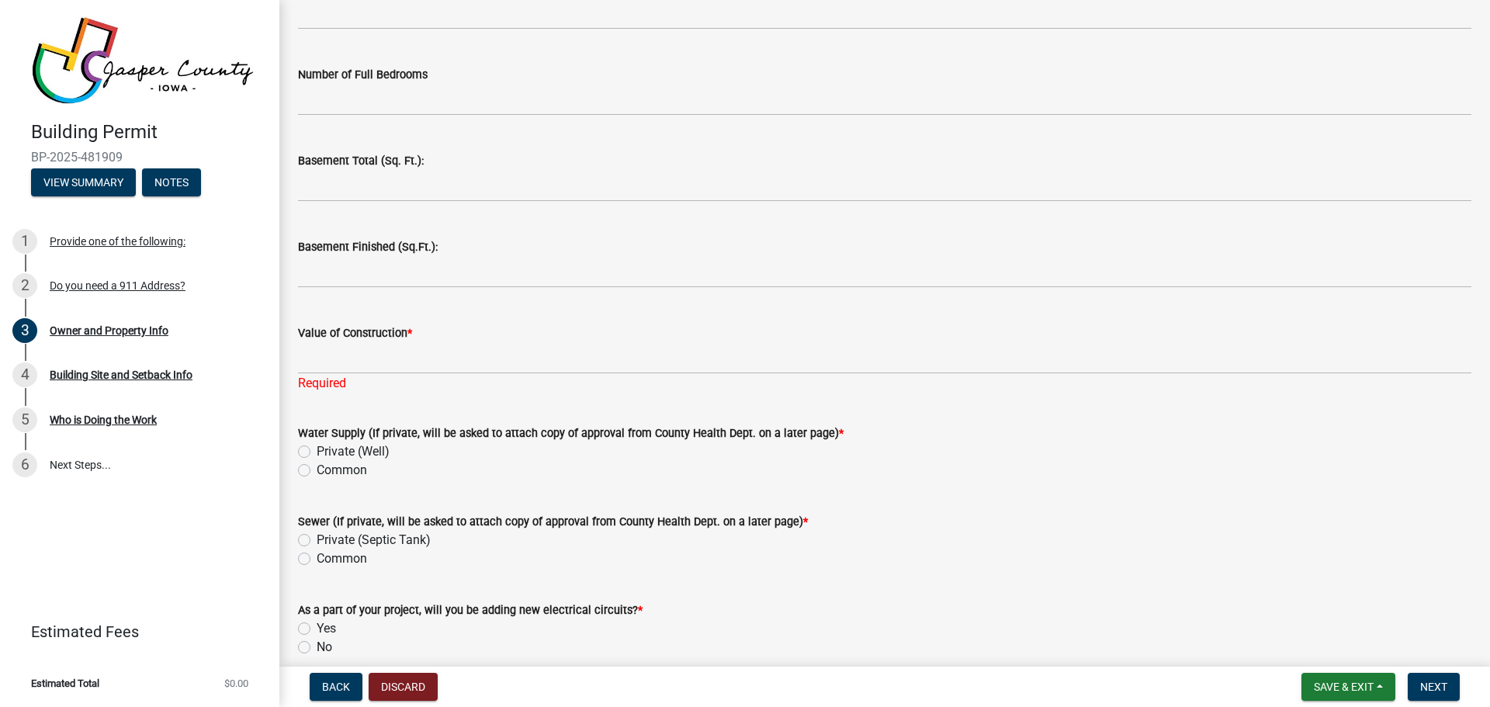
click at [317, 449] on label "Private (Well)" at bounding box center [353, 451] width 73 height 19
click at [317, 449] on input "Private (Well)" at bounding box center [322, 447] width 10 height 10
radio input "true"
drag, startPoint x: 305, startPoint y: 537, endPoint x: 331, endPoint y: 542, distance: 26.2
click at [317, 537] on label "Private (Septic Tank)" at bounding box center [374, 540] width 114 height 19
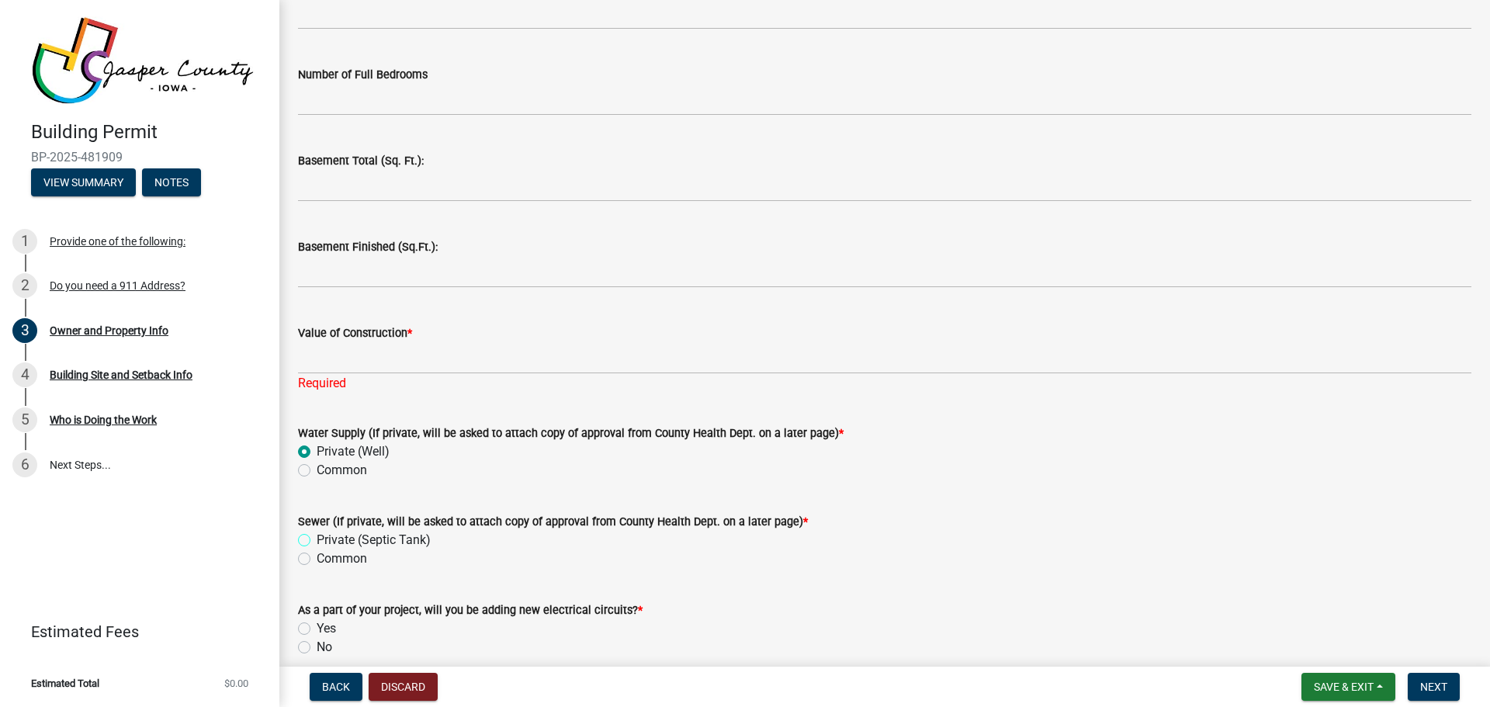
click at [317, 537] on input "Private (Septic Tank)" at bounding box center [322, 536] width 10 height 10
radio input "true"
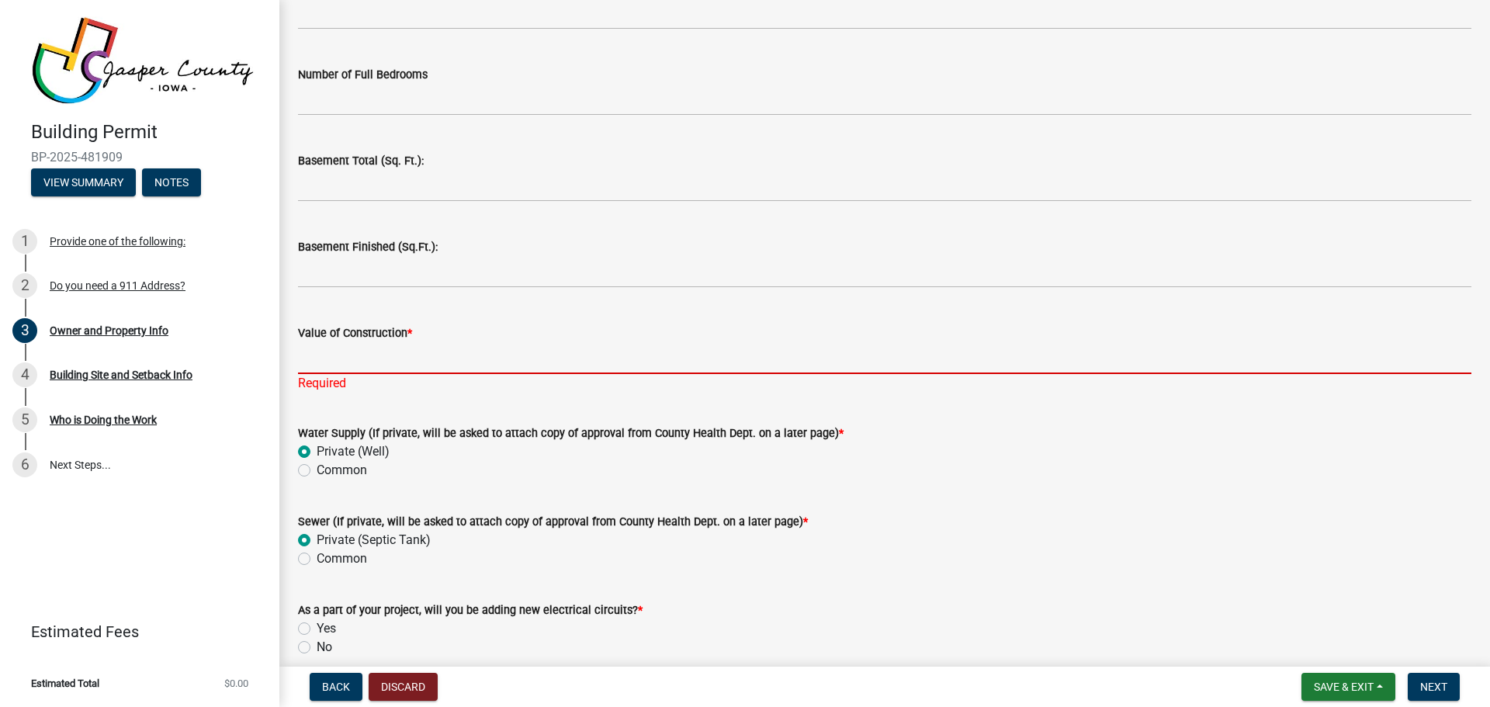
click at [373, 357] on input "Value of Construction *" at bounding box center [884, 358] width 1173 height 32
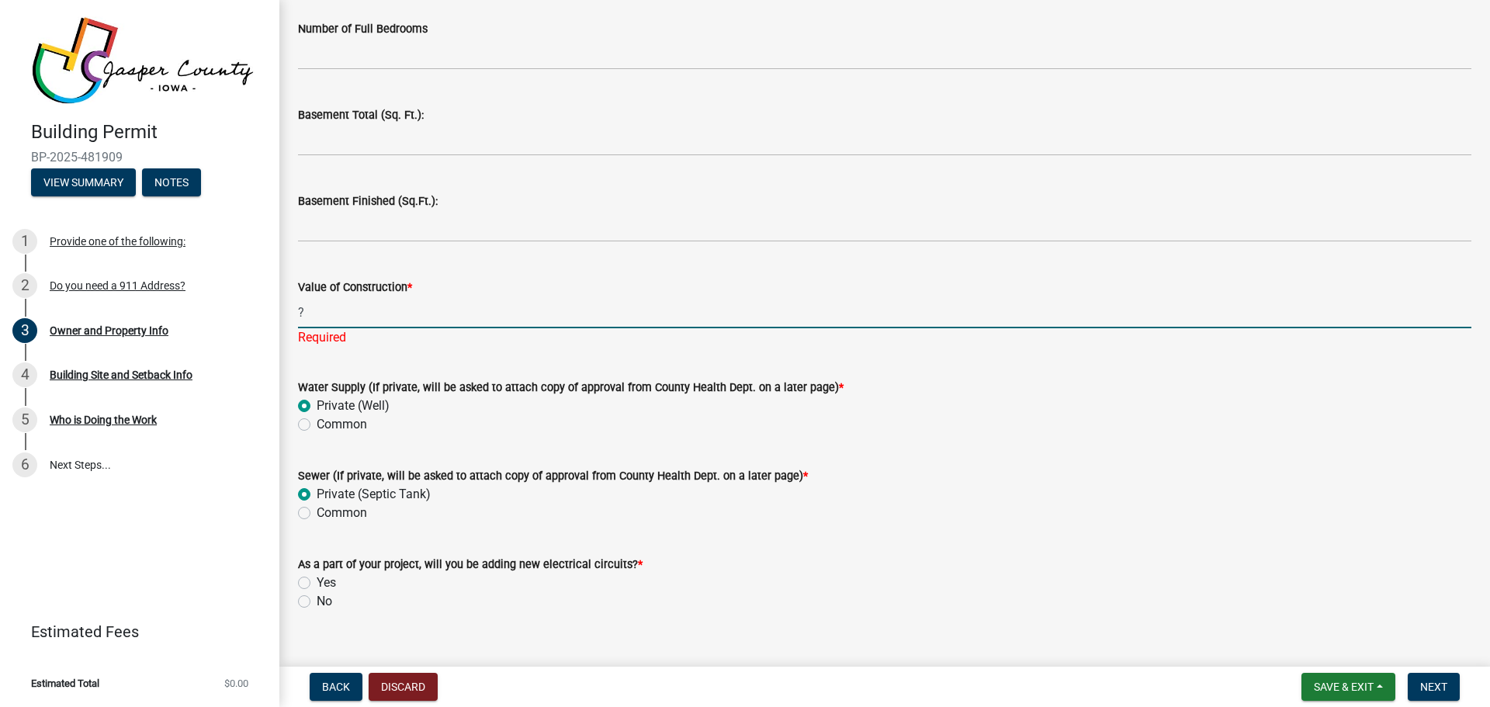
scroll to position [3175, 0]
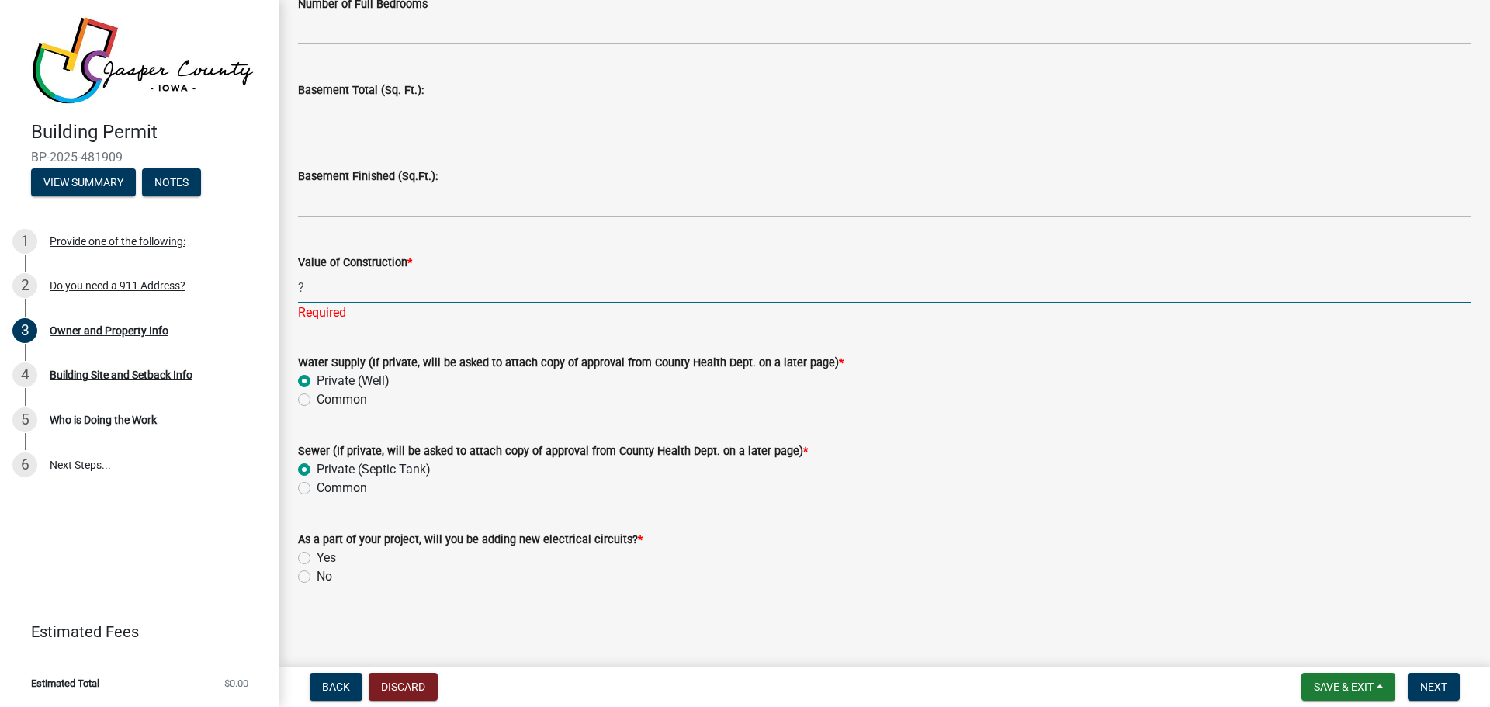
type input "?"
drag, startPoint x: 306, startPoint y: 558, endPoint x: 355, endPoint y: 560, distance: 48.9
click at [314, 555] on div "Yes" at bounding box center [884, 558] width 1173 height 19
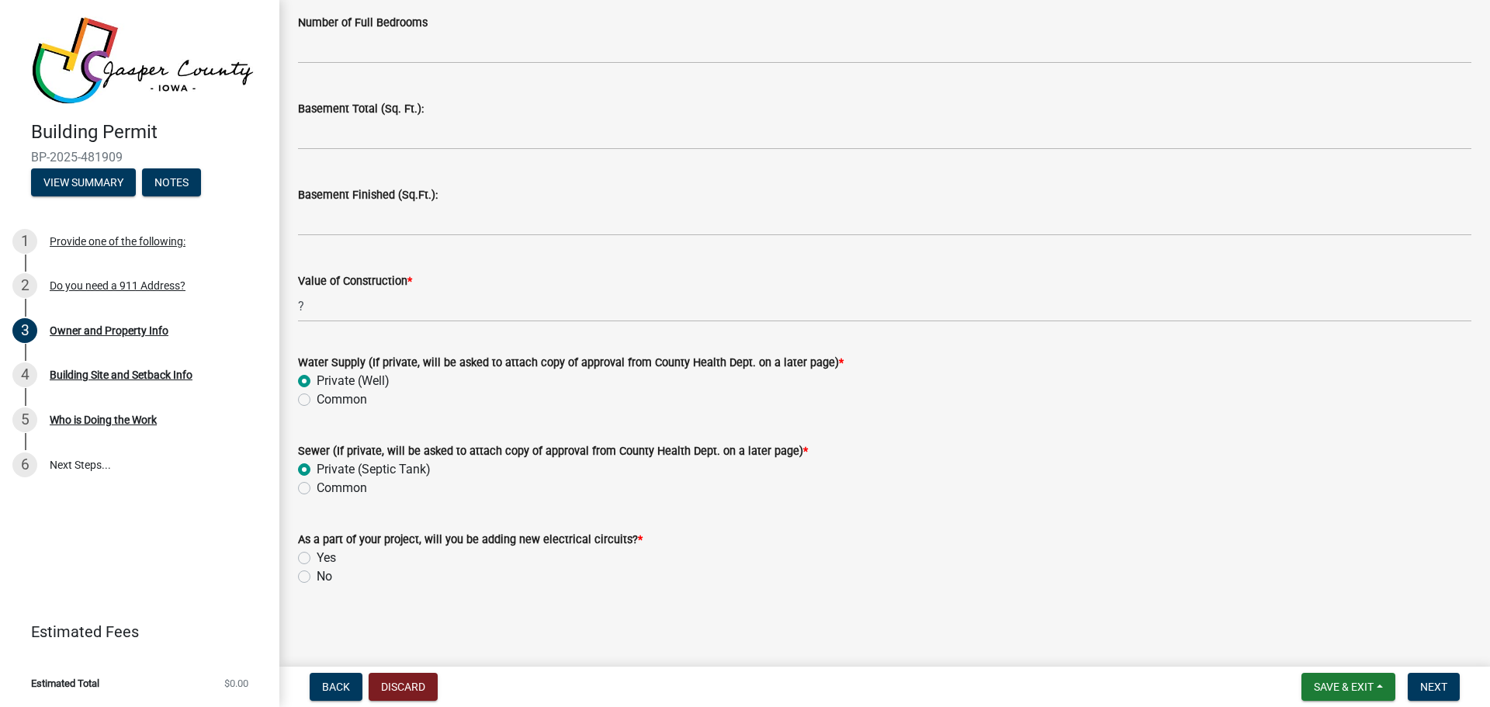
click at [297, 556] on div "As a part of your project, will you be adding new electrical circuits? * Yes No" at bounding box center [884, 548] width 1197 height 75
click at [317, 558] on label "Yes" at bounding box center [326, 558] width 19 height 19
click at [317, 558] on input "Yes" at bounding box center [322, 554] width 10 height 10
radio input "true"
click at [601, 624] on main "Owner and Property Info share Share Building Site Location Full 911 Address: * …" at bounding box center [884, 330] width 1211 height 660
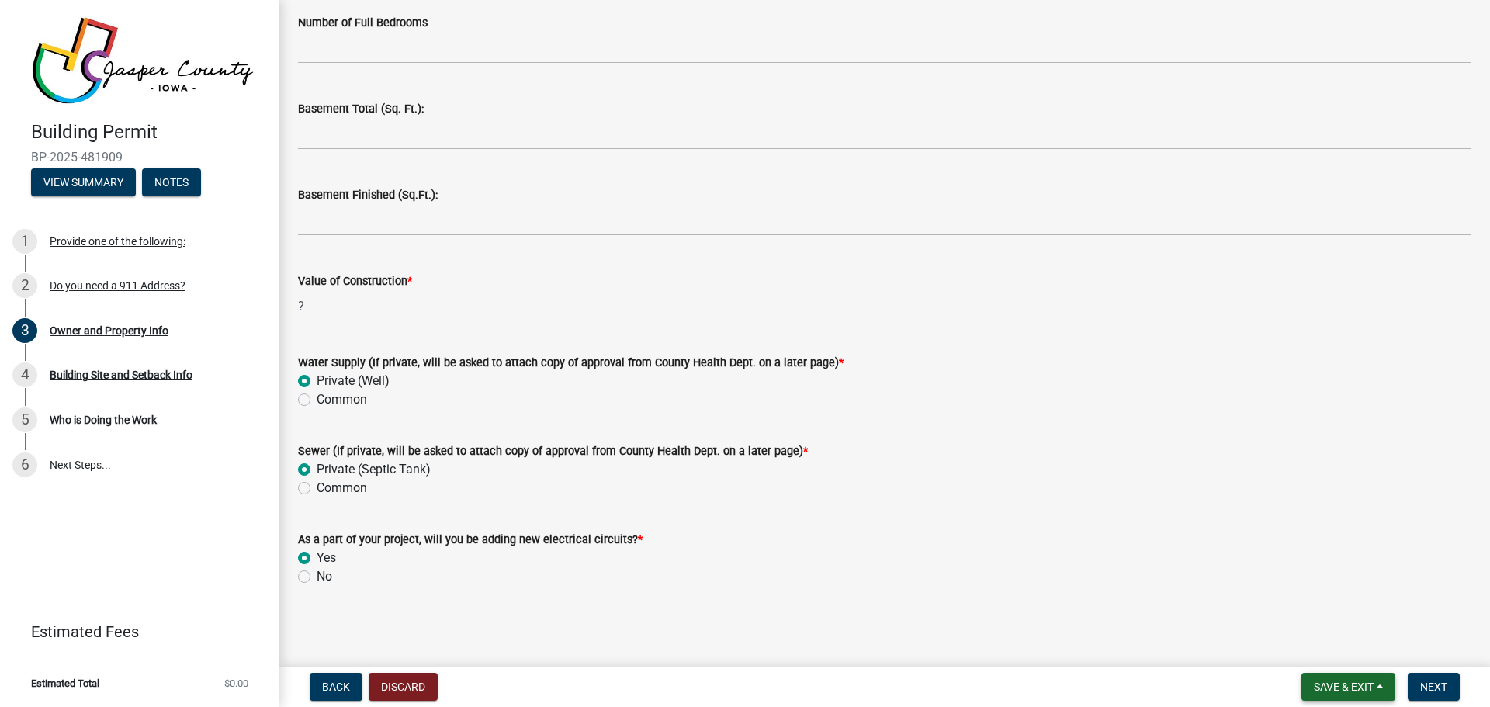
click at [1382, 683] on button "Save & Exit" at bounding box center [1349, 687] width 94 height 28
click at [1295, 608] on button "Save" at bounding box center [1333, 609] width 124 height 37
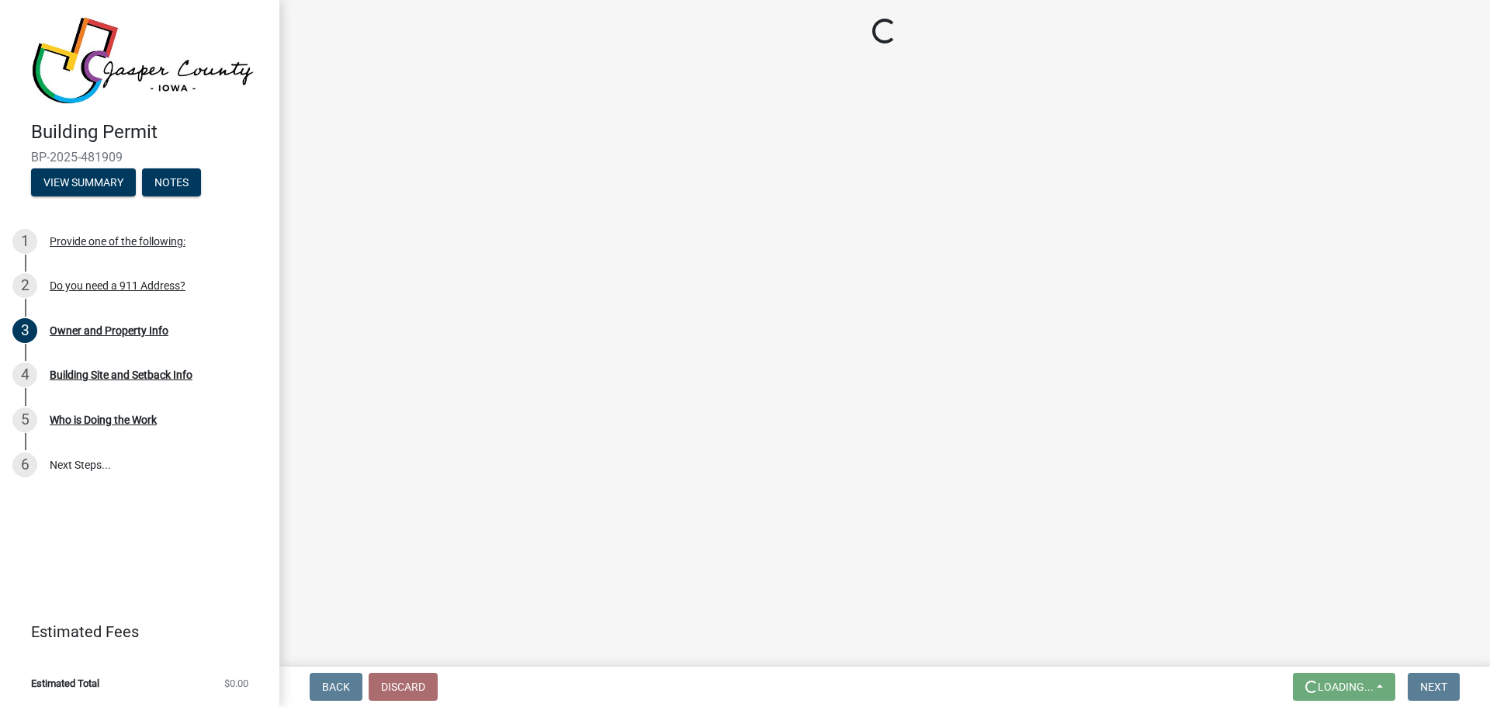
scroll to position [0, 0]
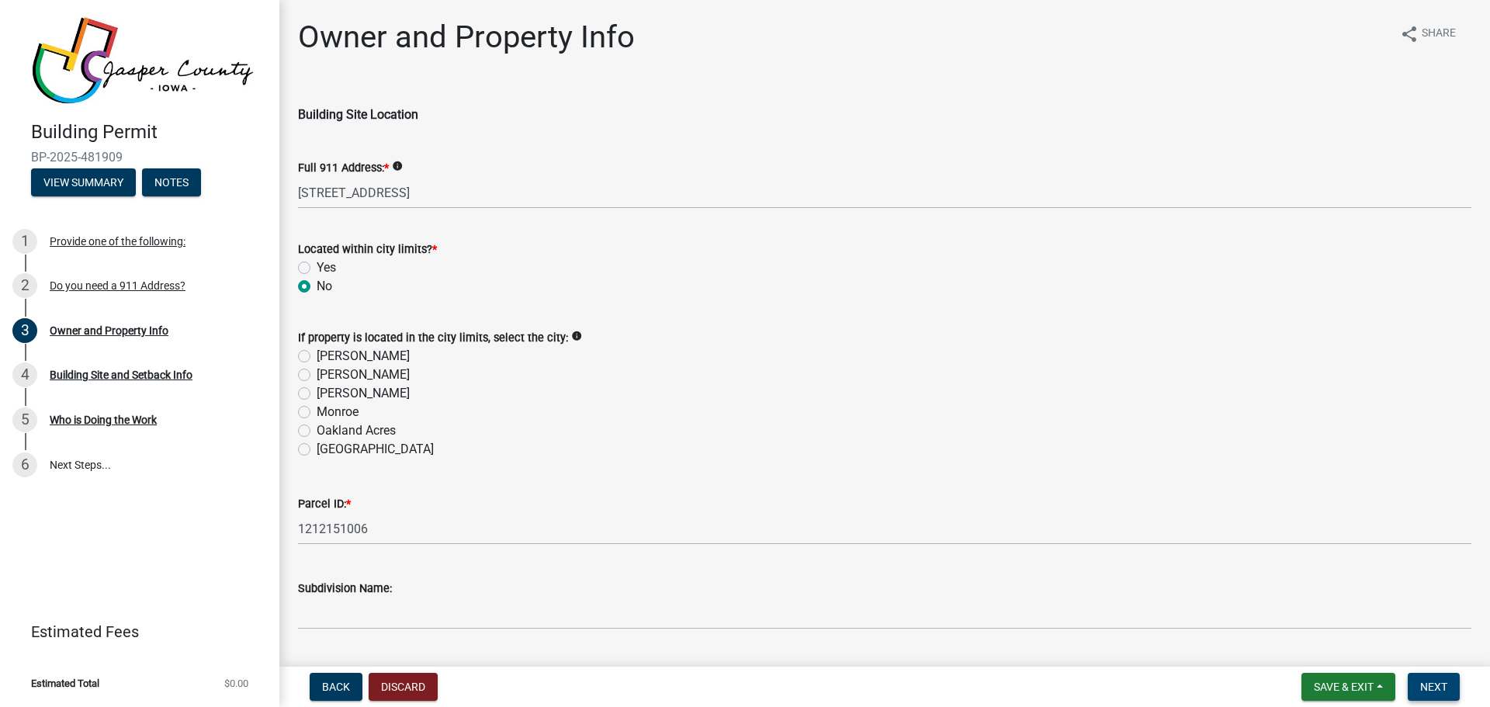
click at [1429, 690] on span "Next" at bounding box center [1433, 687] width 27 height 12
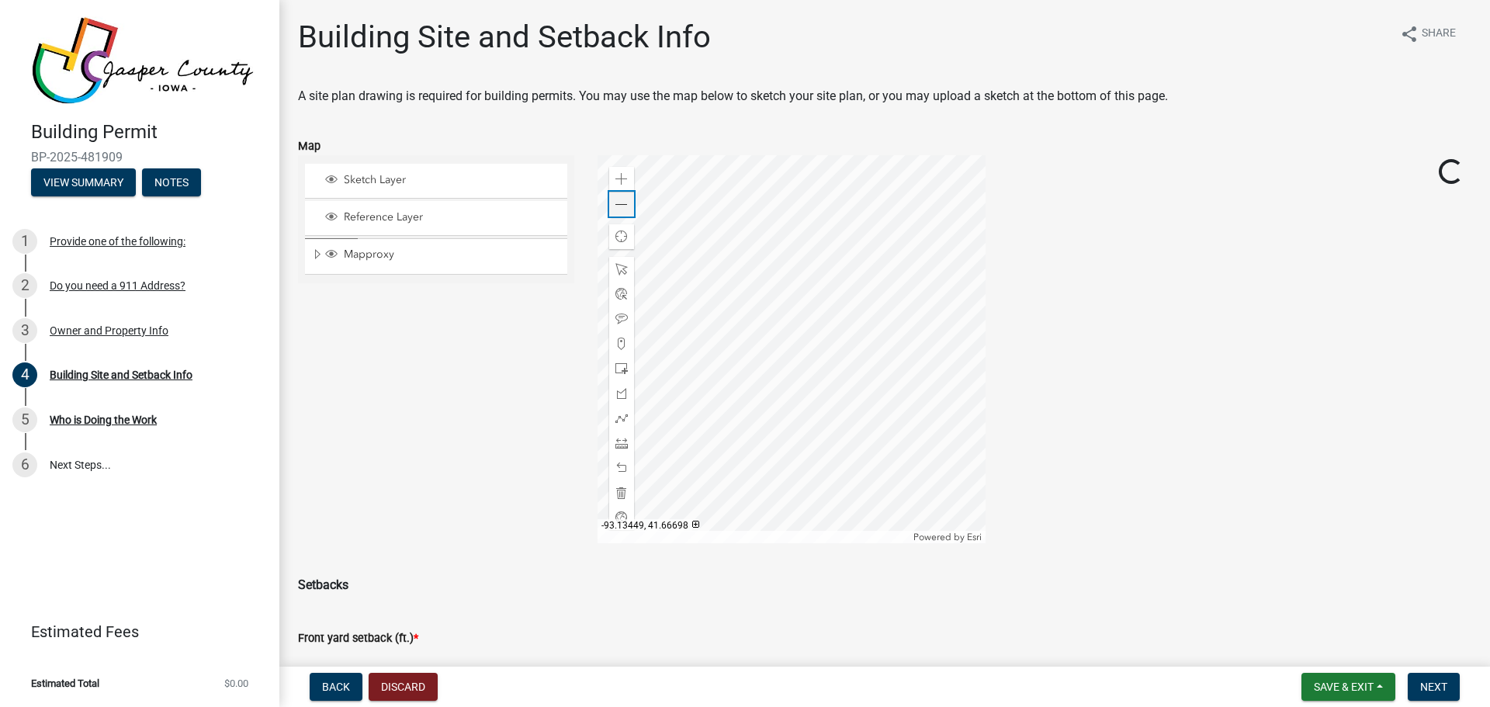
click at [621, 207] on span at bounding box center [621, 205] width 12 height 12
click at [619, 184] on span at bounding box center [621, 179] width 12 height 12
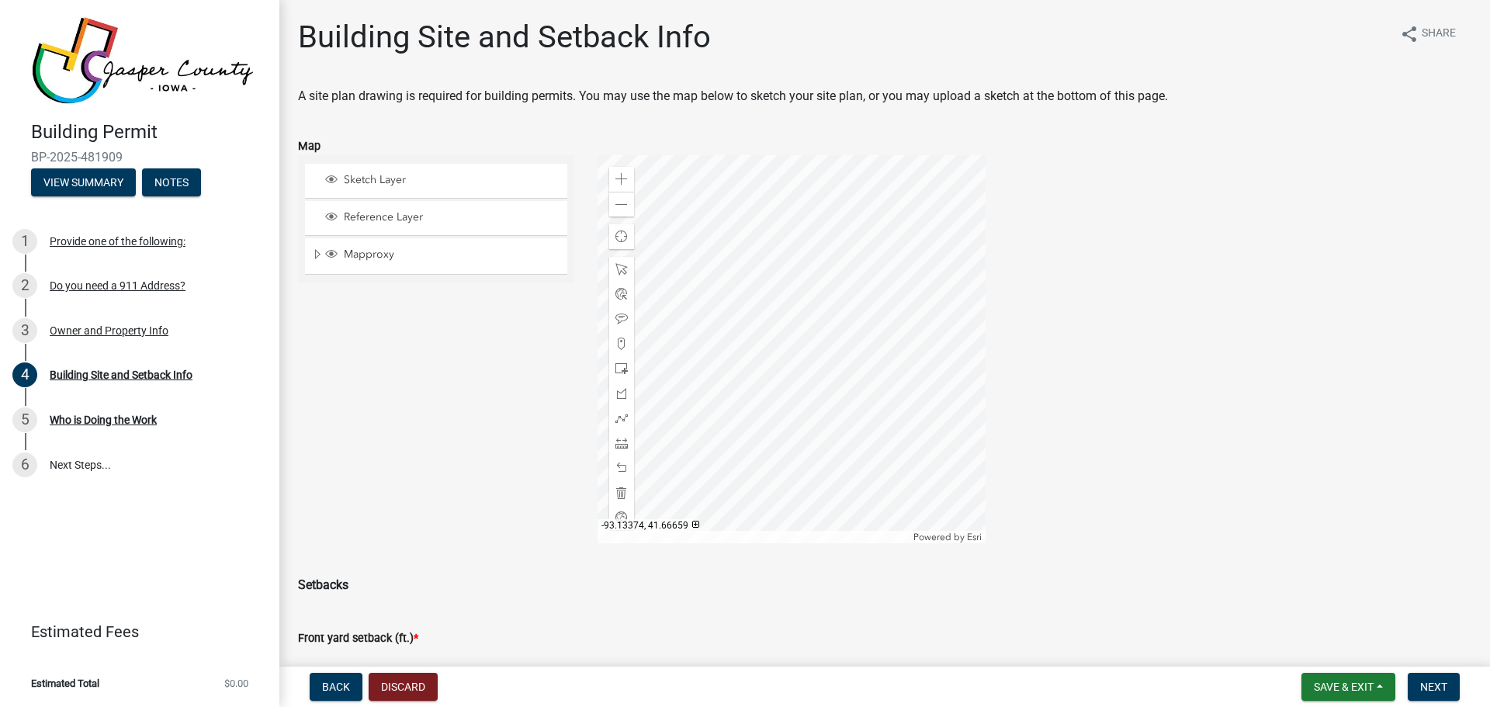
click at [893, 371] on div at bounding box center [792, 349] width 388 height 388
click at [898, 381] on div at bounding box center [792, 349] width 388 height 388
click at [853, 376] on div at bounding box center [792, 349] width 388 height 388
click at [616, 345] on span at bounding box center [621, 344] width 12 height 12
click at [865, 272] on div at bounding box center [792, 349] width 388 height 388
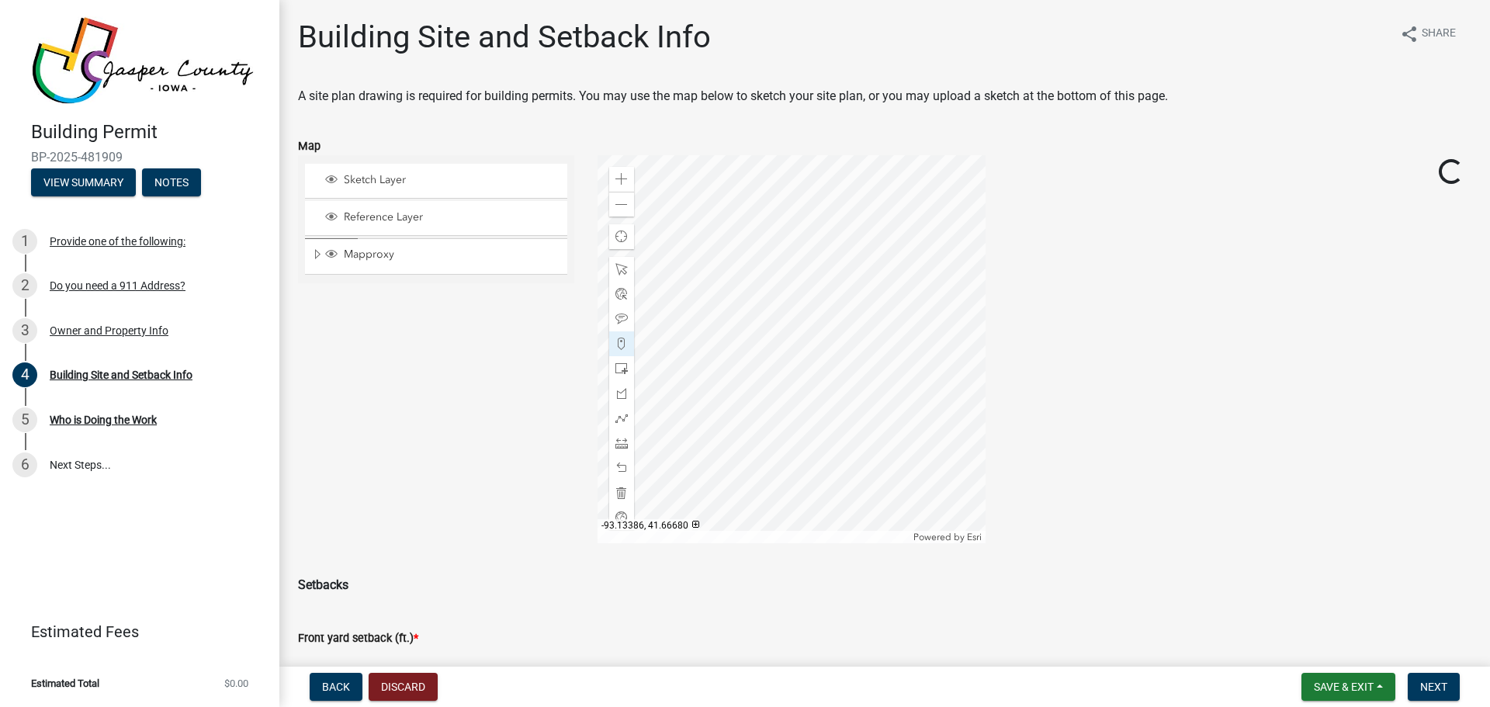
click at [862, 271] on div at bounding box center [792, 349] width 388 height 388
click at [782, 277] on div at bounding box center [792, 349] width 388 height 388
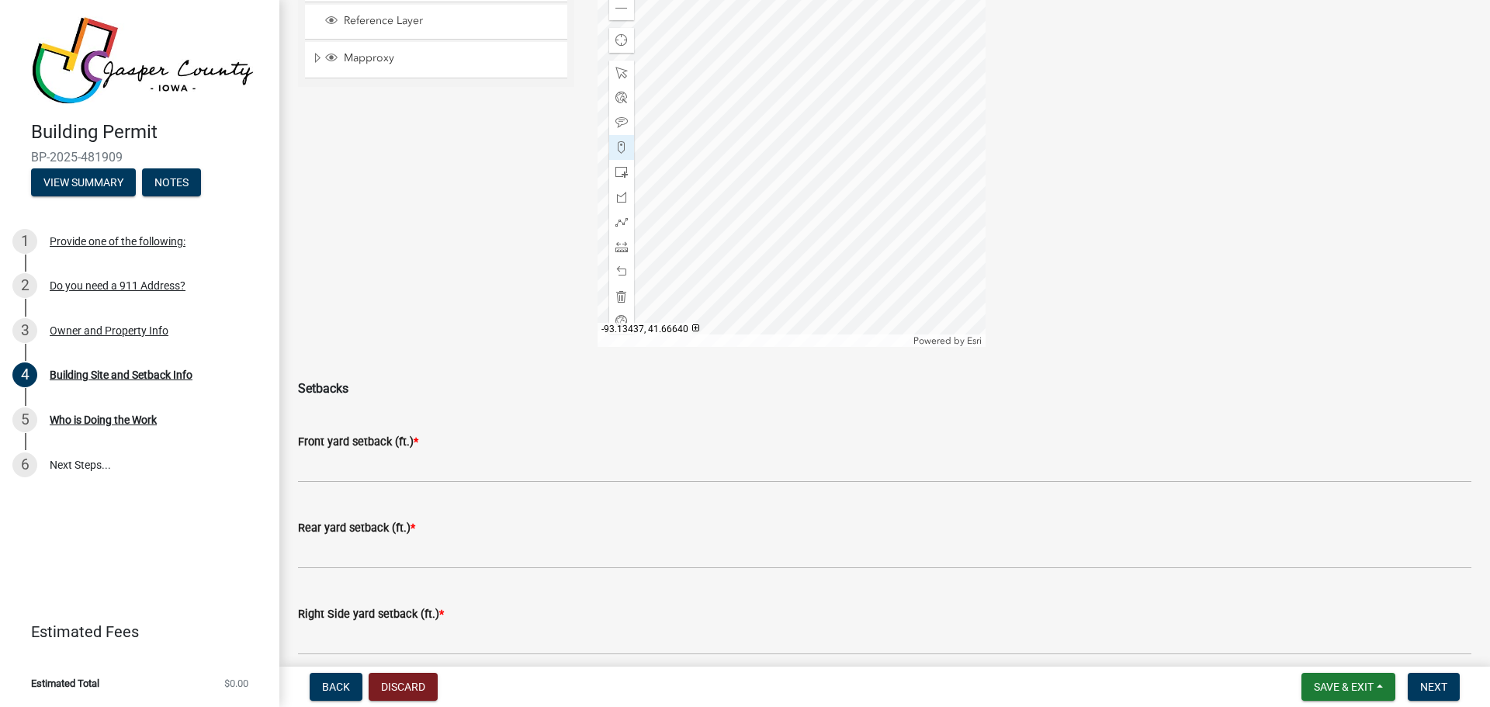
scroll to position [233, 0]
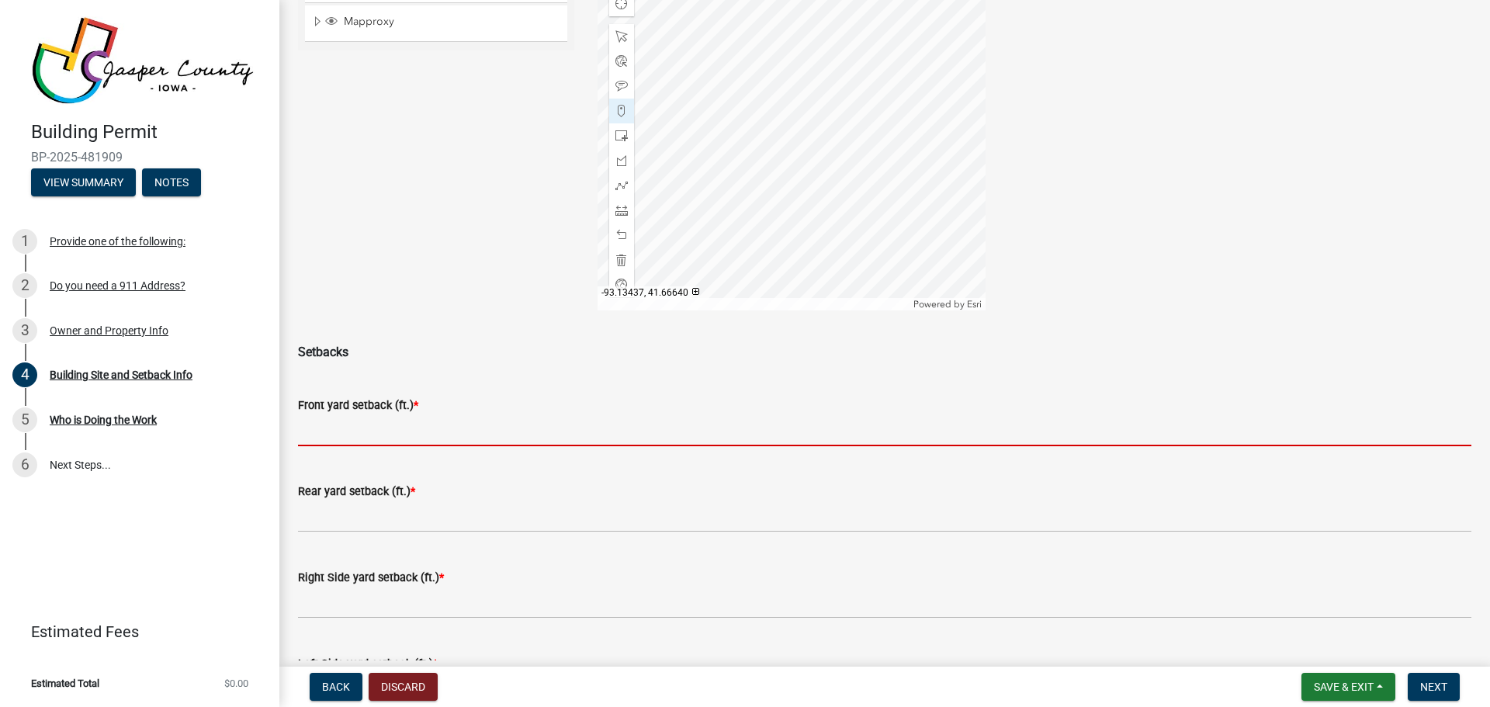
click at [393, 430] on input "text" at bounding box center [884, 430] width 1173 height 32
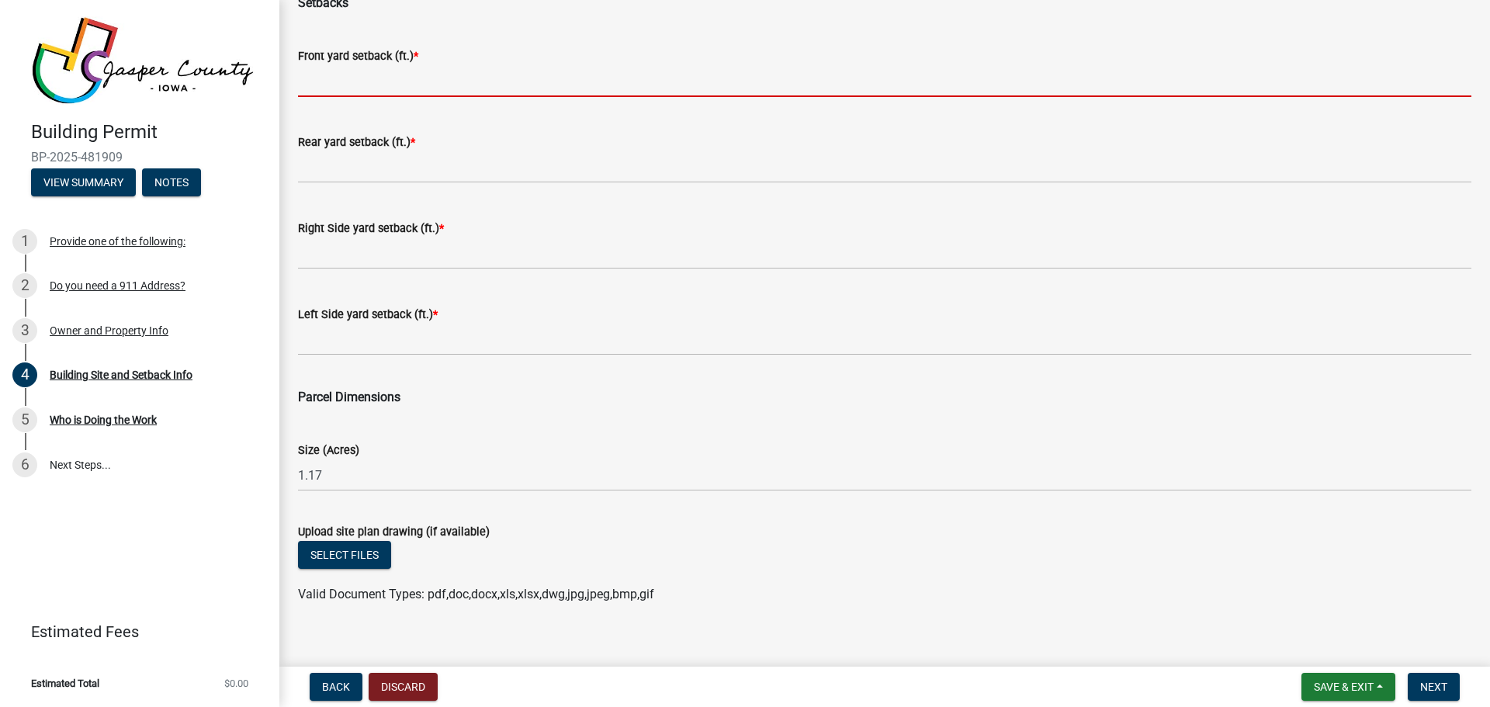
scroll to position [600, 0]
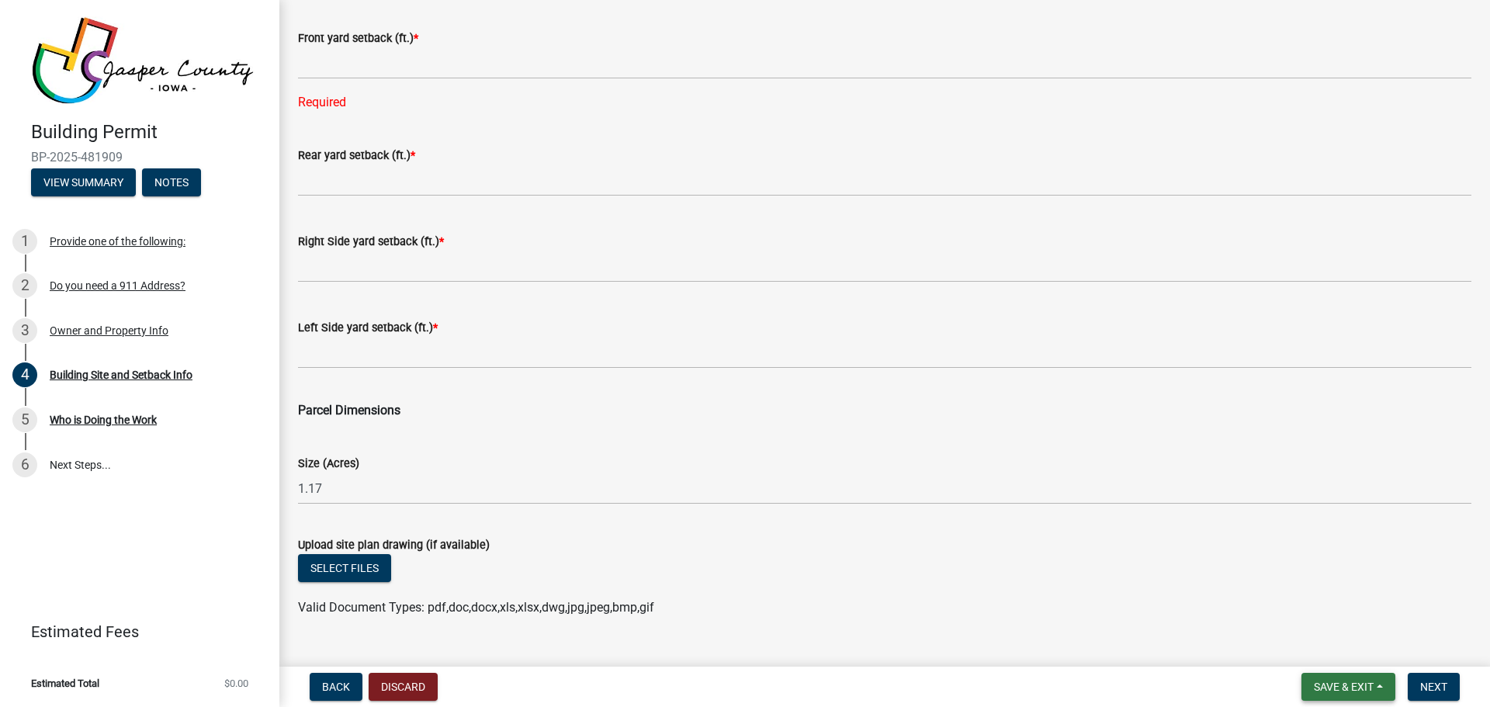
click at [1323, 695] on button "Save & Exit" at bounding box center [1349, 687] width 94 height 28
click at [1303, 619] on button "Save" at bounding box center [1333, 609] width 124 height 37
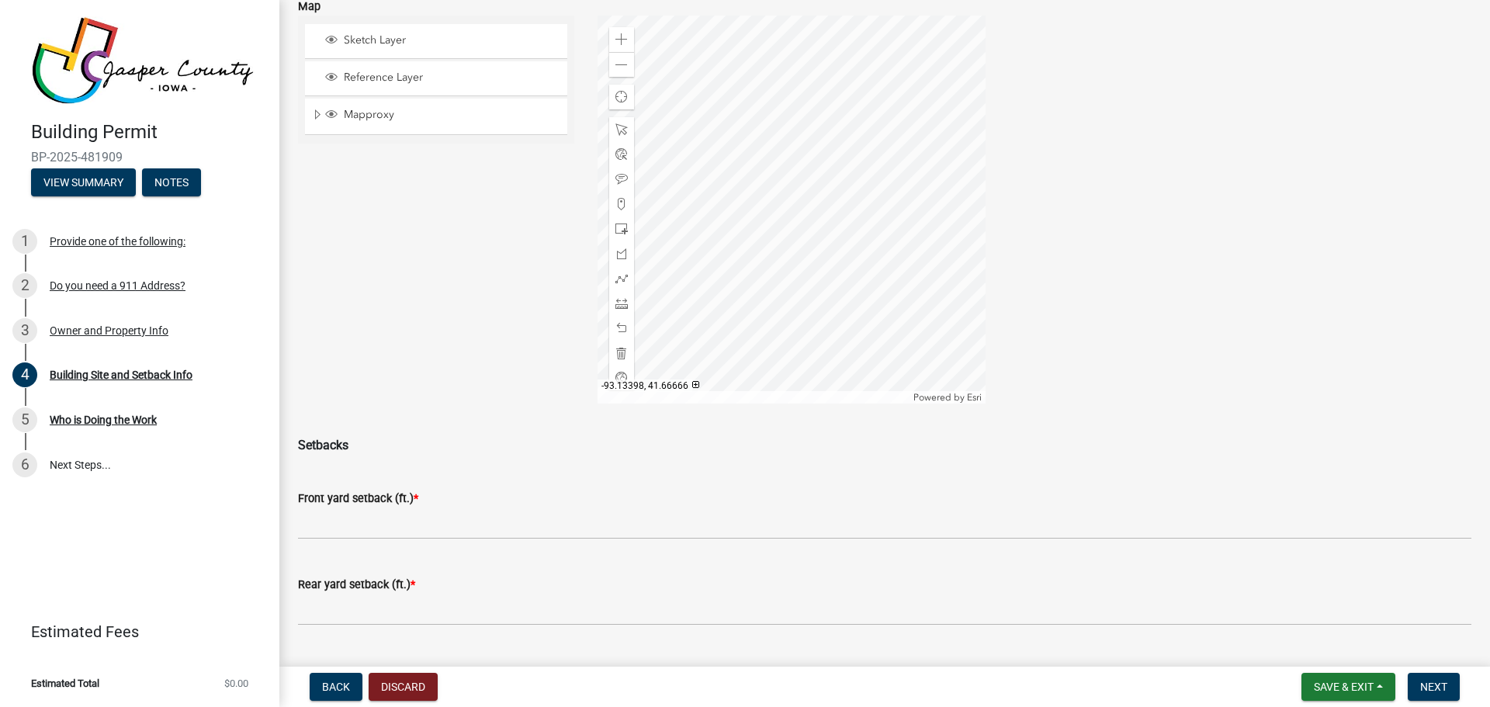
scroll to position [78, 0]
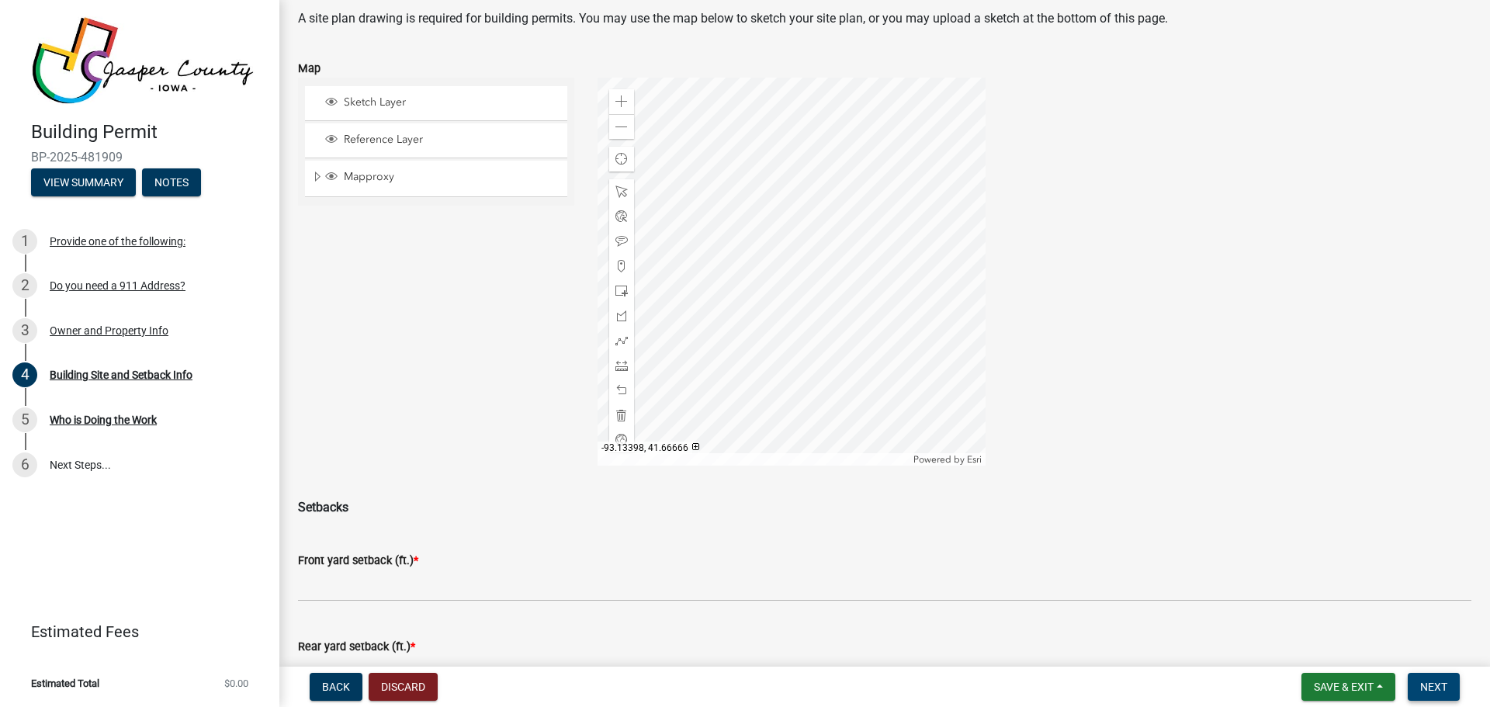
click at [1432, 685] on span "Next" at bounding box center [1433, 687] width 27 height 12
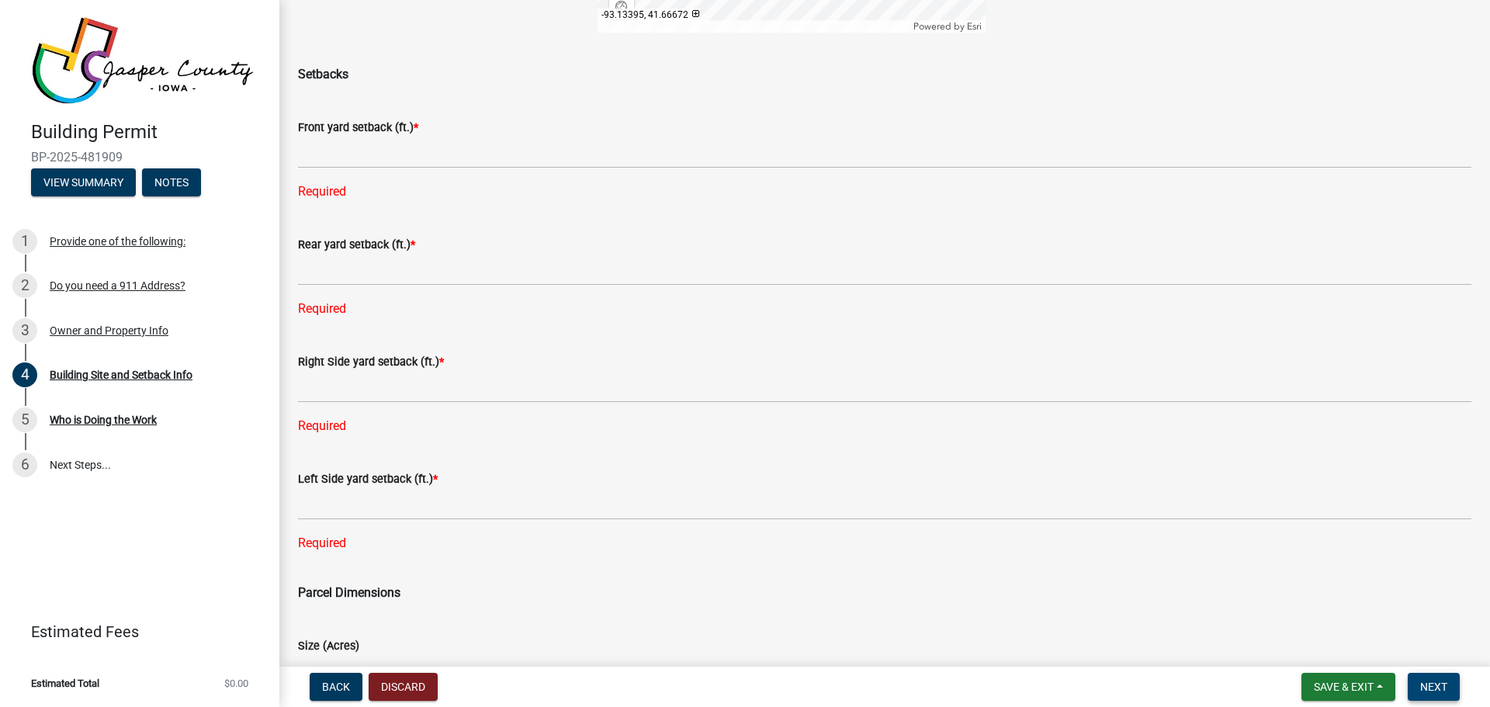
scroll to position [491, 0]
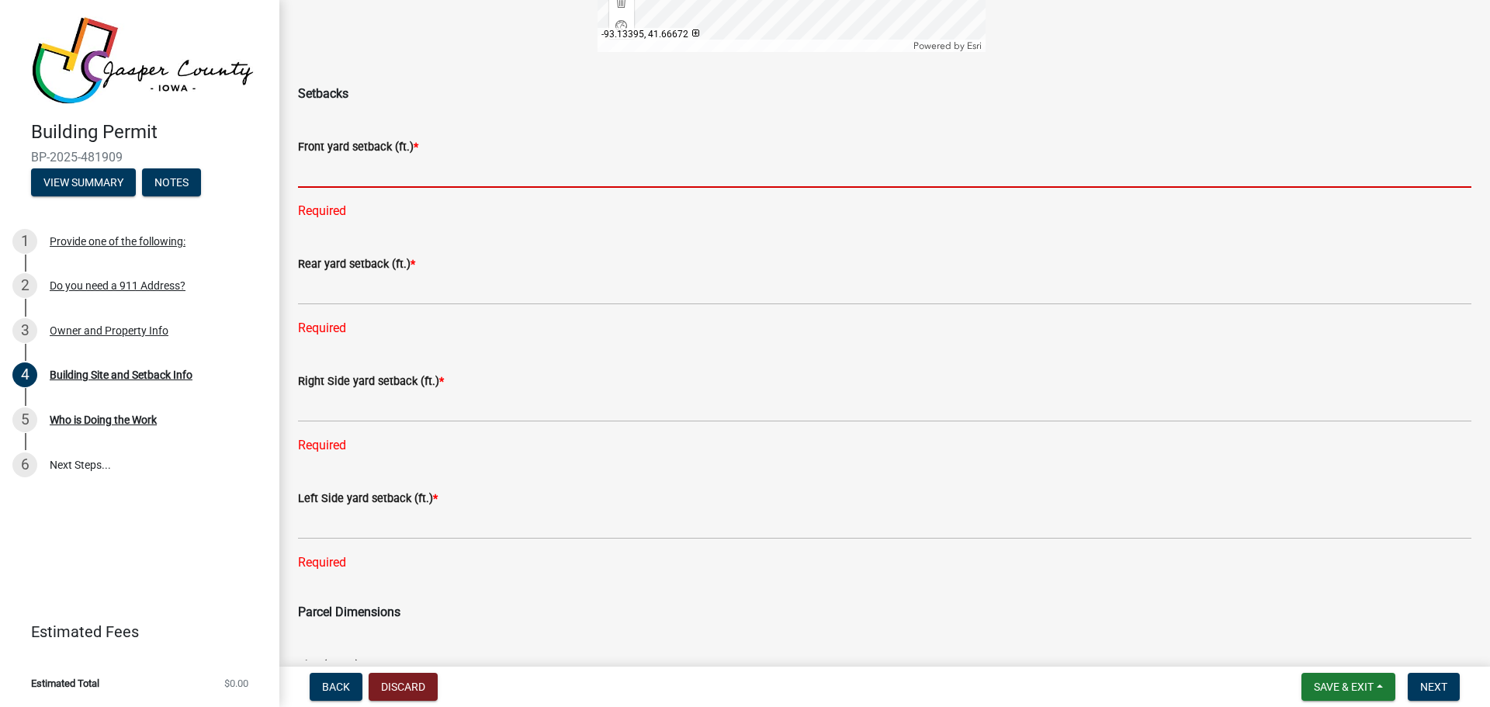
click at [327, 165] on input "text" at bounding box center [884, 172] width 1173 height 32
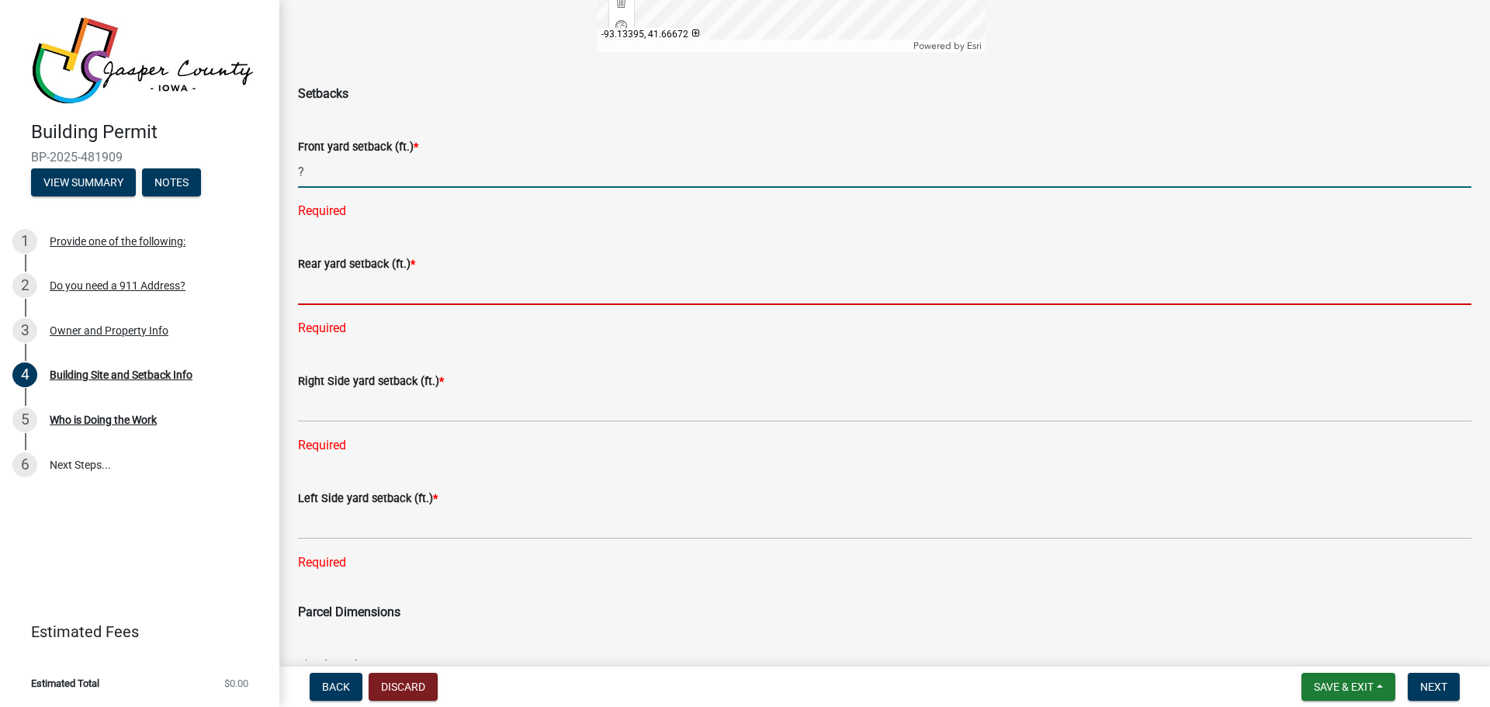
type input "0"
click at [327, 273] on input "text" at bounding box center [884, 289] width 1173 height 32
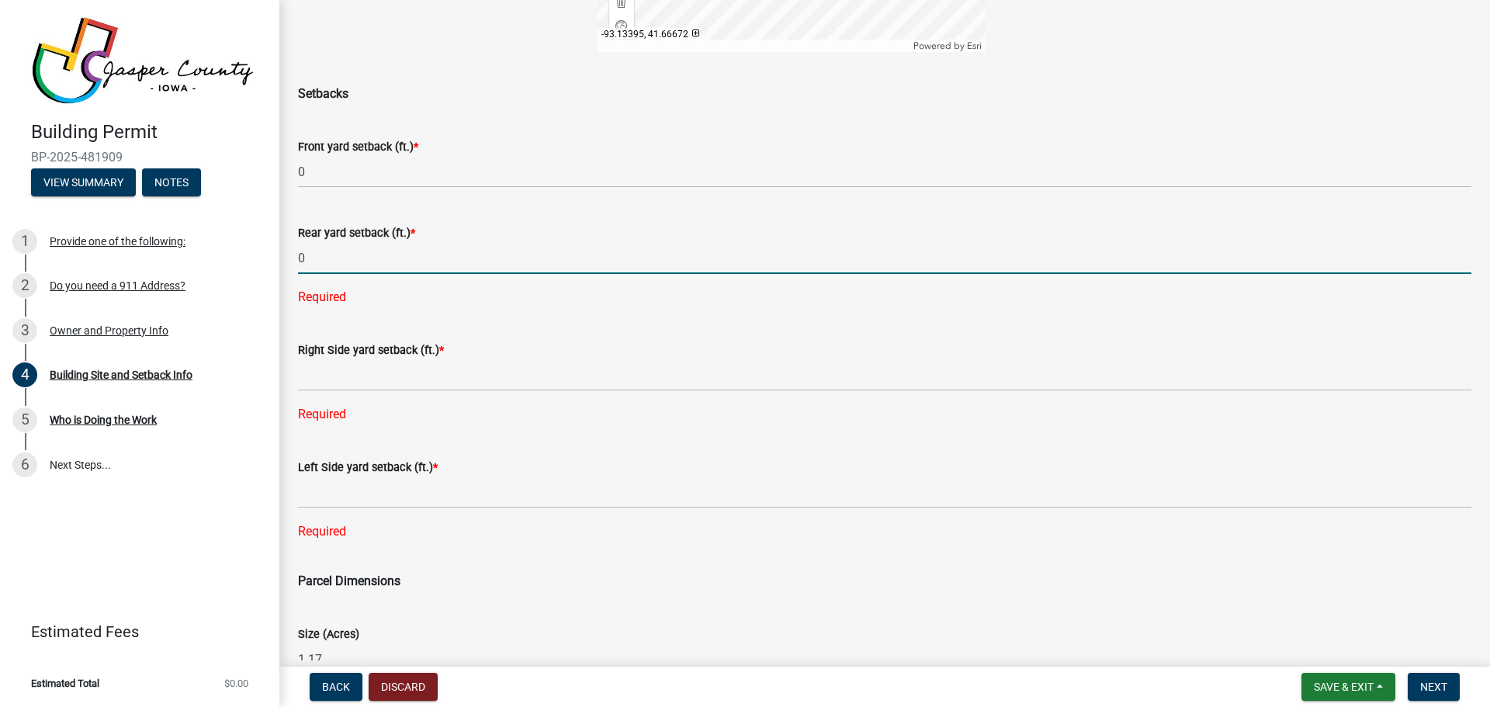
type input "0"
click at [375, 391] on div "Right Side yard setback (ft.) * Required" at bounding box center [884, 371] width 1173 height 105
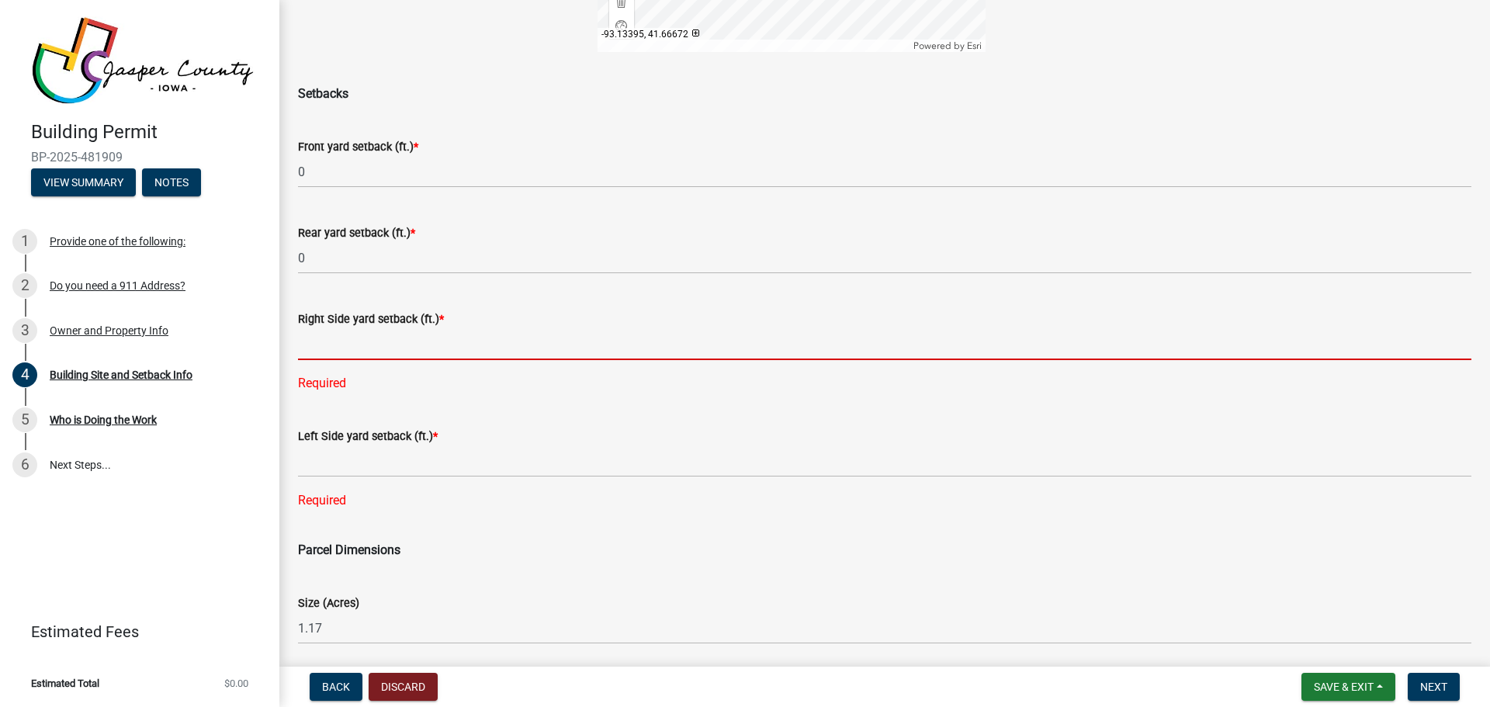
click at [377, 343] on input "text" at bounding box center [884, 344] width 1173 height 32
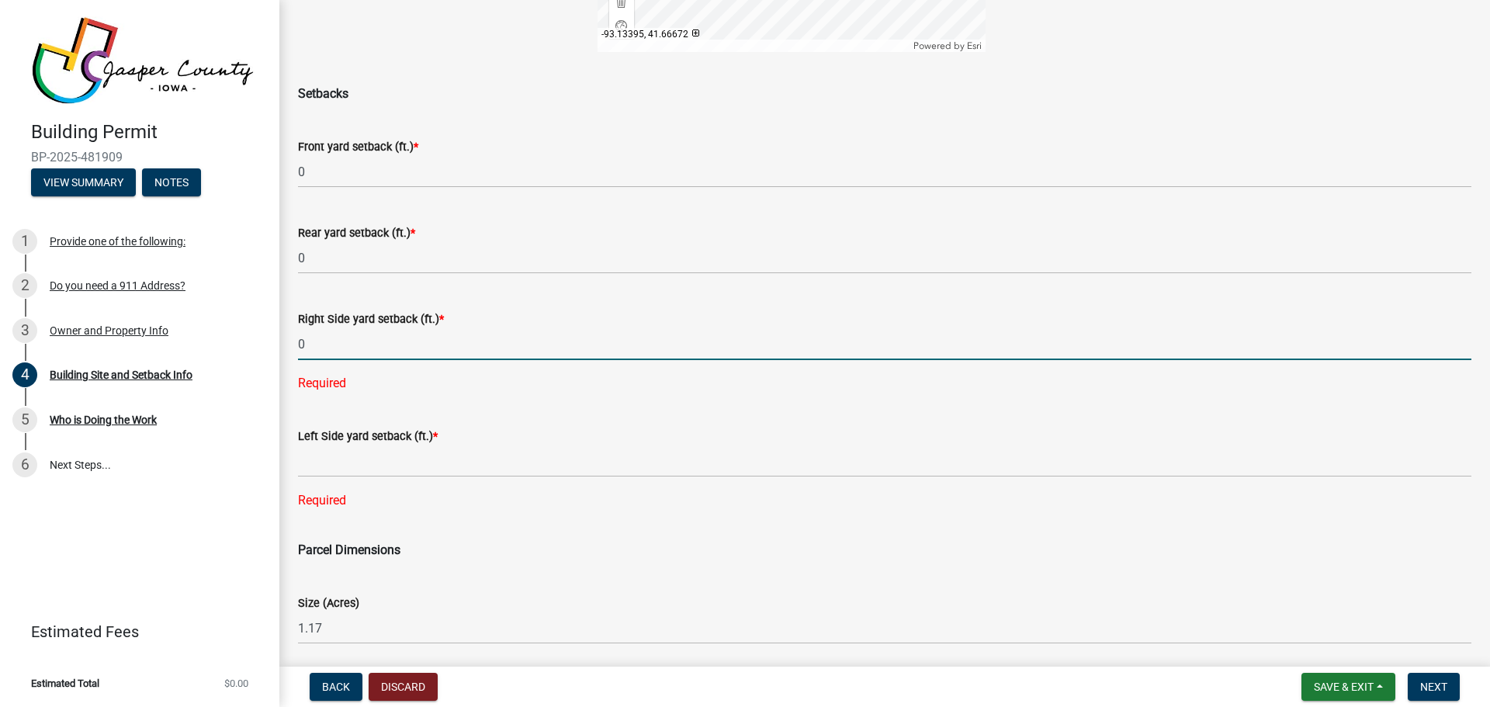
type input "0"
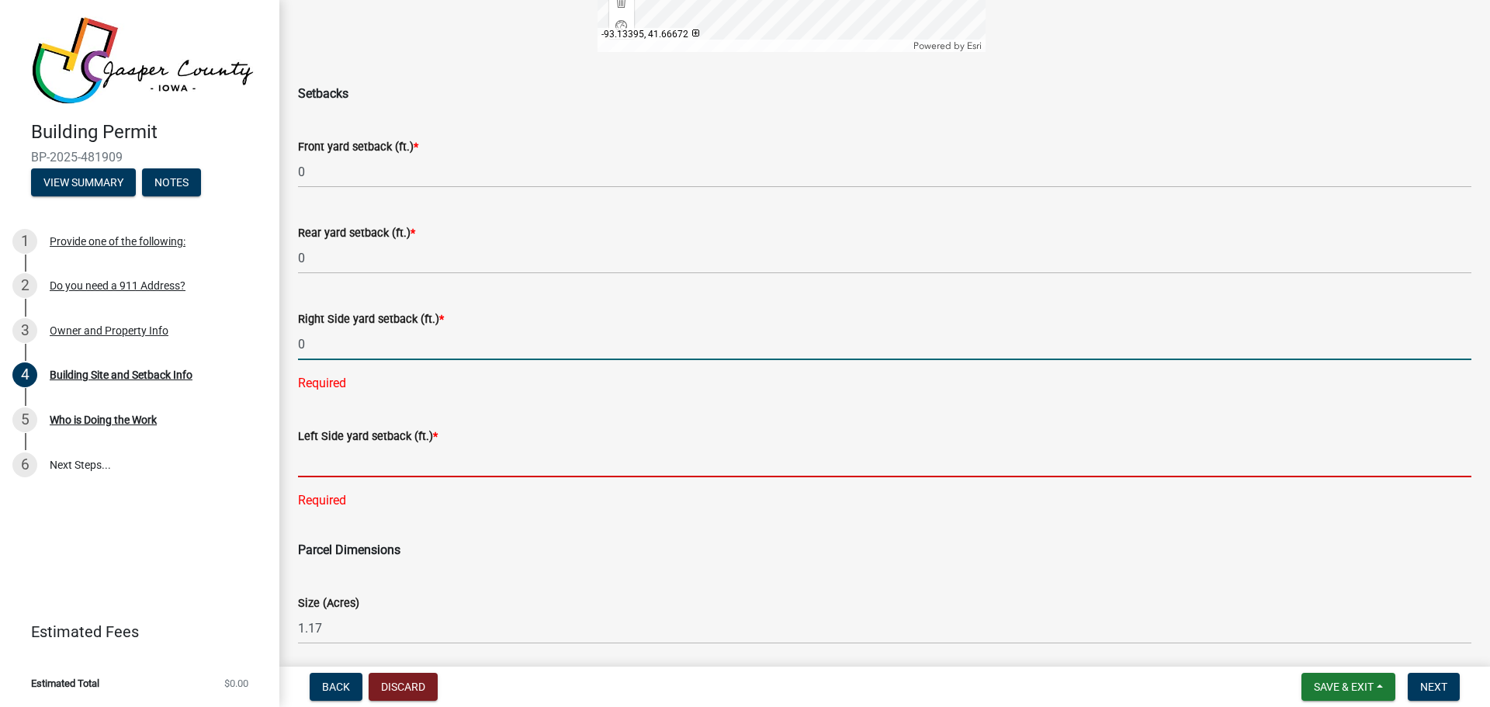
click at [351, 466] on div "Left Side yard setback (ft.) * Required" at bounding box center [884, 457] width 1173 height 105
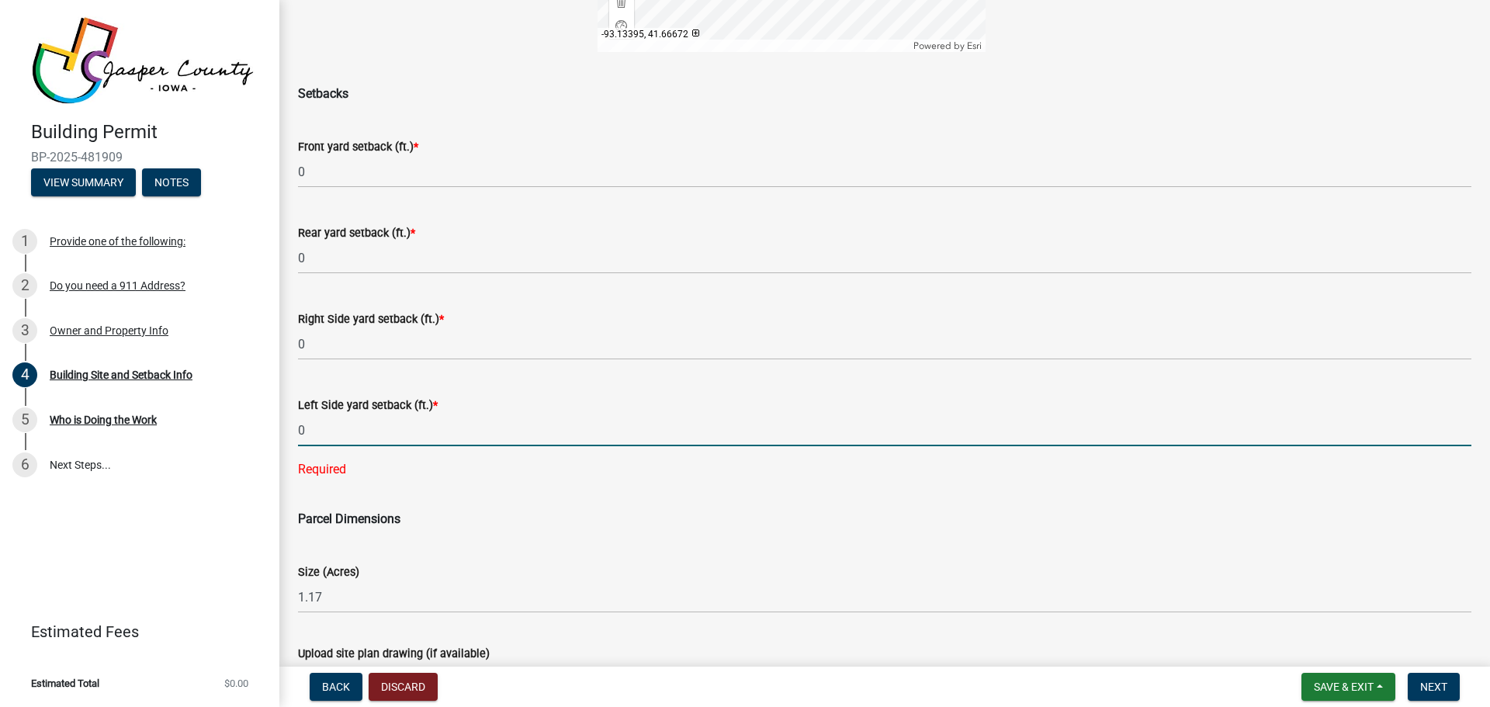
type input "0"
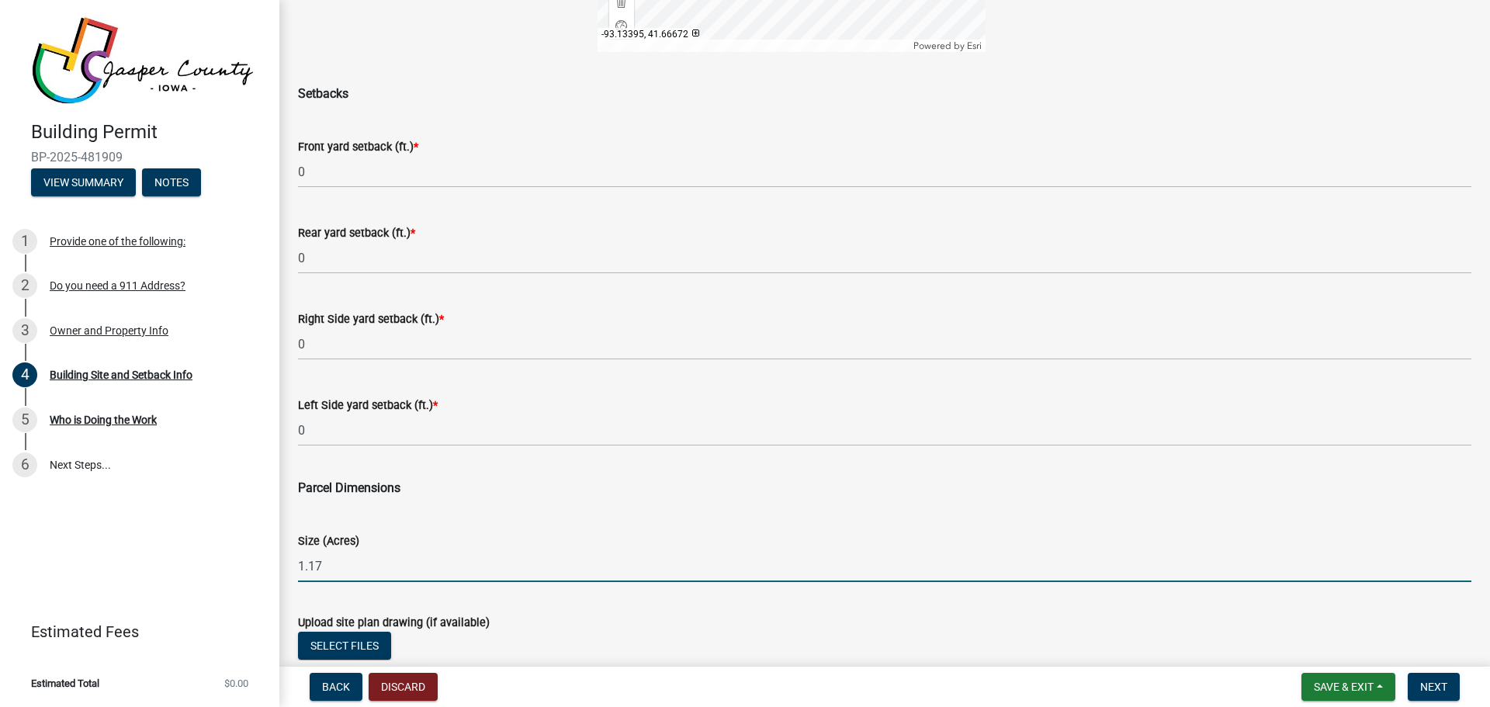
click at [724, 601] on wm-data-entity-input-list "A site plan drawing is required for building permits. You may use the map below…" at bounding box center [884, 152] width 1173 height 1113
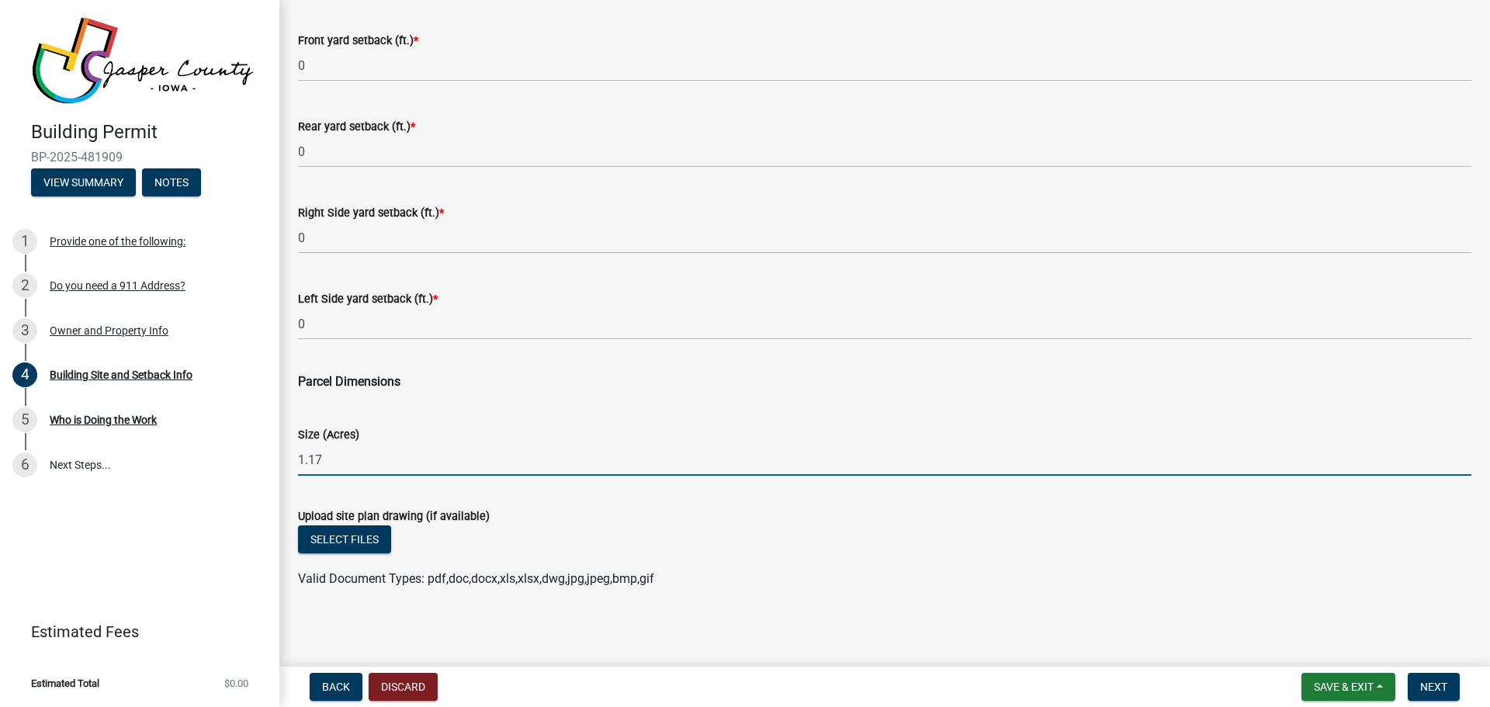
scroll to position [600, 0]
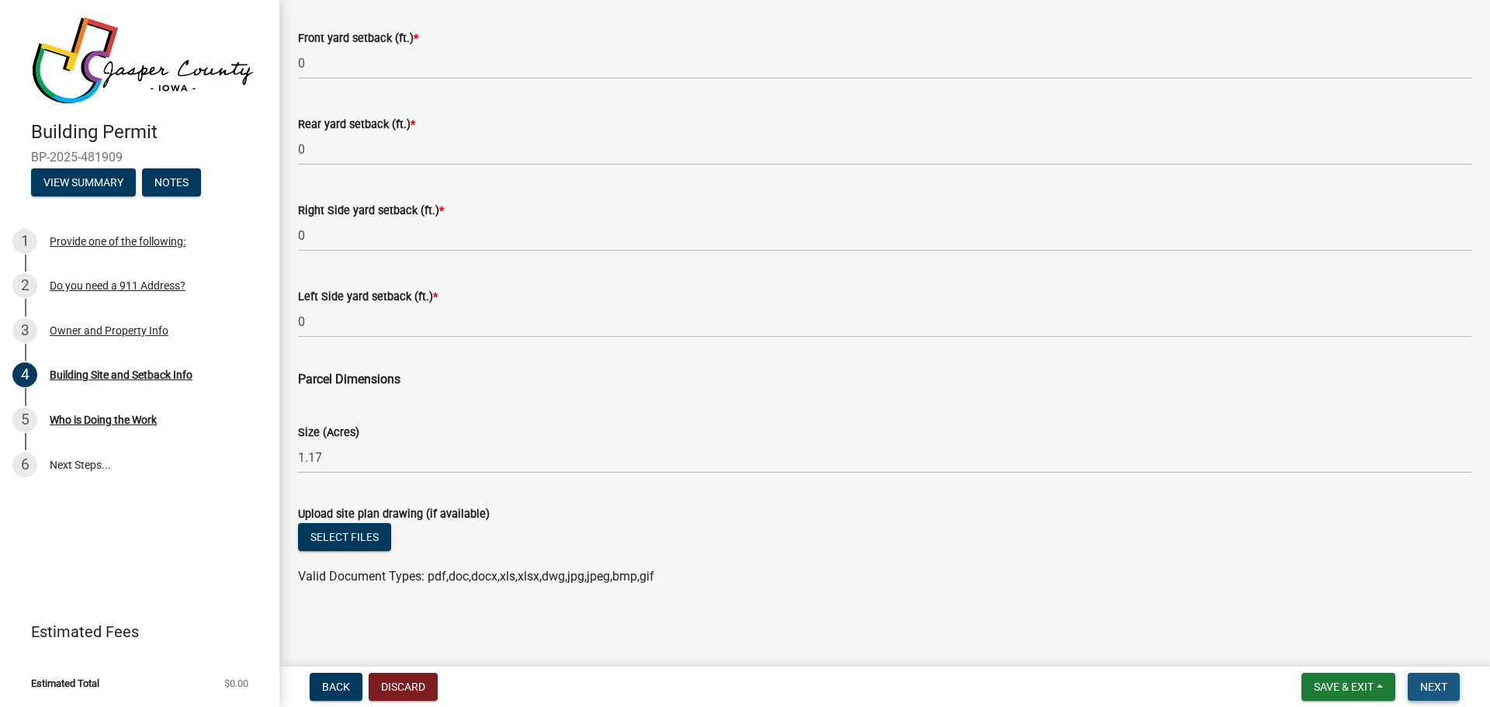
click at [1426, 682] on span "Next" at bounding box center [1433, 687] width 27 height 12
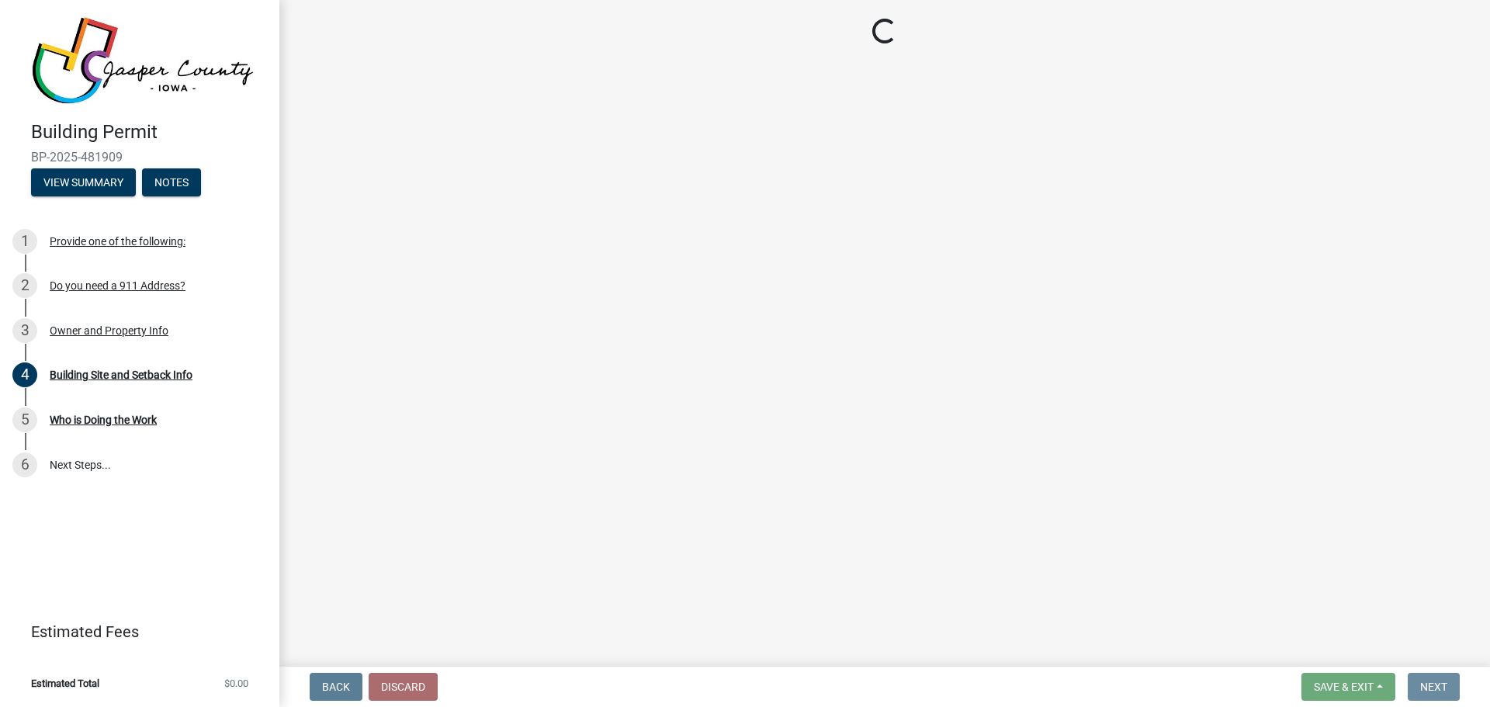
scroll to position [0, 0]
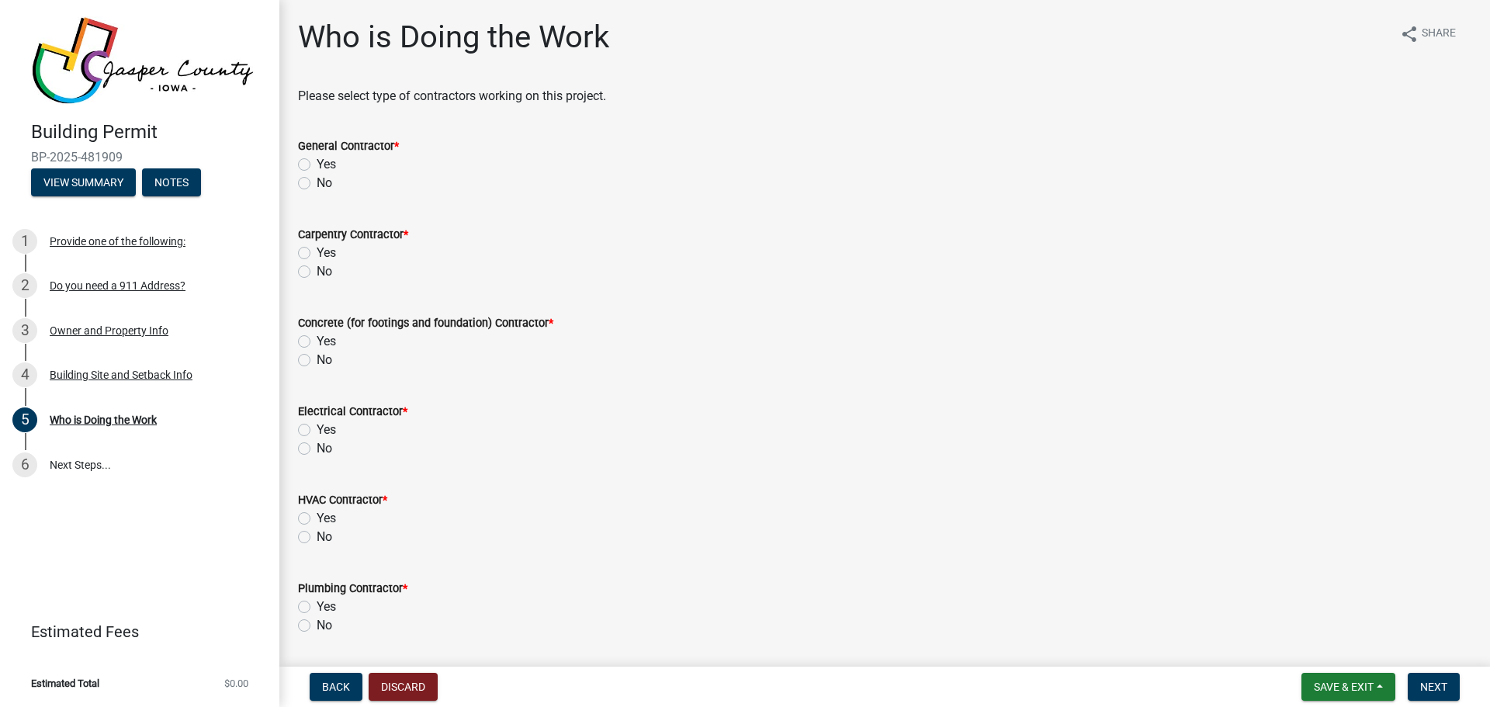
click at [317, 275] on label "No" at bounding box center [325, 271] width 16 height 19
click at [317, 272] on input "No" at bounding box center [322, 267] width 10 height 10
radio input "true"
click at [317, 183] on label "No" at bounding box center [325, 183] width 16 height 19
click at [317, 183] on input "No" at bounding box center [322, 179] width 10 height 10
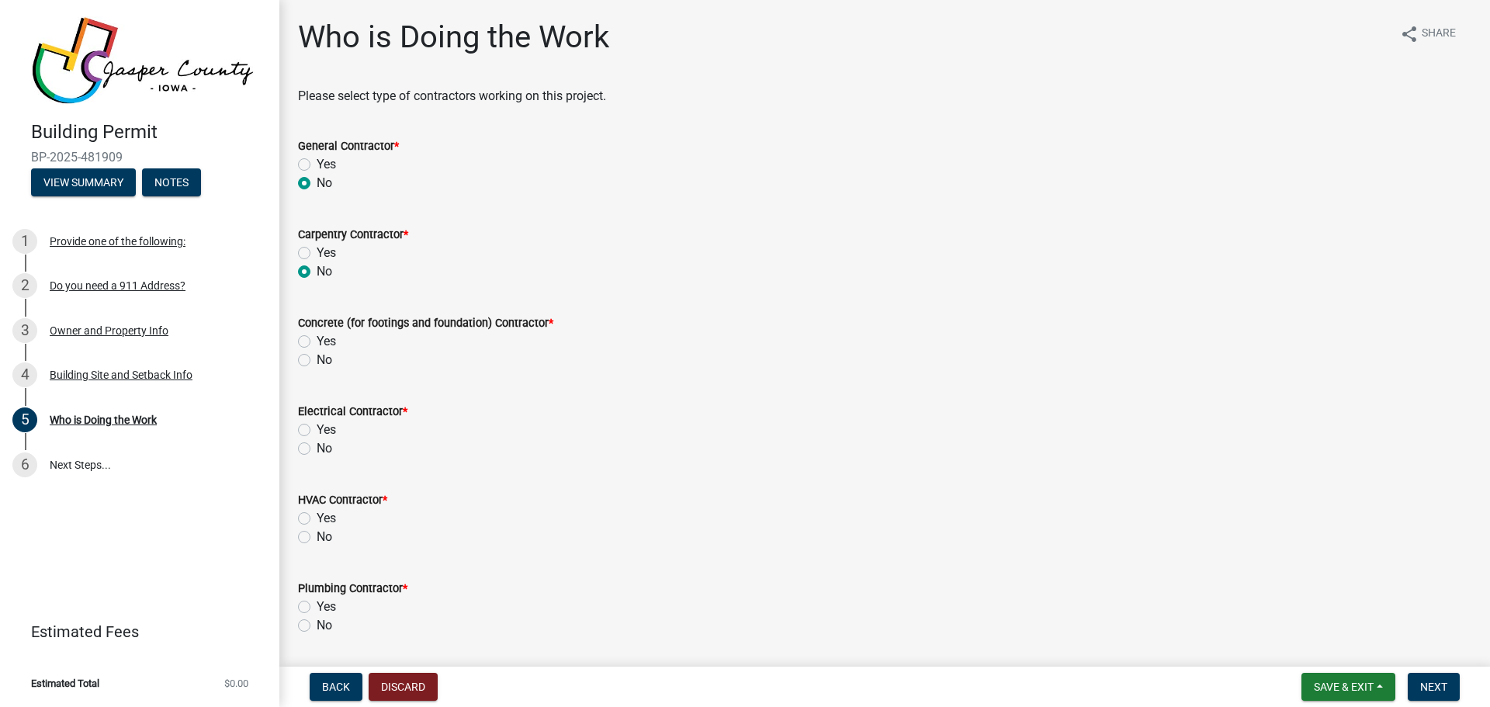
radio input "true"
click at [317, 357] on label "No" at bounding box center [325, 360] width 16 height 19
click at [317, 357] on input "No" at bounding box center [322, 356] width 10 height 10
radio input "true"
click at [317, 428] on label "Yes" at bounding box center [326, 430] width 19 height 19
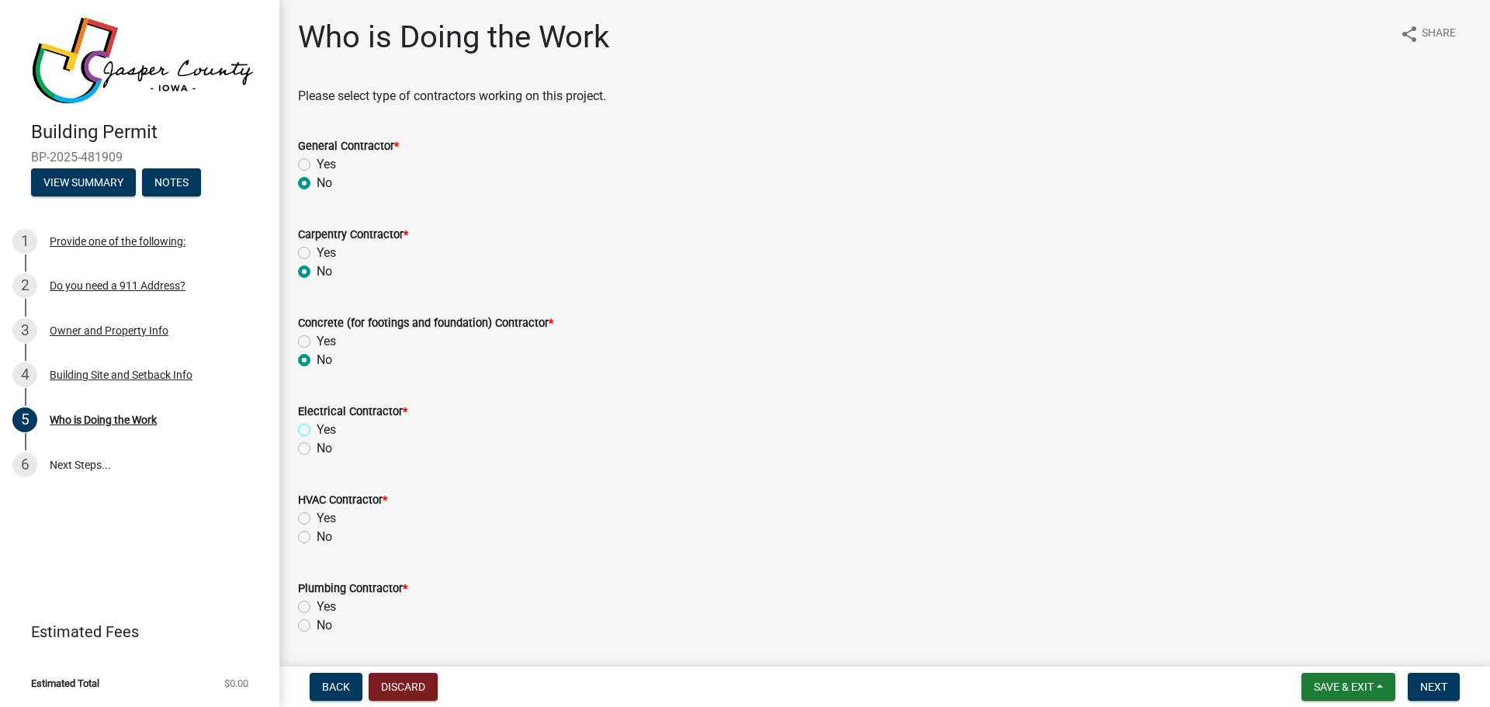
click at [317, 428] on input "Yes" at bounding box center [322, 426] width 10 height 10
radio input "true"
click at [310, 534] on div "No" at bounding box center [884, 537] width 1173 height 19
click at [317, 536] on label "No" at bounding box center [325, 537] width 16 height 19
click at [317, 536] on input "No" at bounding box center [322, 533] width 10 height 10
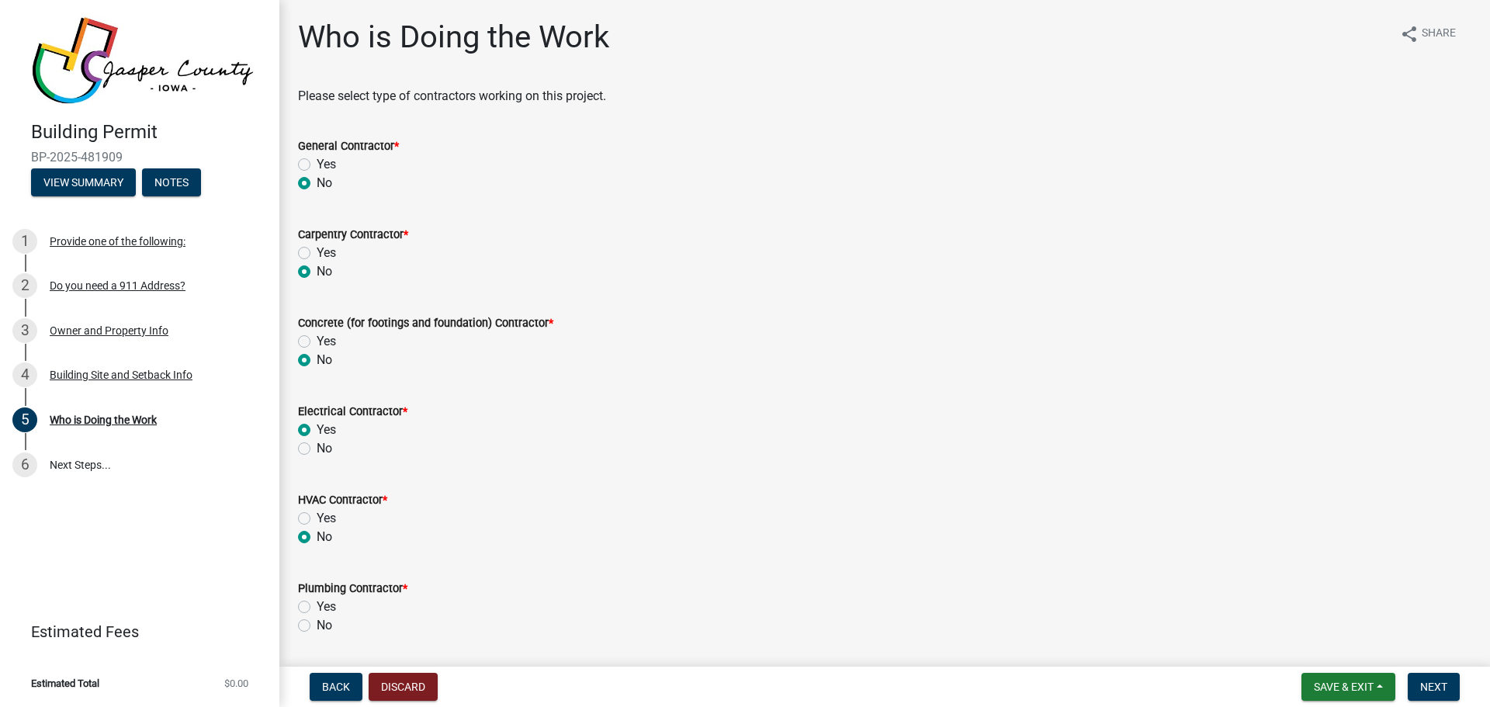
radio input "true"
click at [317, 625] on label "No" at bounding box center [325, 625] width 16 height 19
click at [317, 625] on input "No" at bounding box center [322, 621] width 10 height 10
radio input "true"
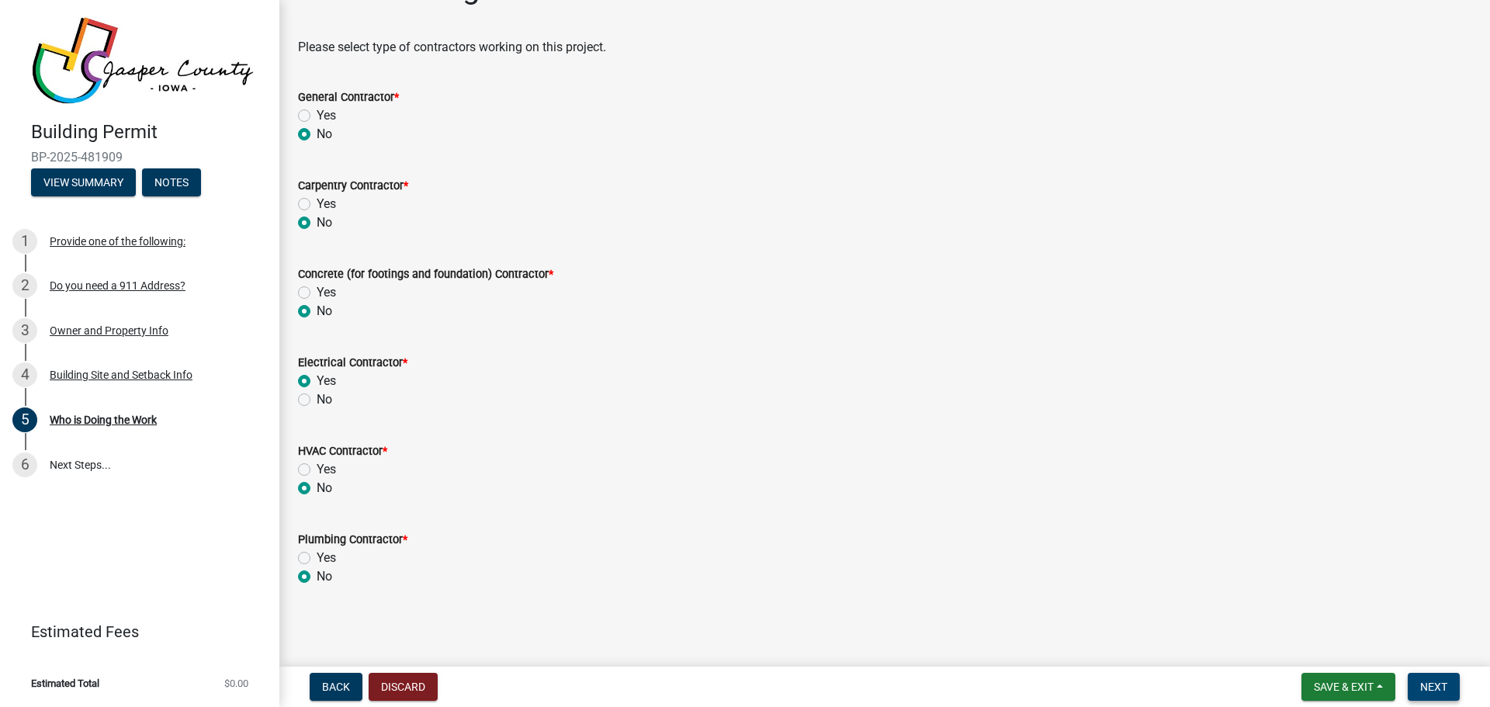
click at [1423, 688] on span "Next" at bounding box center [1433, 687] width 27 height 12
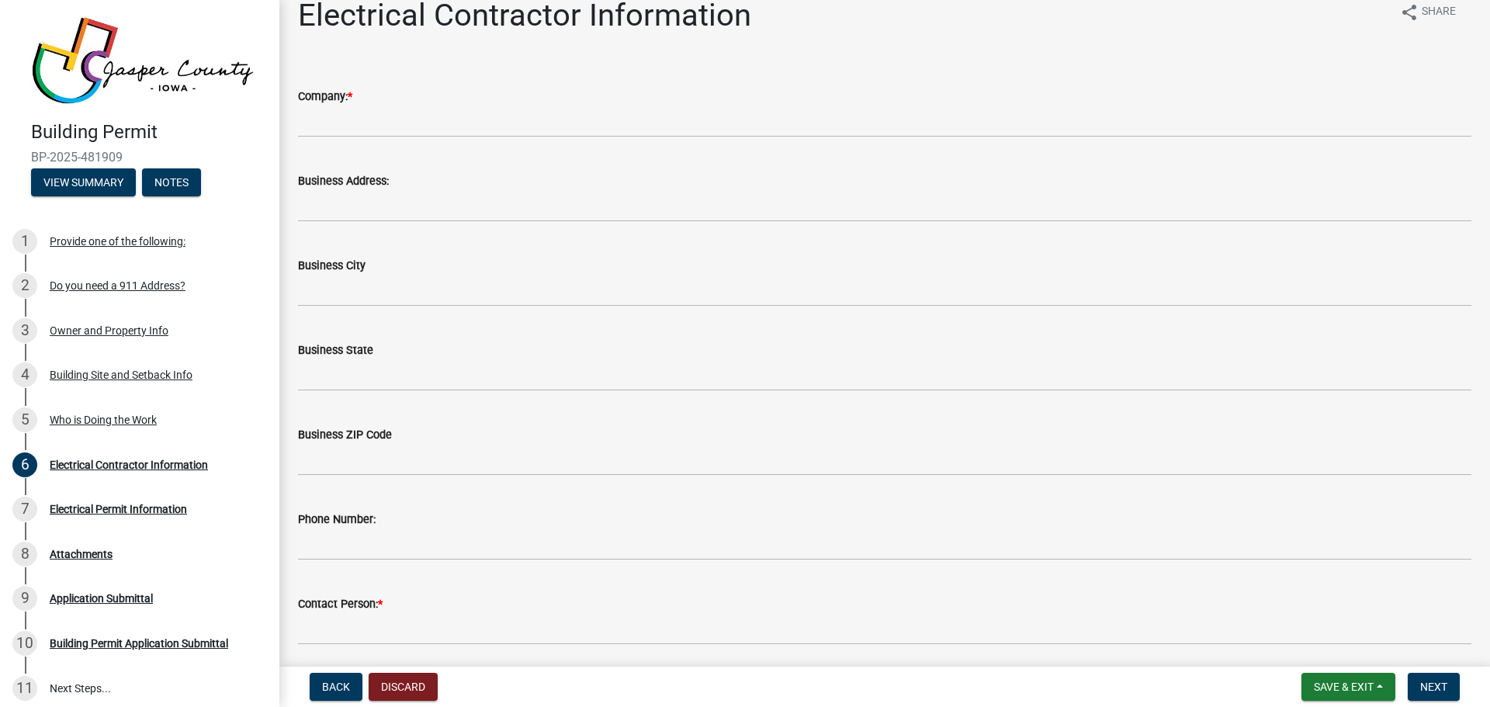
scroll to position [0, 0]
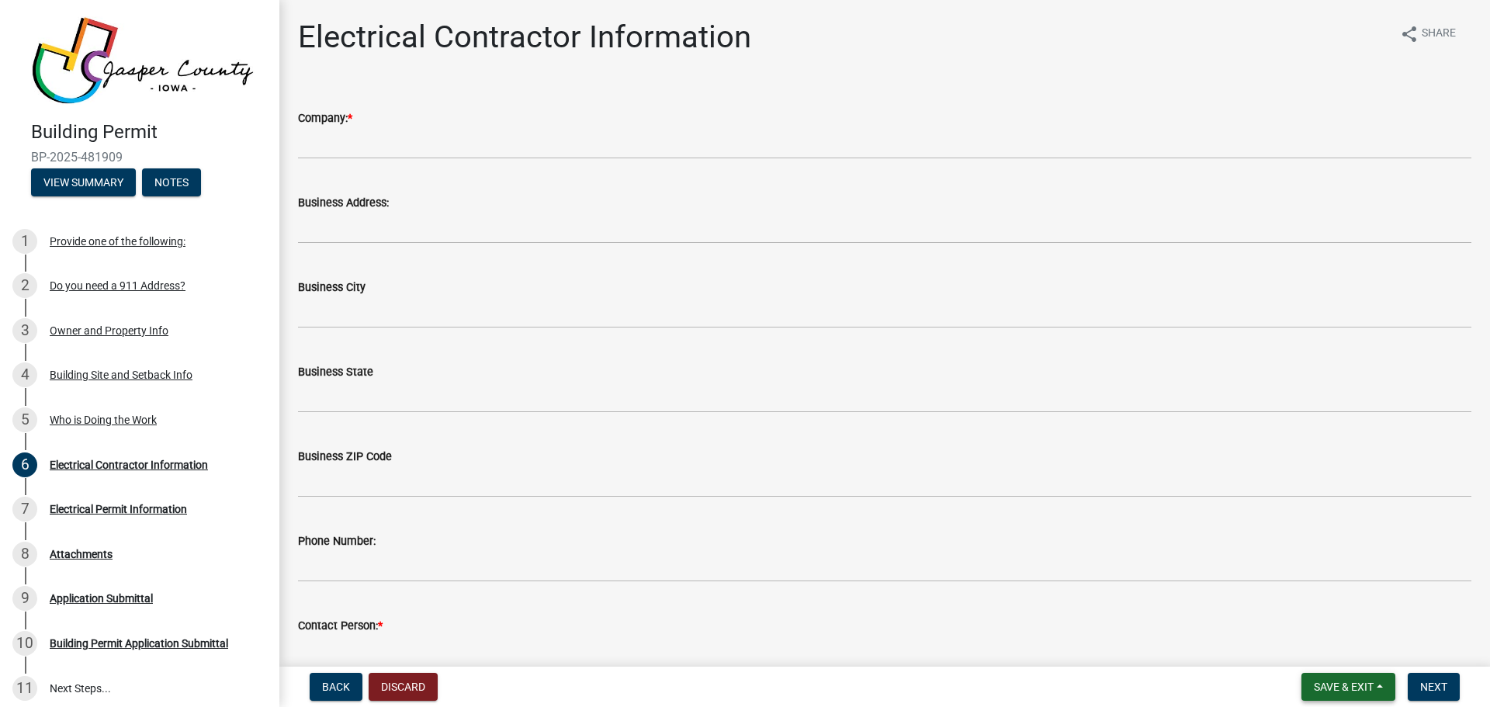
click at [1347, 692] on span "Save & Exit" at bounding box center [1344, 687] width 60 height 12
click at [1309, 600] on button "Save" at bounding box center [1333, 609] width 124 height 37
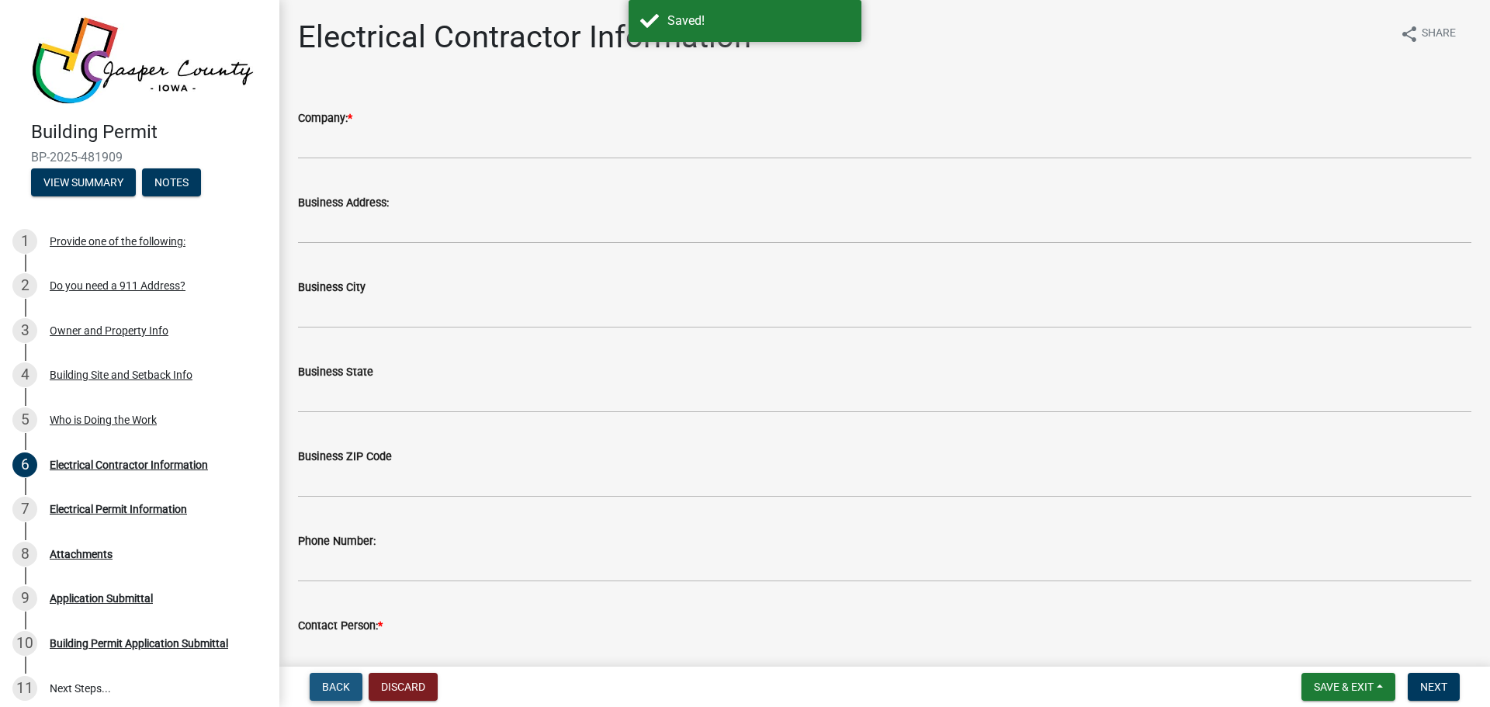
click at [335, 684] on span "Back" at bounding box center [336, 687] width 28 height 12
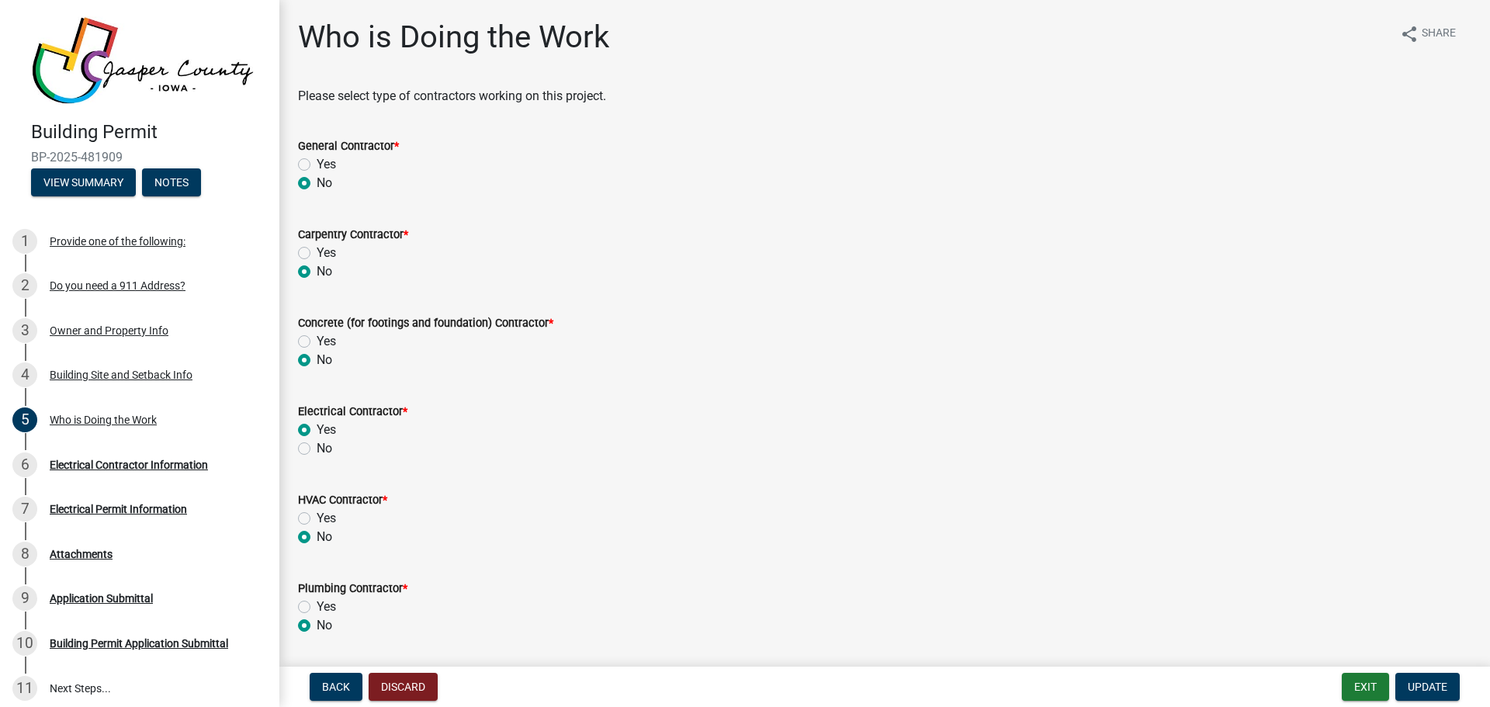
click at [317, 448] on label "No" at bounding box center [325, 448] width 16 height 19
click at [317, 448] on input "No" at bounding box center [322, 444] width 10 height 10
radio input "true"
click at [1417, 690] on span "Update" at bounding box center [1428, 687] width 40 height 12
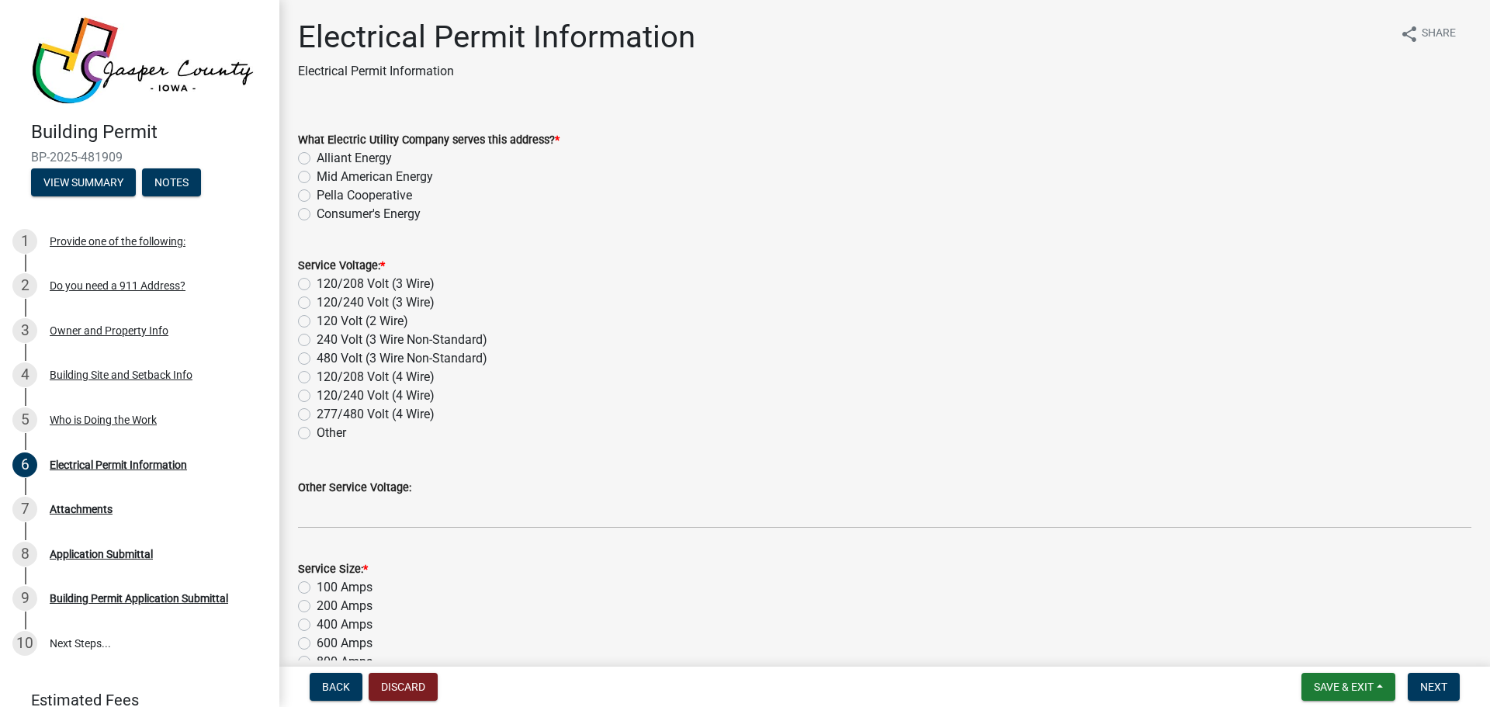
click at [317, 159] on label "Alliant Energy" at bounding box center [354, 158] width 75 height 19
click at [317, 159] on input "Alliant Energy" at bounding box center [322, 154] width 10 height 10
radio input "true"
click at [317, 337] on label "240 Volt (3 Wire Non-Standard)" at bounding box center [402, 340] width 171 height 19
click at [317, 337] on input "240 Volt (3 Wire Non-Standard)" at bounding box center [322, 336] width 10 height 10
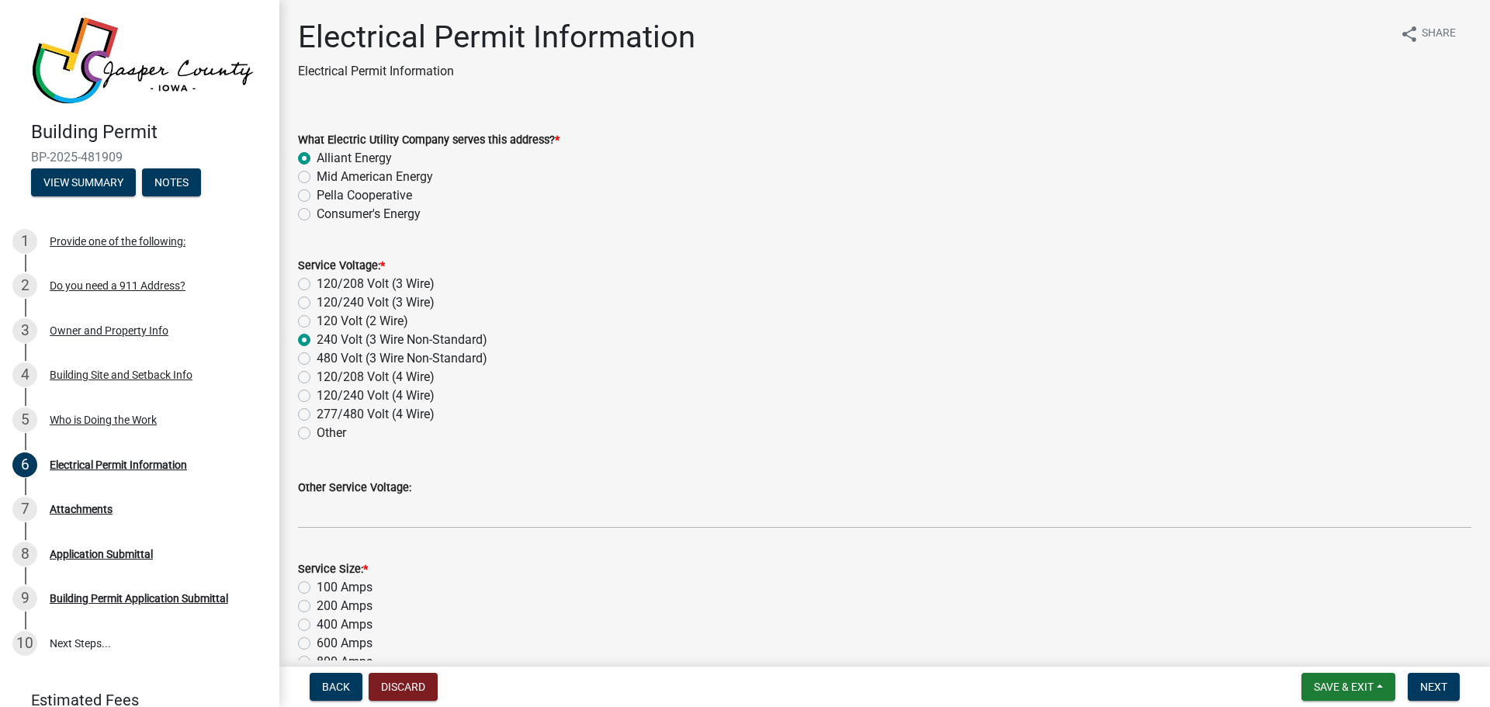
radio input "true"
click at [697, 321] on div "120 Volt (2 Wire)" at bounding box center [884, 321] width 1173 height 19
click at [317, 283] on label "120/208 Volt (3 Wire)" at bounding box center [376, 284] width 118 height 19
click at [317, 283] on input "120/208 Volt (3 Wire)" at bounding box center [322, 280] width 10 height 10
radio input "true"
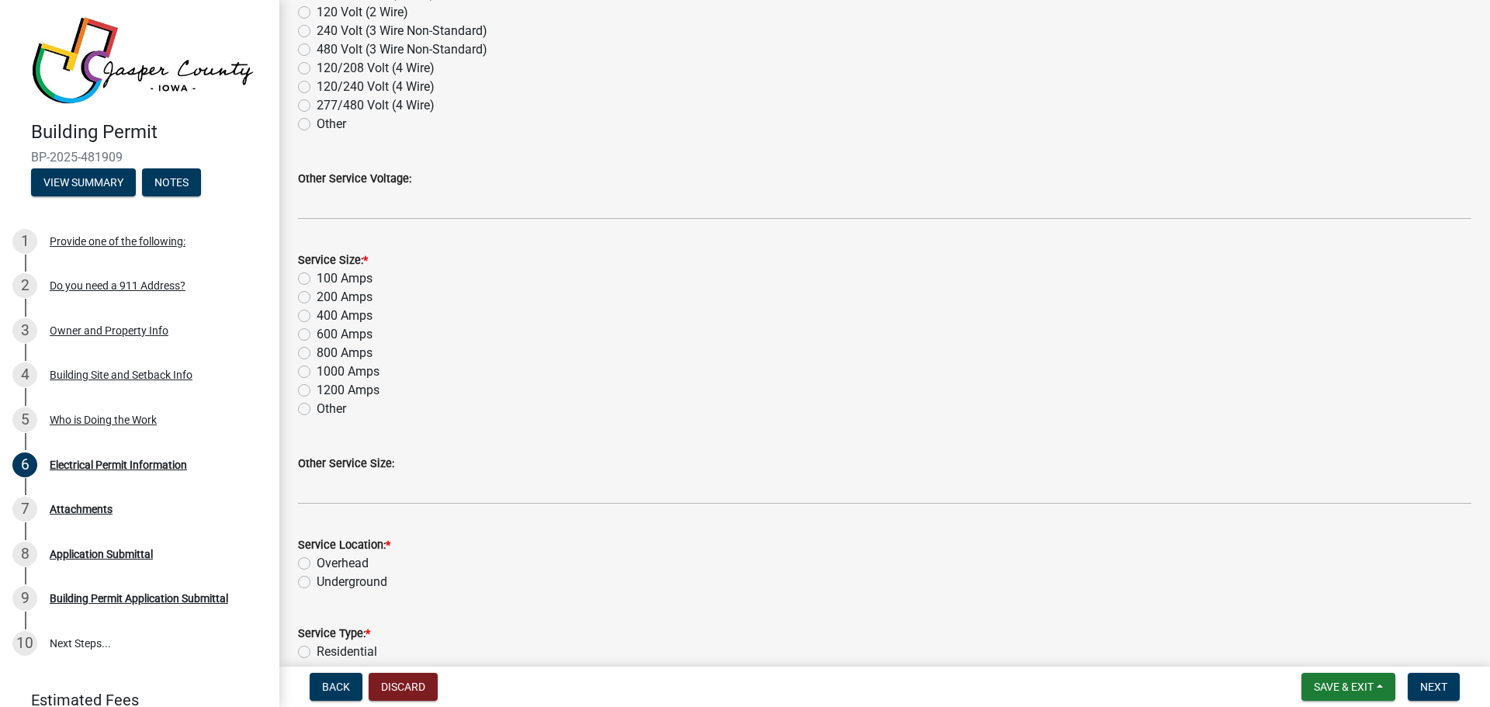
scroll to position [310, 0]
click at [317, 297] on label "200 Amps" at bounding box center [345, 295] width 56 height 19
click at [317, 296] on input "200 Amps" at bounding box center [322, 291] width 10 height 10
radio input "true"
click at [1033, 399] on div "Other" at bounding box center [884, 407] width 1173 height 19
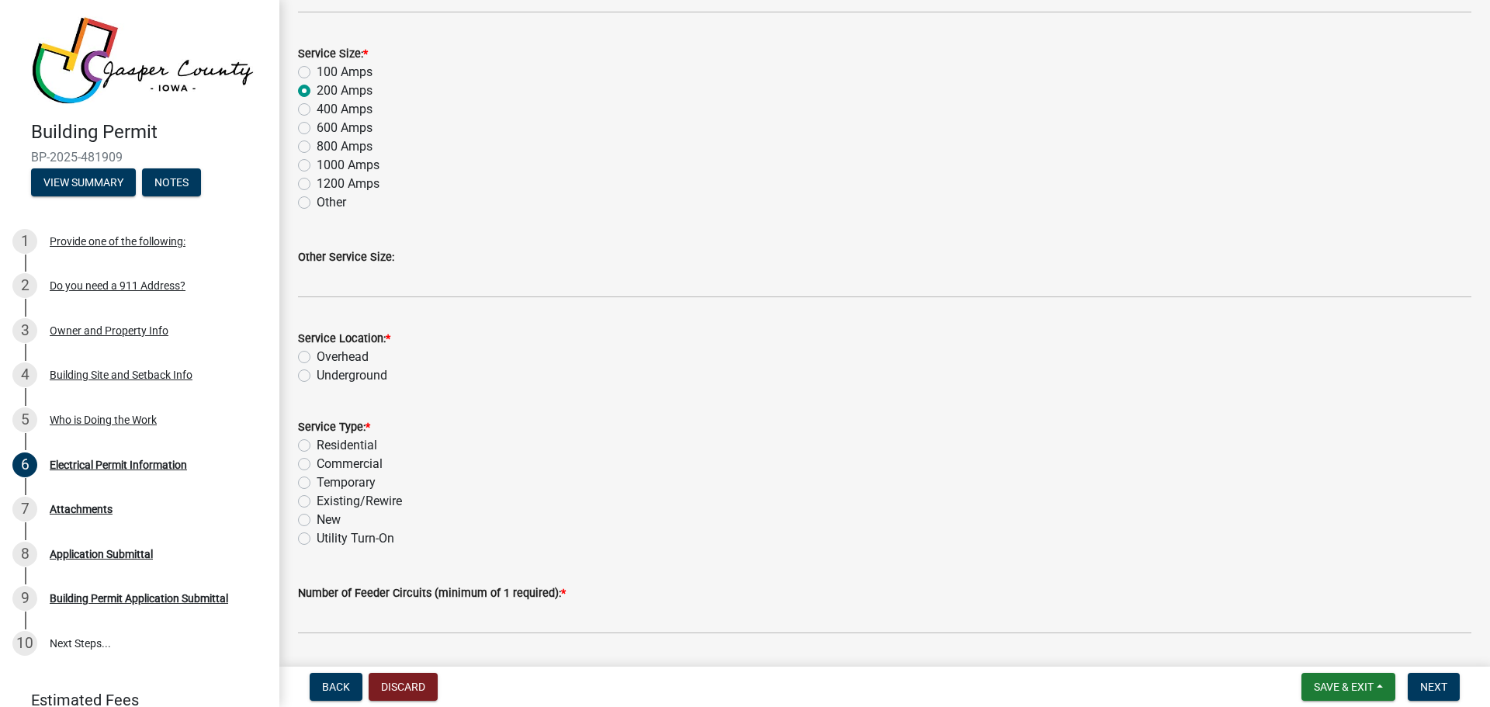
scroll to position [543, 0]
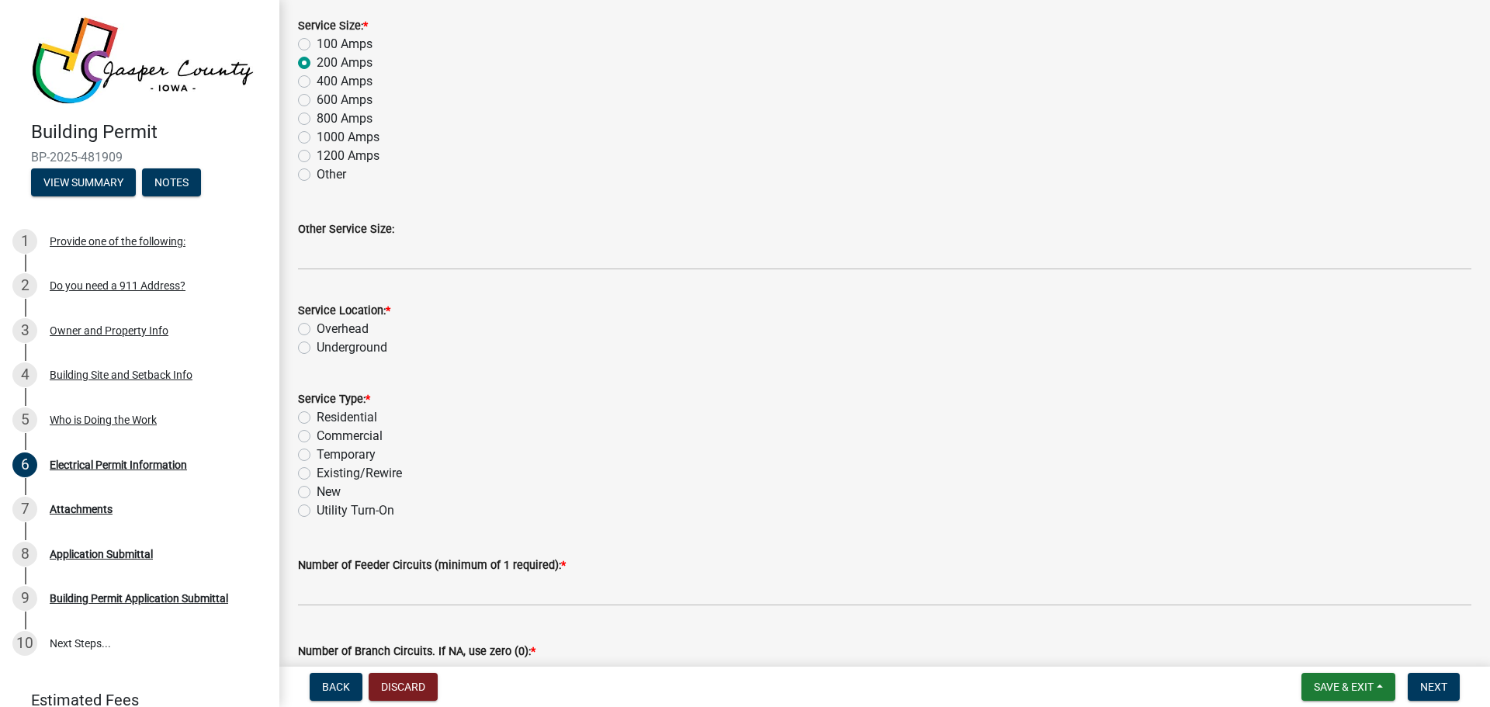
click at [317, 346] on label "Underground" at bounding box center [352, 347] width 71 height 19
click at [317, 346] on input "Underground" at bounding box center [322, 343] width 10 height 10
radio input "true"
drag, startPoint x: 304, startPoint y: 418, endPoint x: 523, endPoint y: 452, distance: 221.6
click at [311, 418] on div "Residential" at bounding box center [884, 417] width 1173 height 19
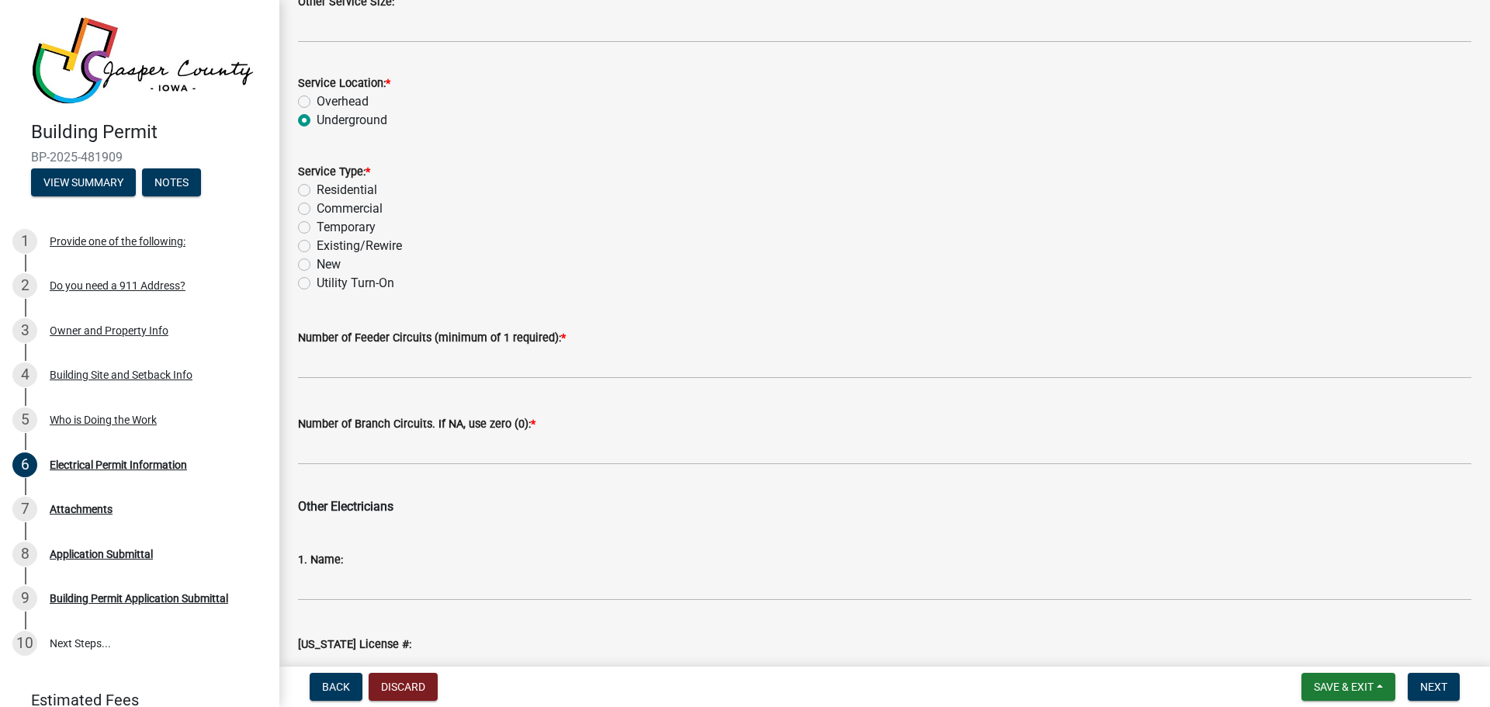
scroll to position [776, 0]
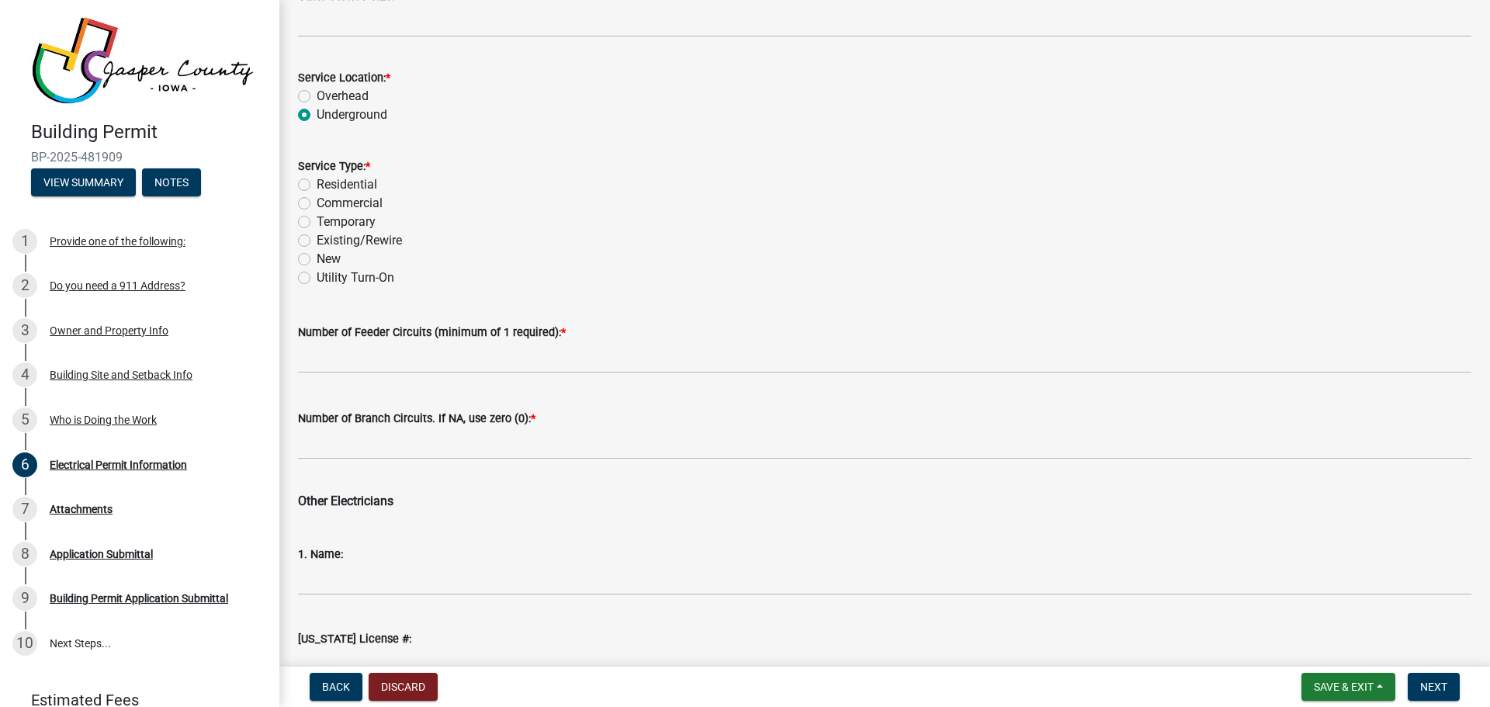
click at [317, 187] on label "Residential" at bounding box center [347, 184] width 61 height 19
click at [317, 185] on input "Residential" at bounding box center [322, 180] width 10 height 10
radio input "true"
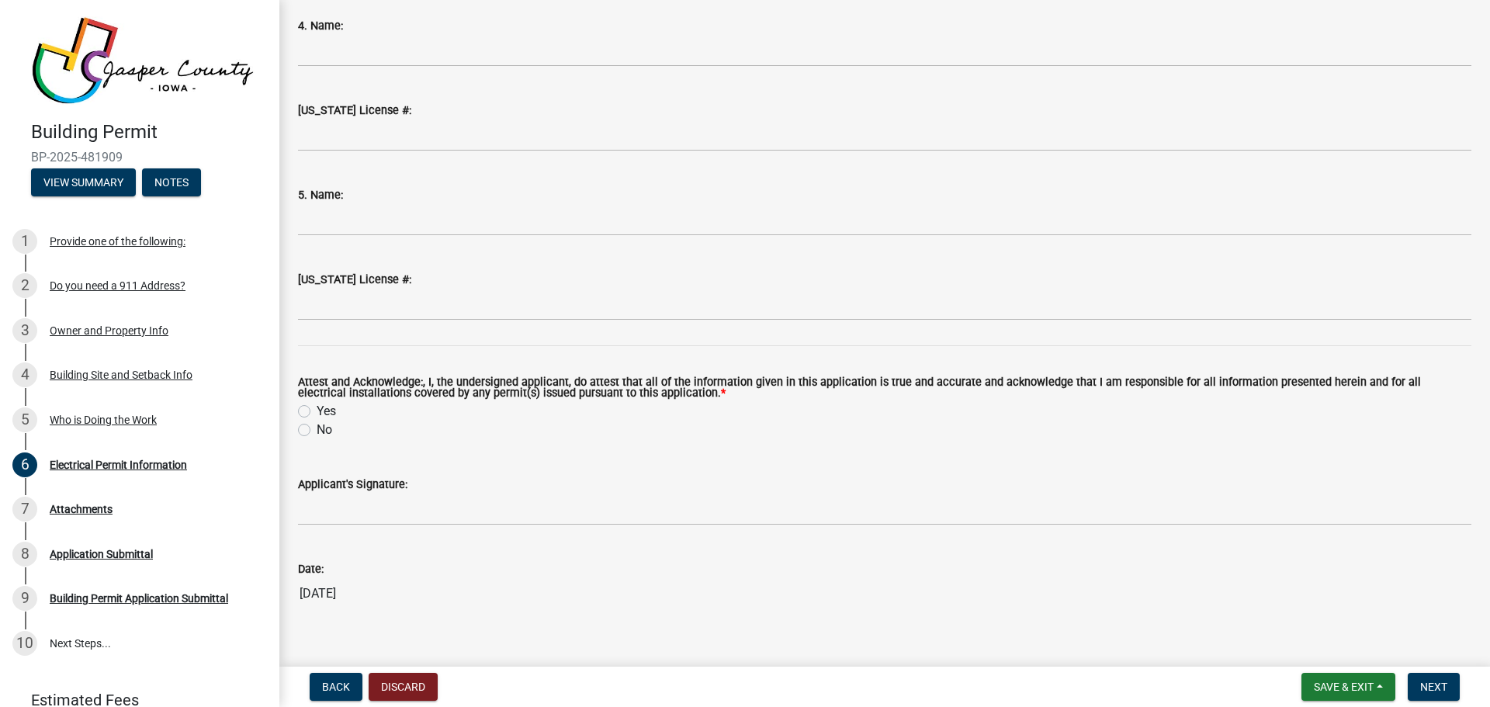
scroll to position [1835, 0]
